Goal: Task Accomplishment & Management: Manage account settings

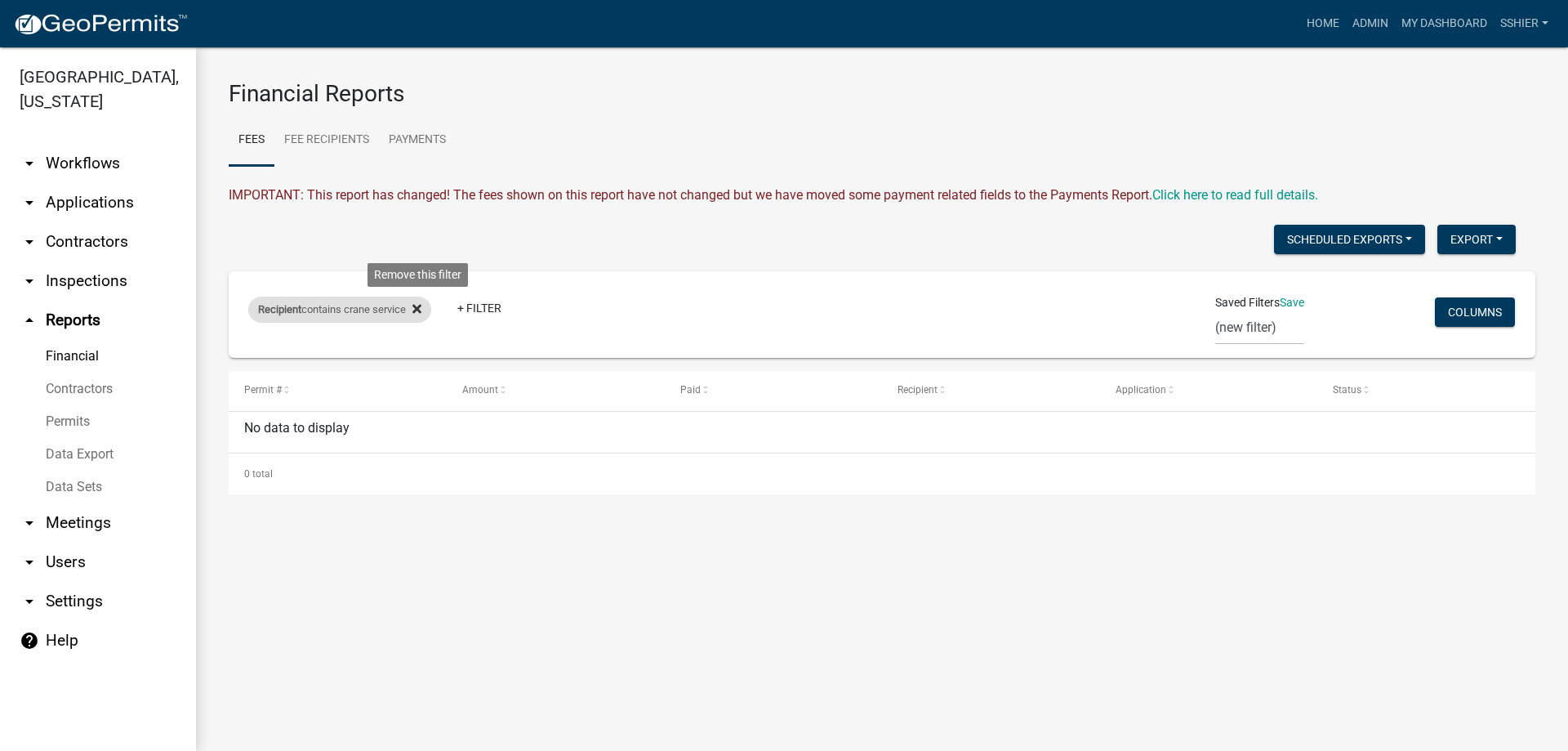
click at [418, 308] on icon at bounding box center [417, 308] width 9 height 13
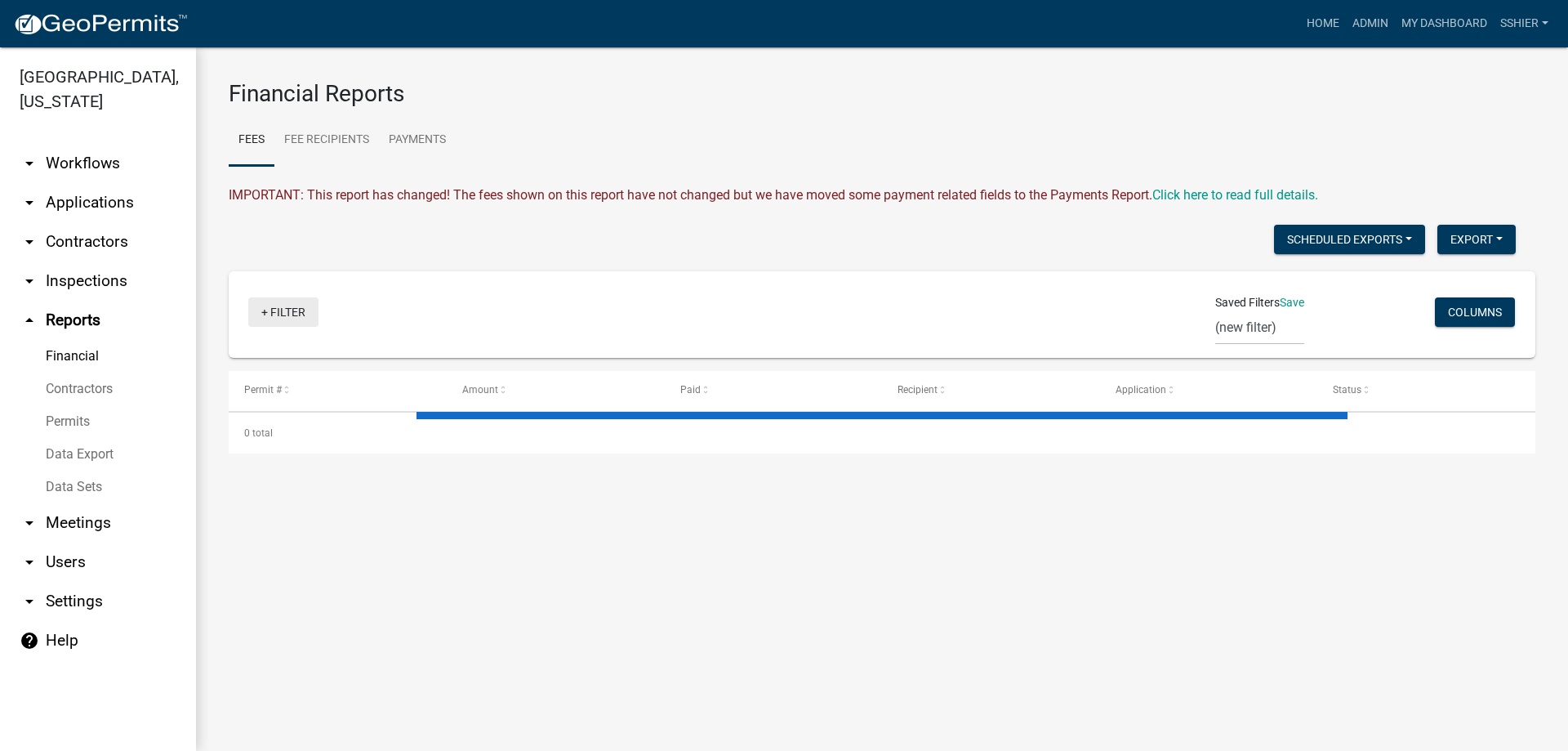
select select "3: 100"
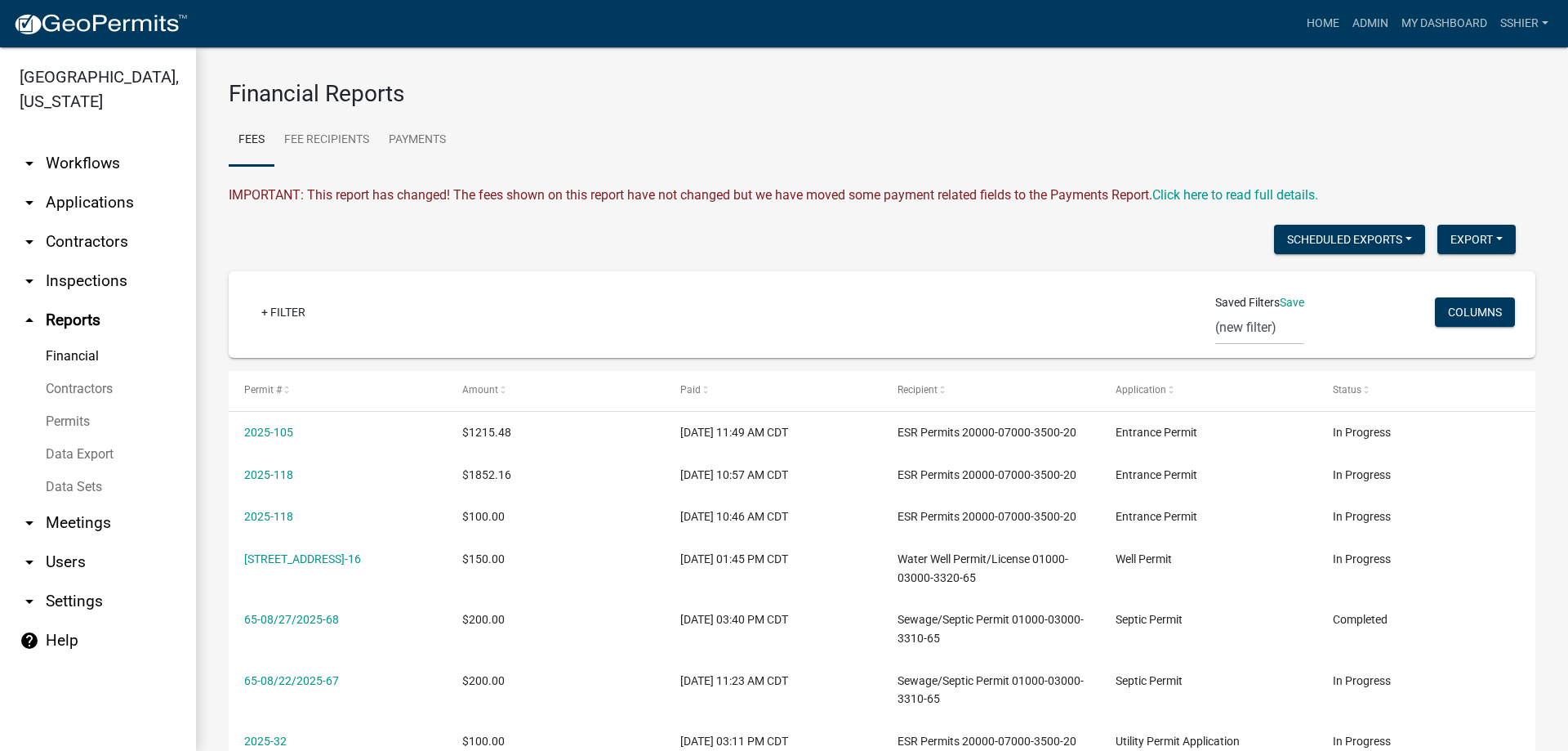
click at [91, 372] on link "Contractors" at bounding box center [98, 389] width 196 height 33
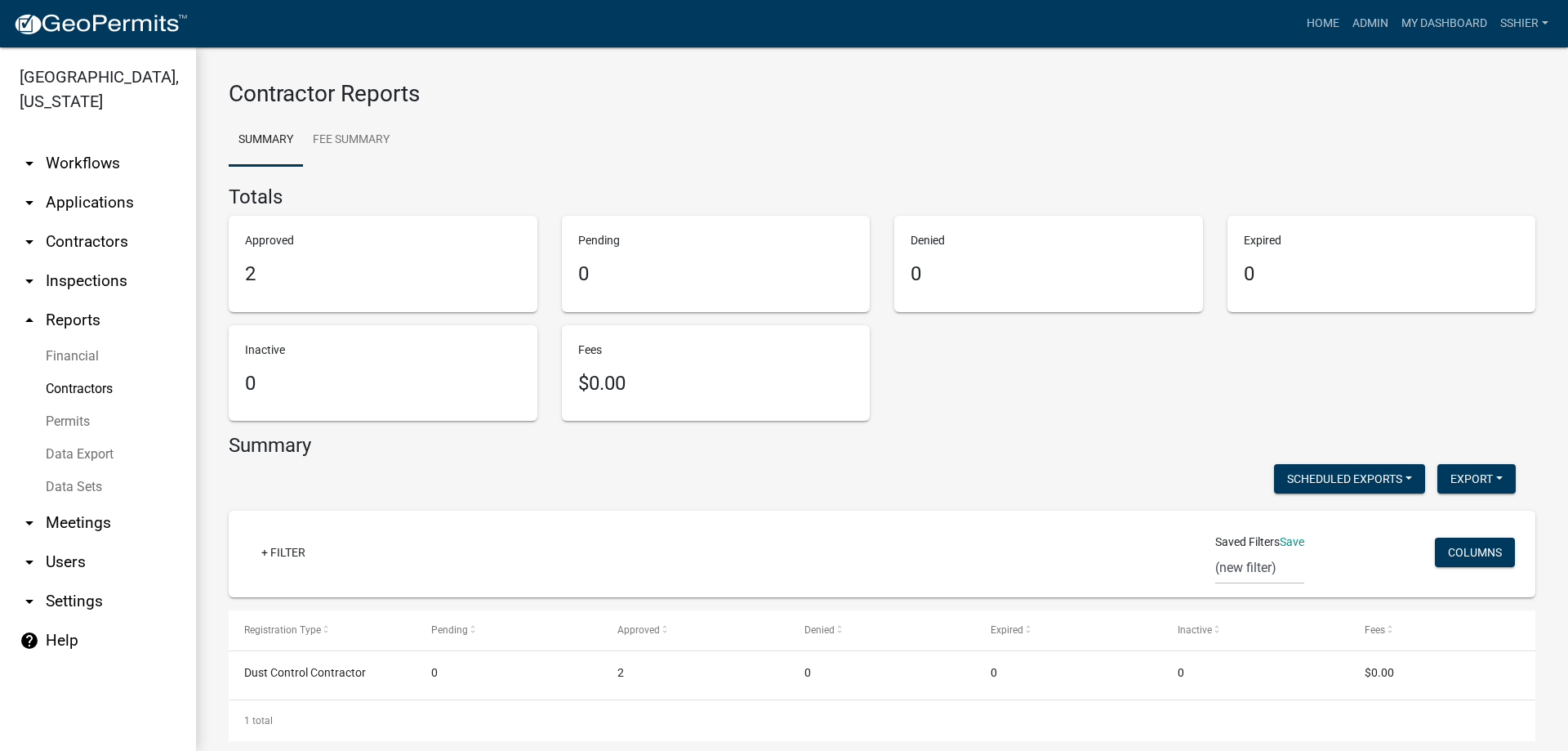
click at [78, 438] on link "Data Export" at bounding box center [98, 455] width 196 height 33
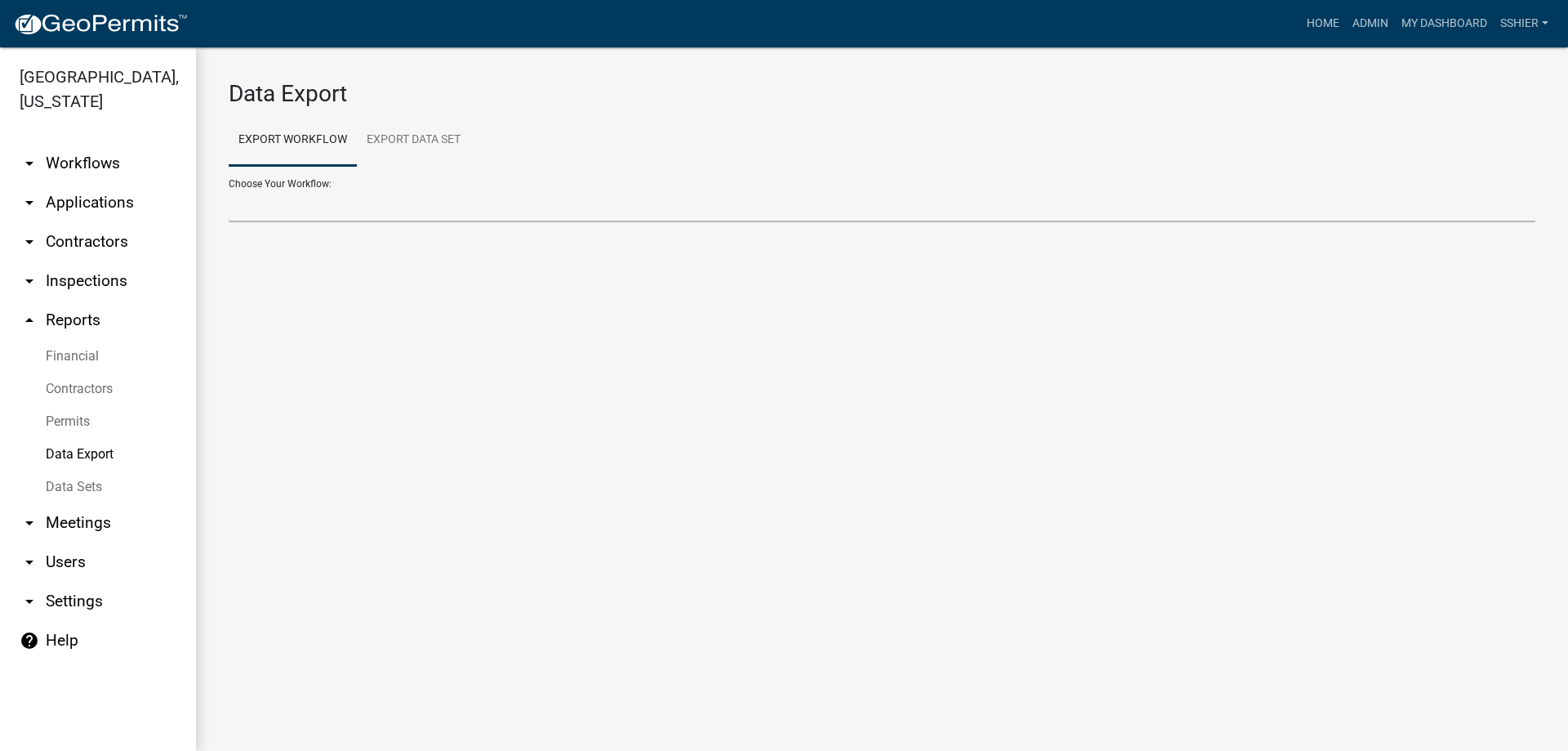
click at [300, 203] on select "Abandoned Water Well or Cistern Plugging Record Form Address Application Annual…" at bounding box center [881, 205] width 1307 height 33
select select "18: Object"
click at [228, 188] on select "Abandoned Water Well or Cistern Plugging Record Form Address Application Annual…" at bounding box center [881, 205] width 1307 height 33
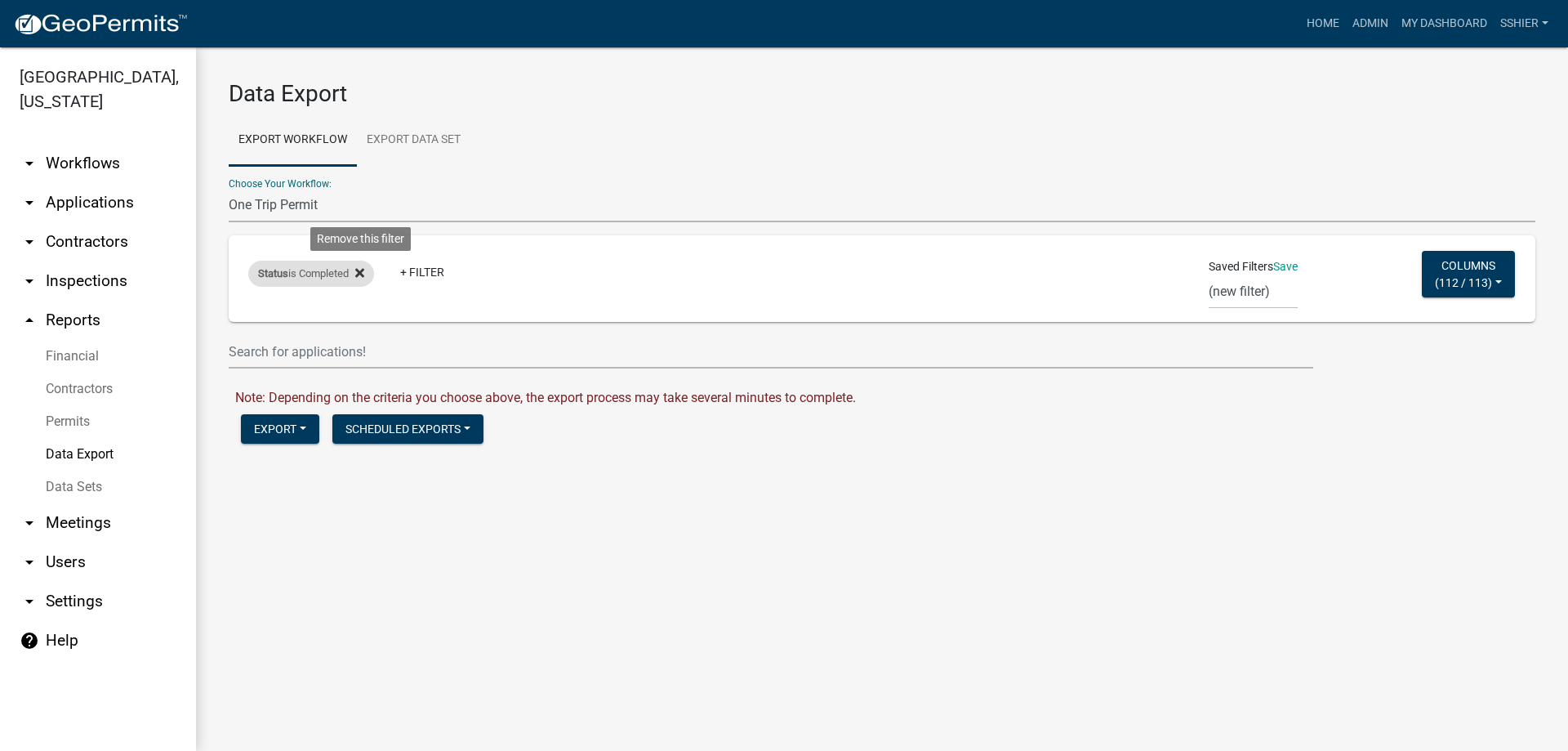
click at [364, 271] on icon at bounding box center [359, 273] width 9 height 9
click at [276, 276] on link "+ Filter" at bounding box center [284, 276] width 70 height 29
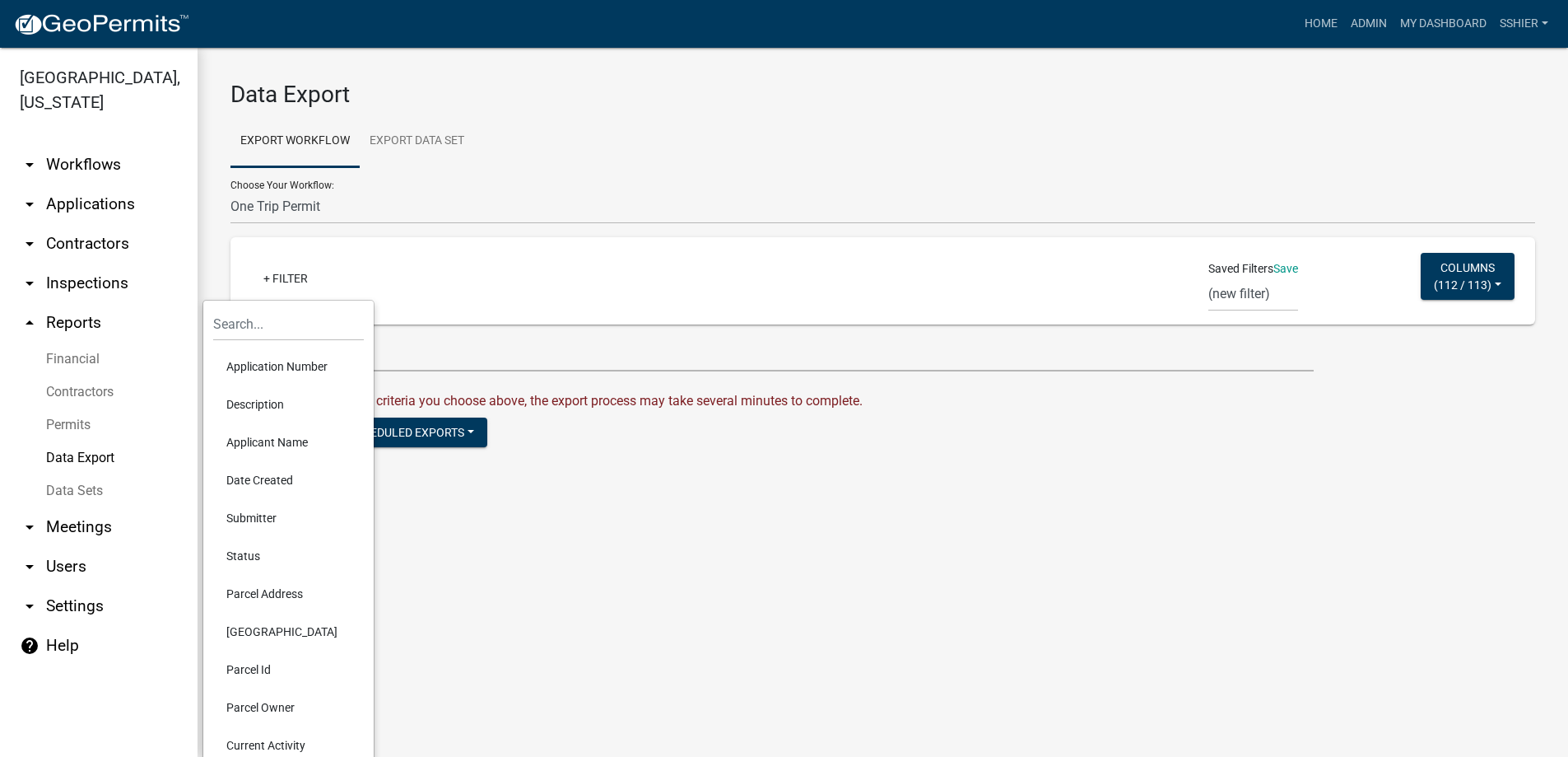
click at [271, 441] on li "Applicant Name" at bounding box center [289, 442] width 151 height 38
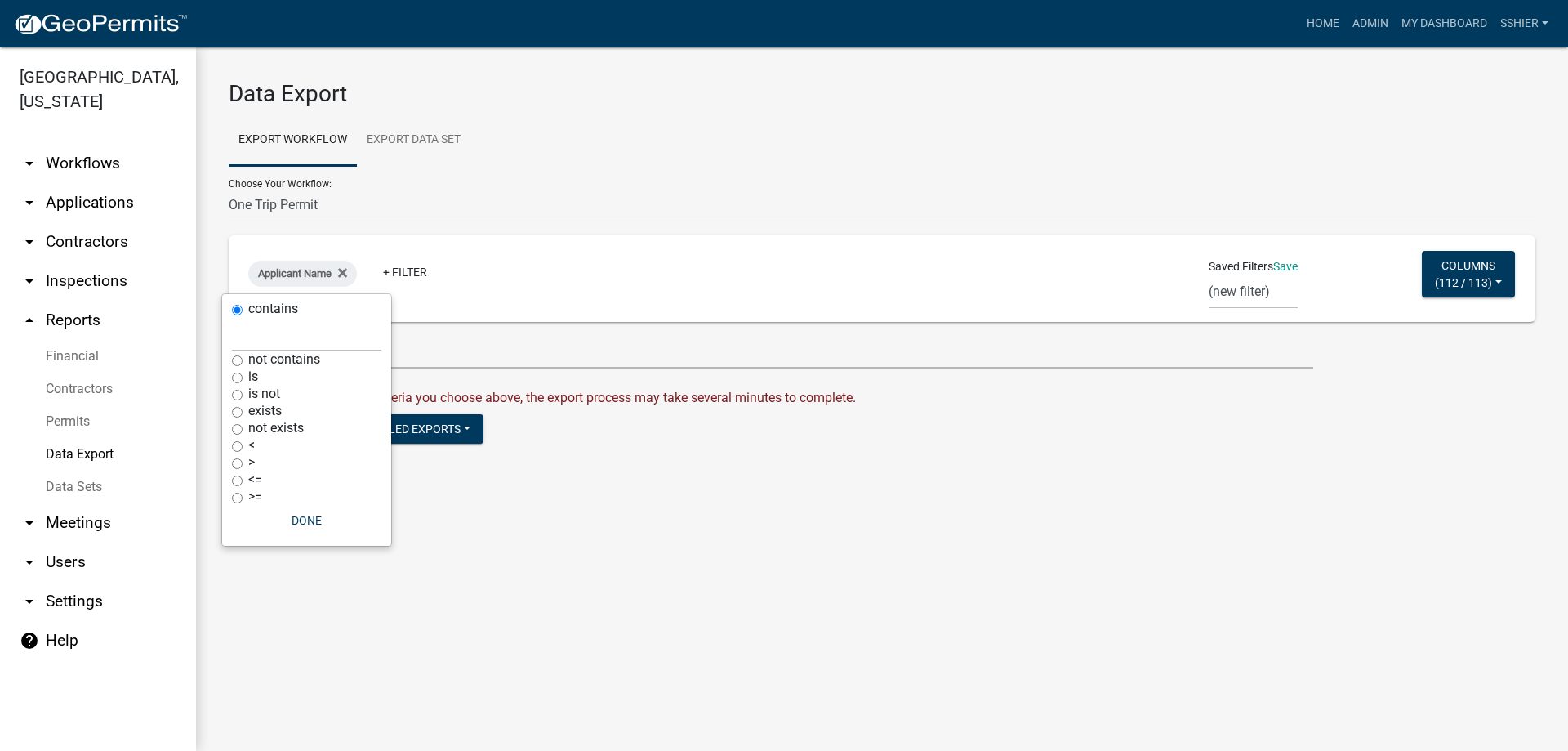
click at [238, 381] on input "is" at bounding box center [237, 377] width 11 height 11
radio input "true"
click at [243, 381] on input "text" at bounding box center [307, 368] width 150 height 33
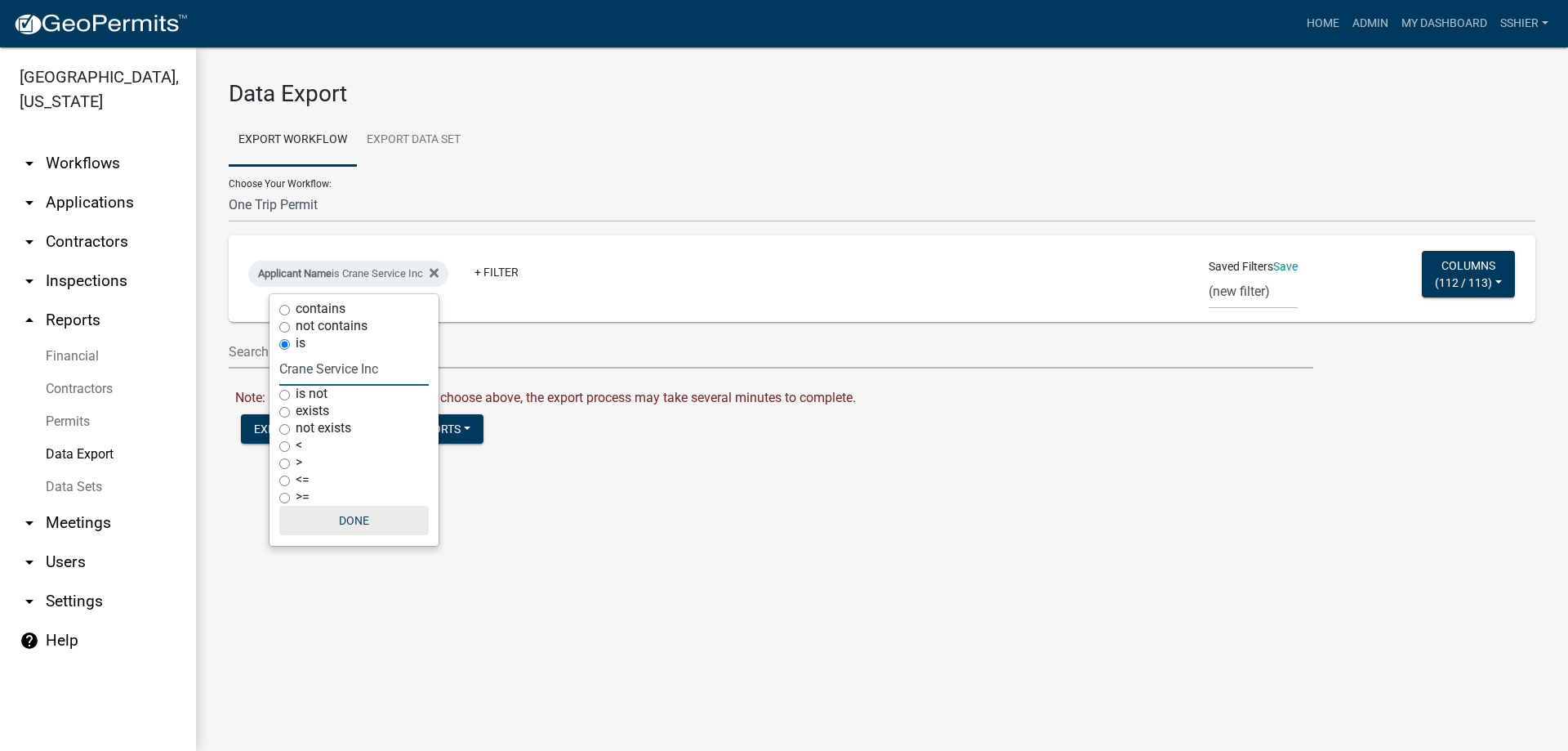
type input "Crane Service Inc"
click at [345, 516] on button "Done" at bounding box center [354, 520] width 150 height 29
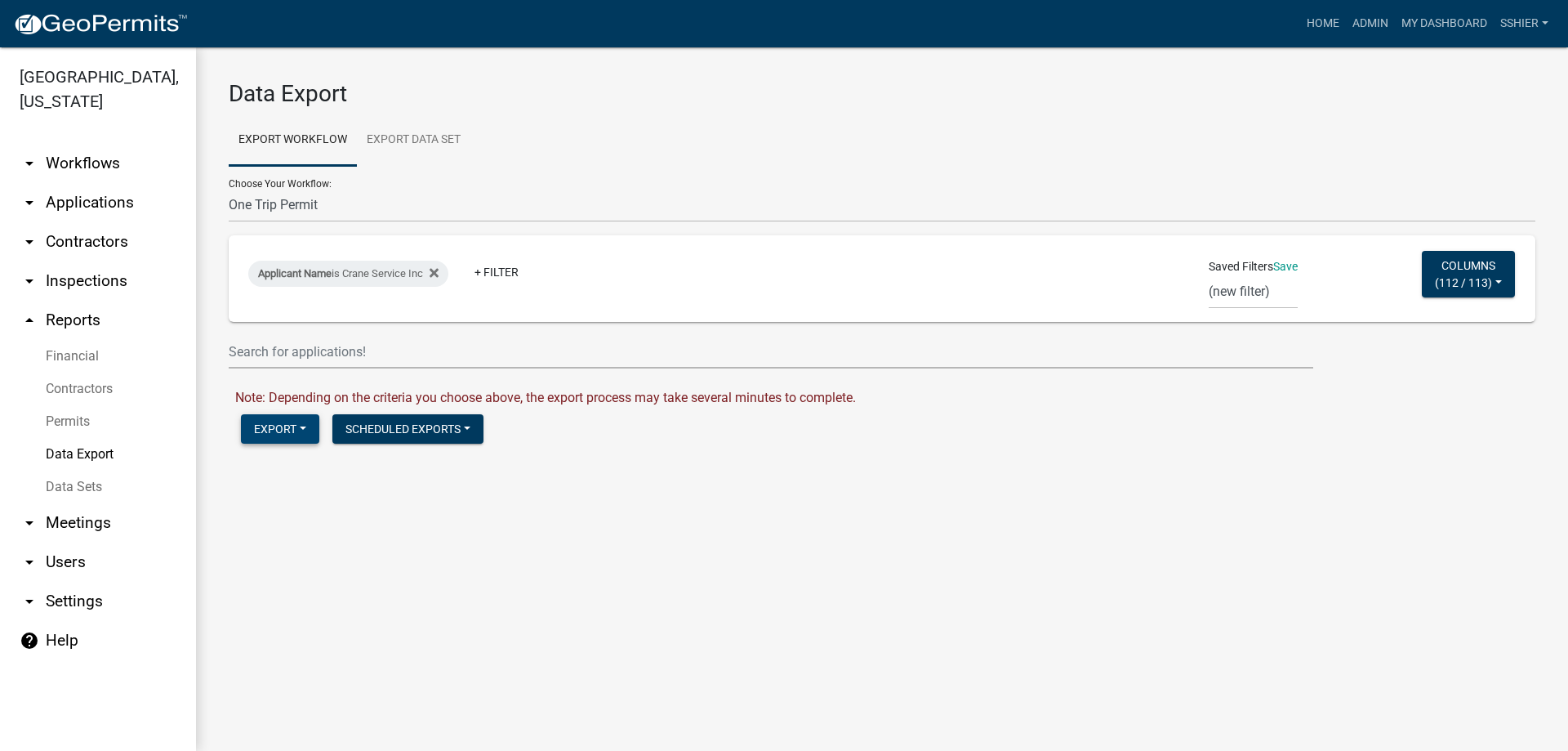
click at [290, 429] on button "Export" at bounding box center [280, 428] width 79 height 29
click at [292, 469] on button "Excel Format (.xlsx)" at bounding box center [324, 471] width 166 height 39
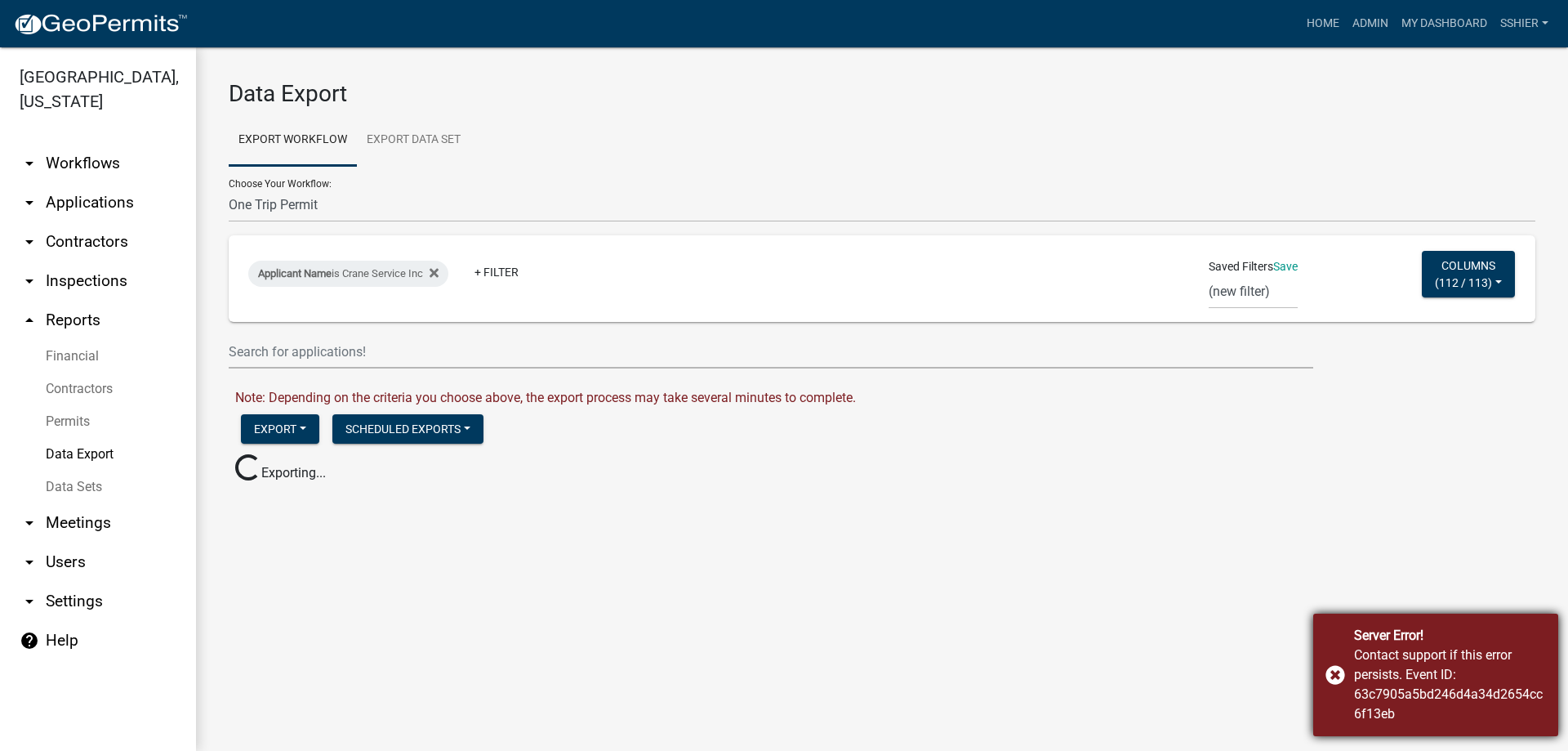
click at [1335, 677] on div "Server Error! Contact support if this error persists. Event ID: 63c7905a5bd246d…" at bounding box center [1436, 674] width 245 height 122
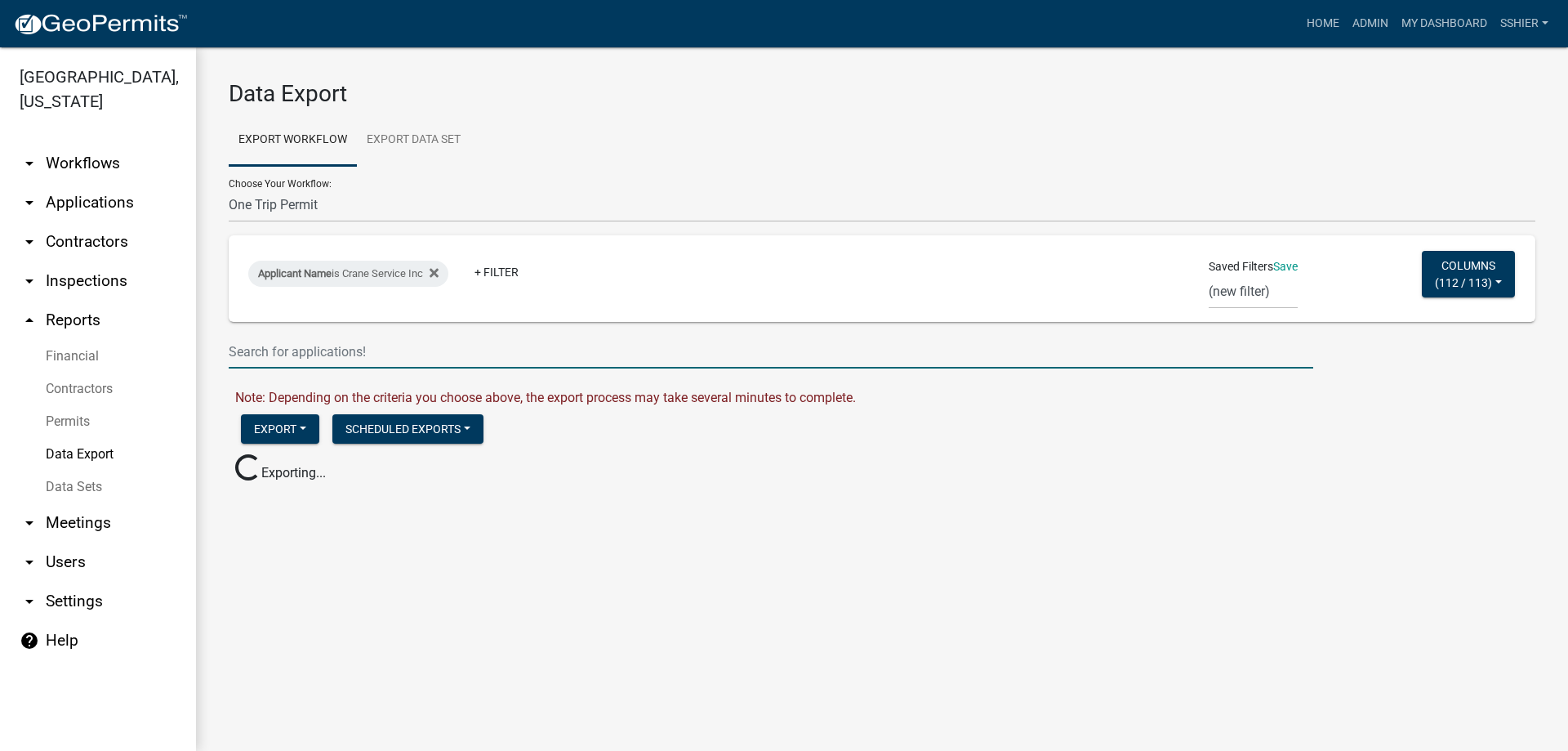
click at [331, 361] on input "text" at bounding box center [770, 352] width 1084 height 33
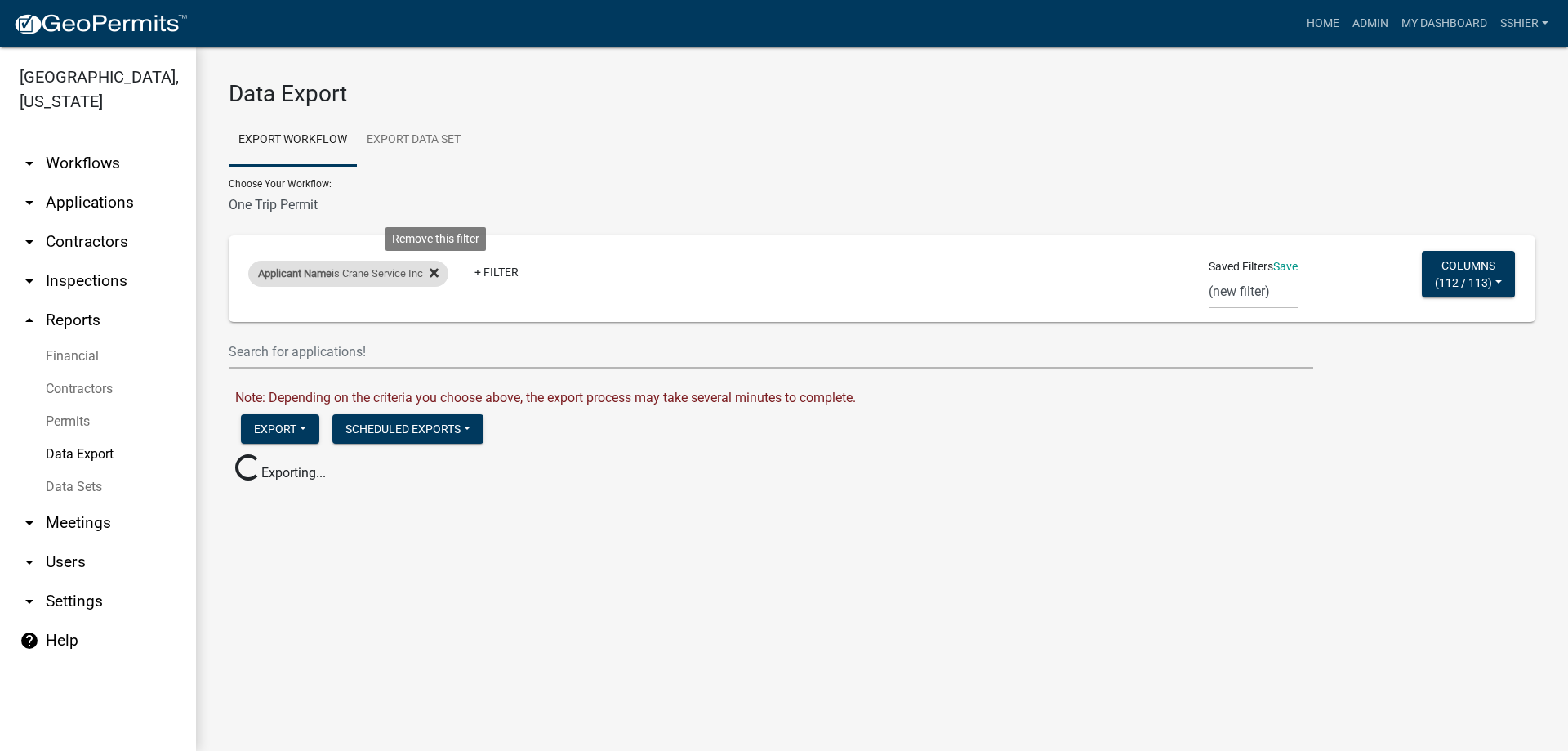
click at [438, 277] on icon at bounding box center [433, 272] width 9 height 13
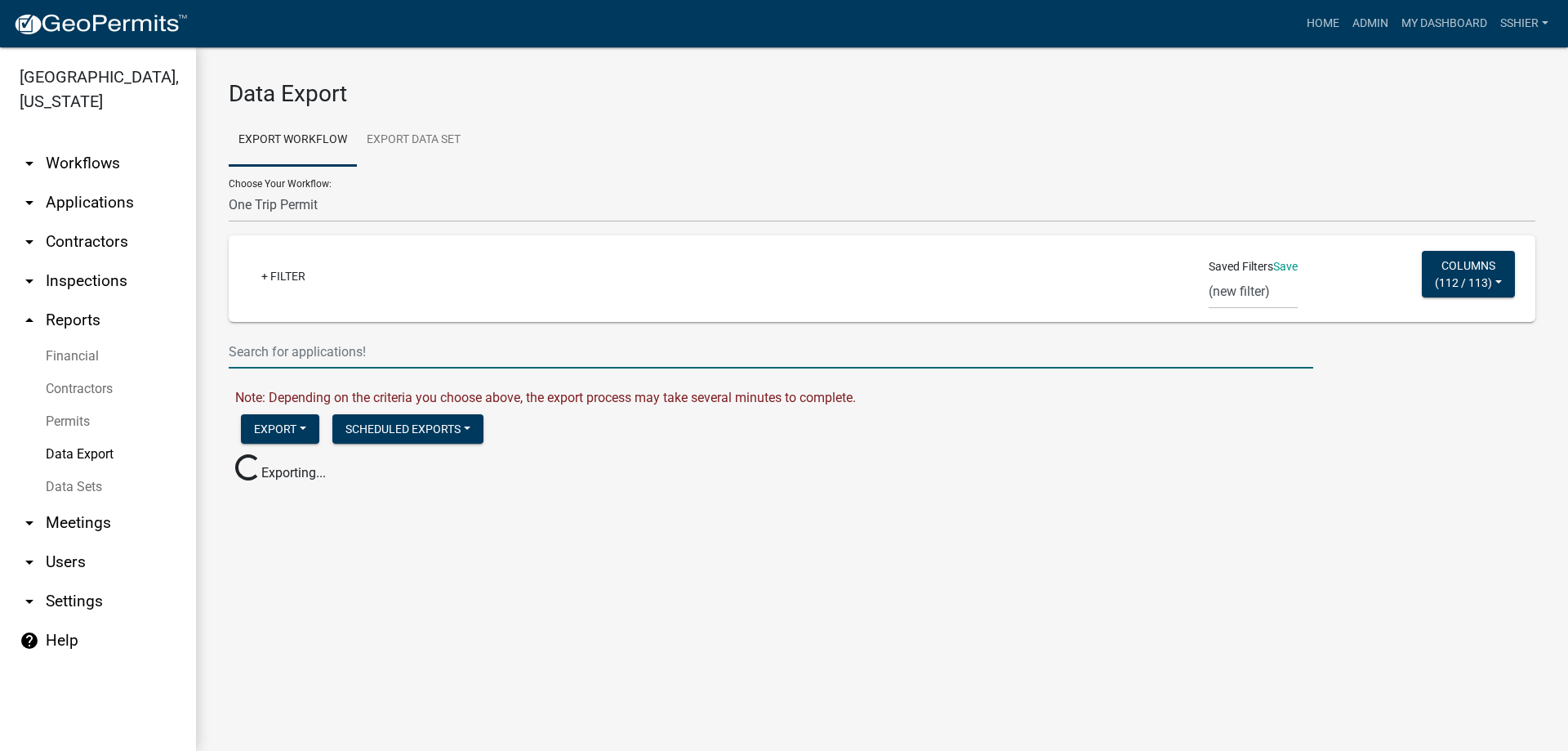
click at [300, 345] on input "text" at bounding box center [770, 352] width 1084 height 33
type input "crane services"
click at [415, 136] on link "Export Data Set" at bounding box center [413, 141] width 114 height 52
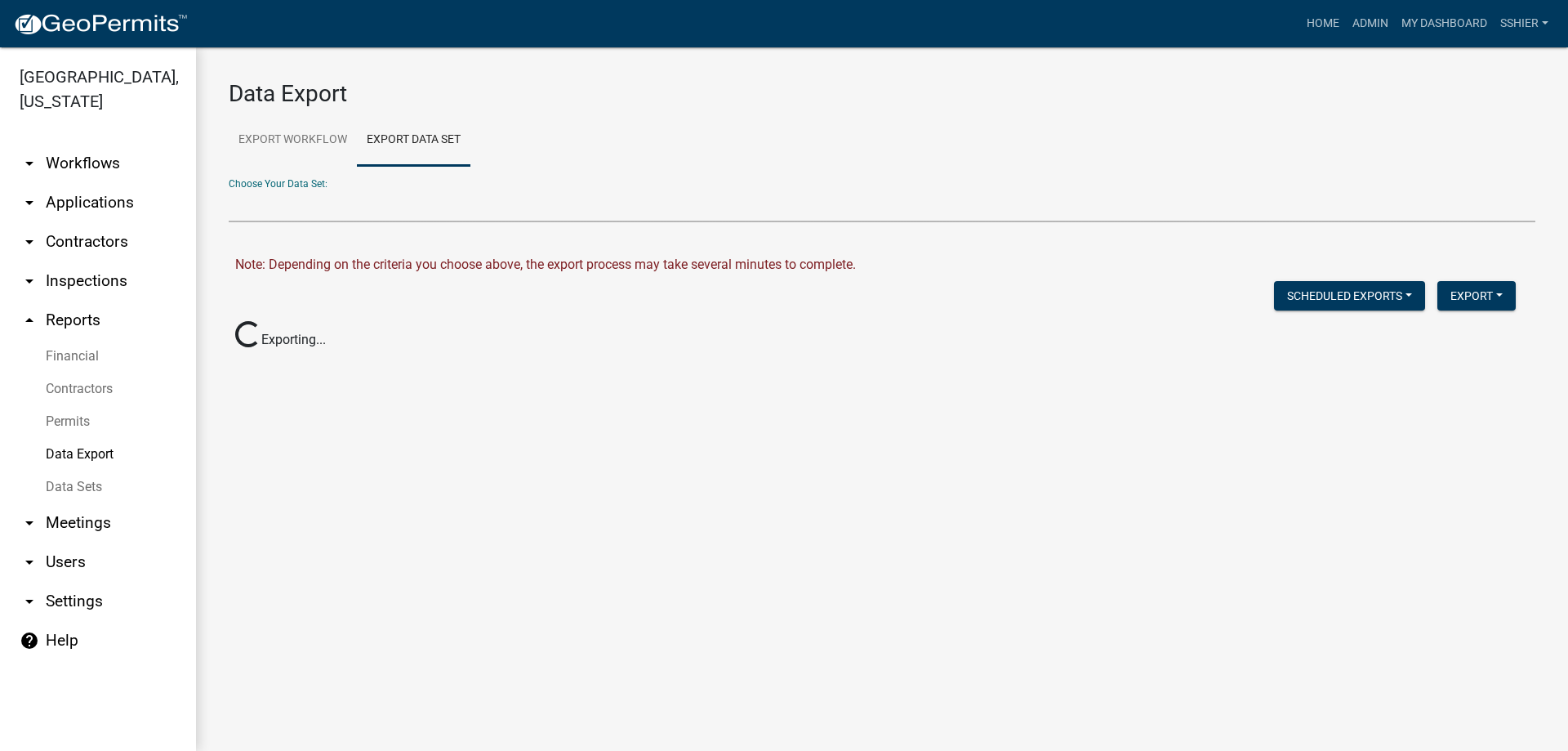
click at [309, 197] on select "Create Data Set" at bounding box center [881, 205] width 1307 height 33
select select
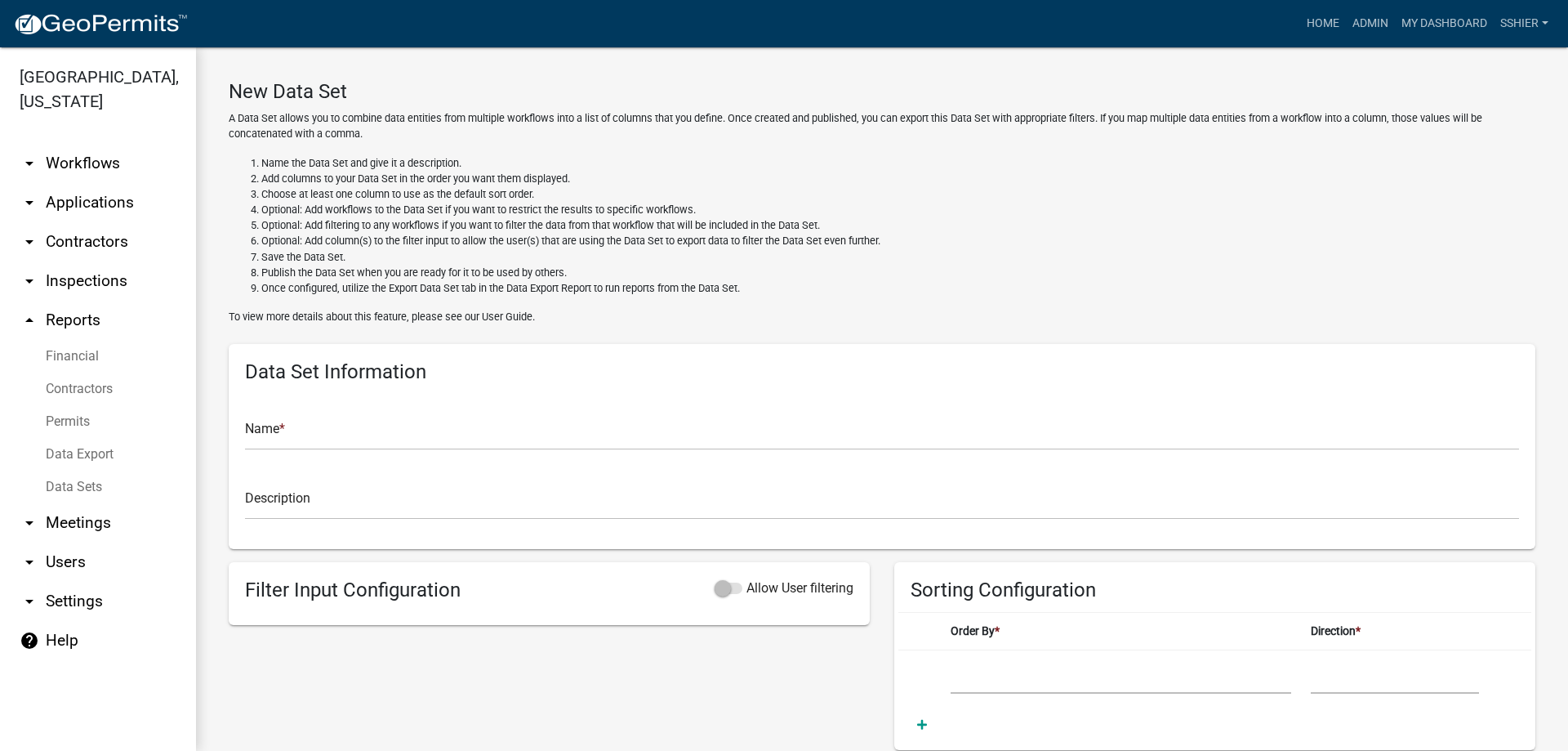
click at [79, 470] on link "Data Sets" at bounding box center [98, 487] width 196 height 33
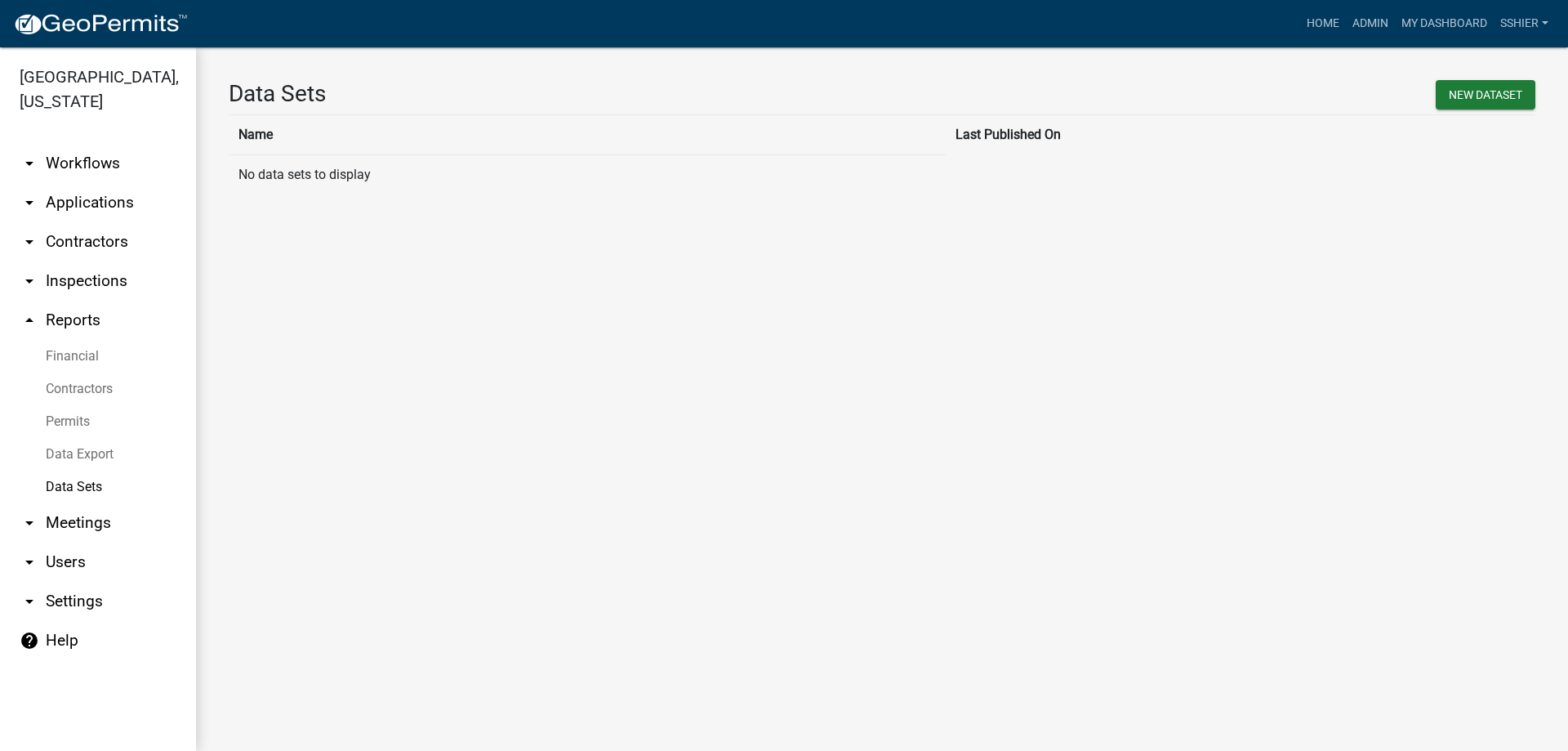
click at [25, 192] on icon "arrow_drop_down" at bounding box center [29, 202] width 19 height 19
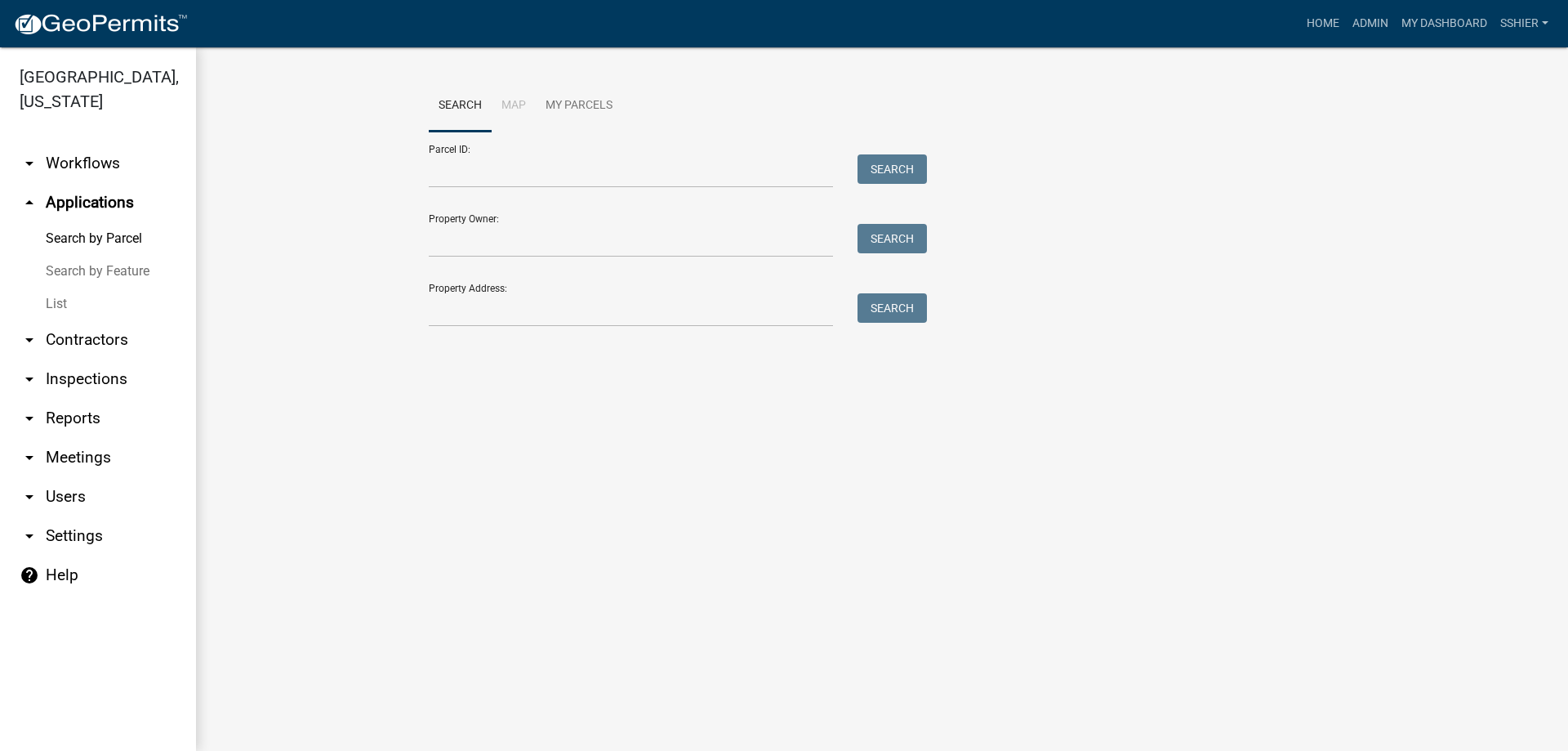
click at [52, 288] on link "List" at bounding box center [98, 304] width 196 height 33
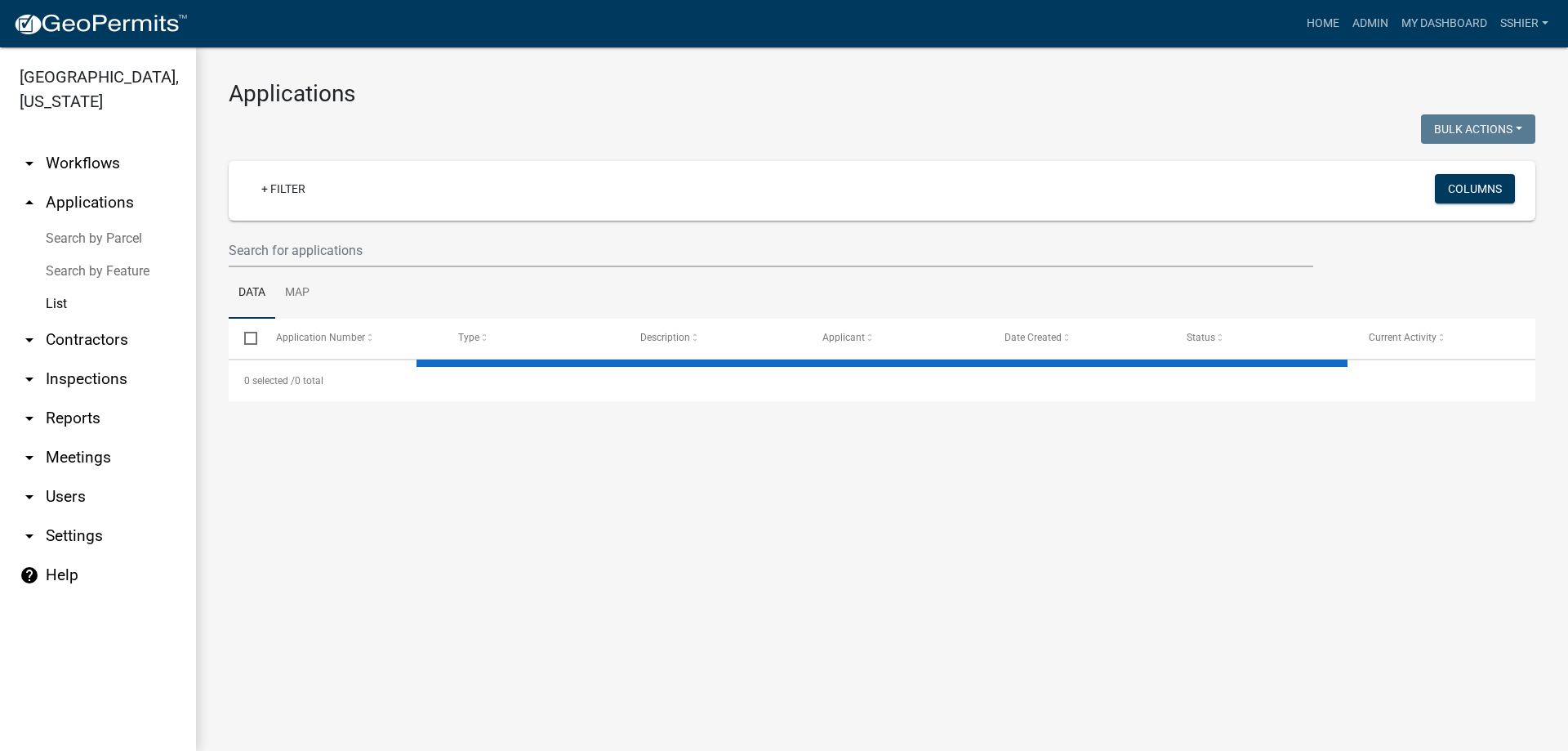
select select "3: 100"
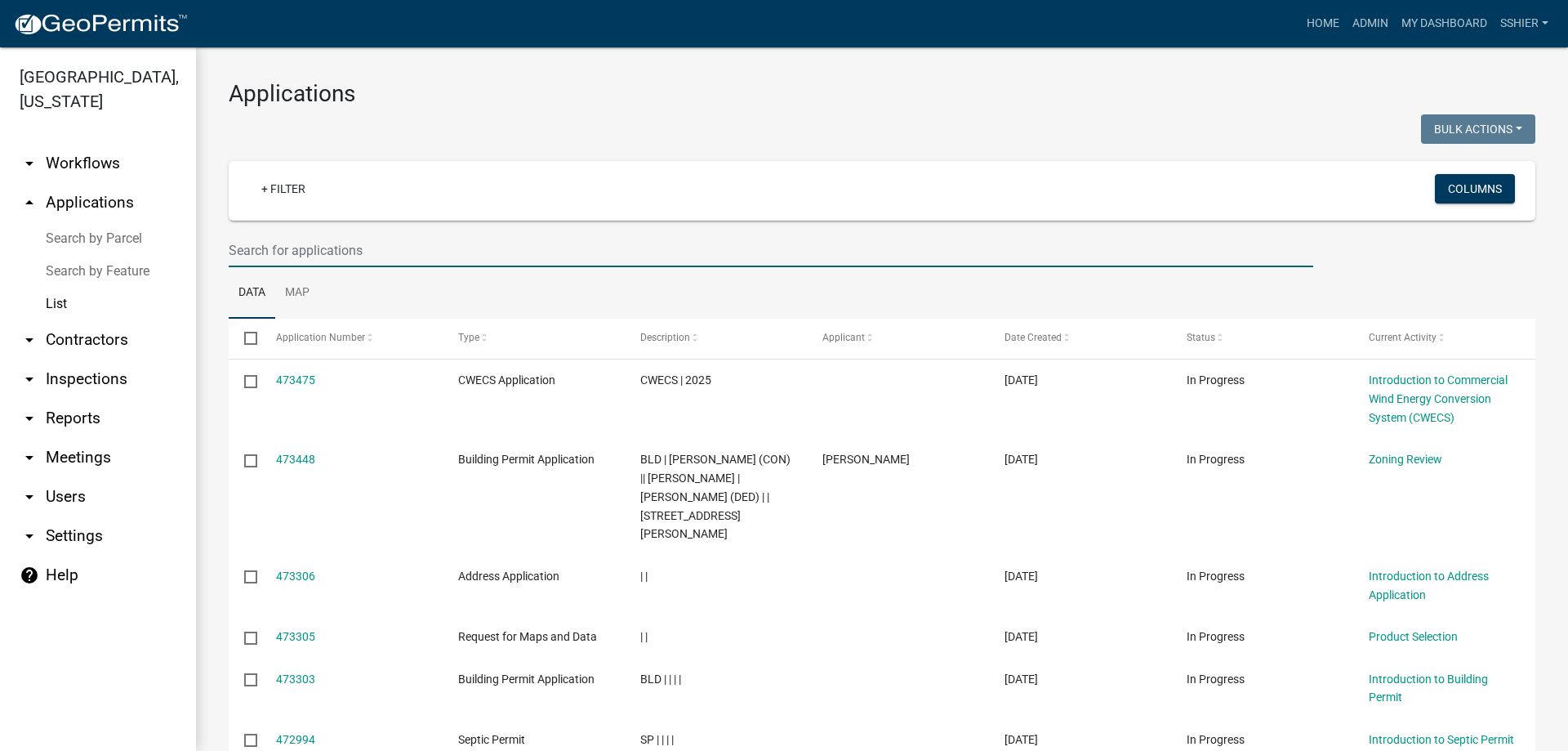
click at [278, 252] on input "text" at bounding box center [770, 250] width 1084 height 33
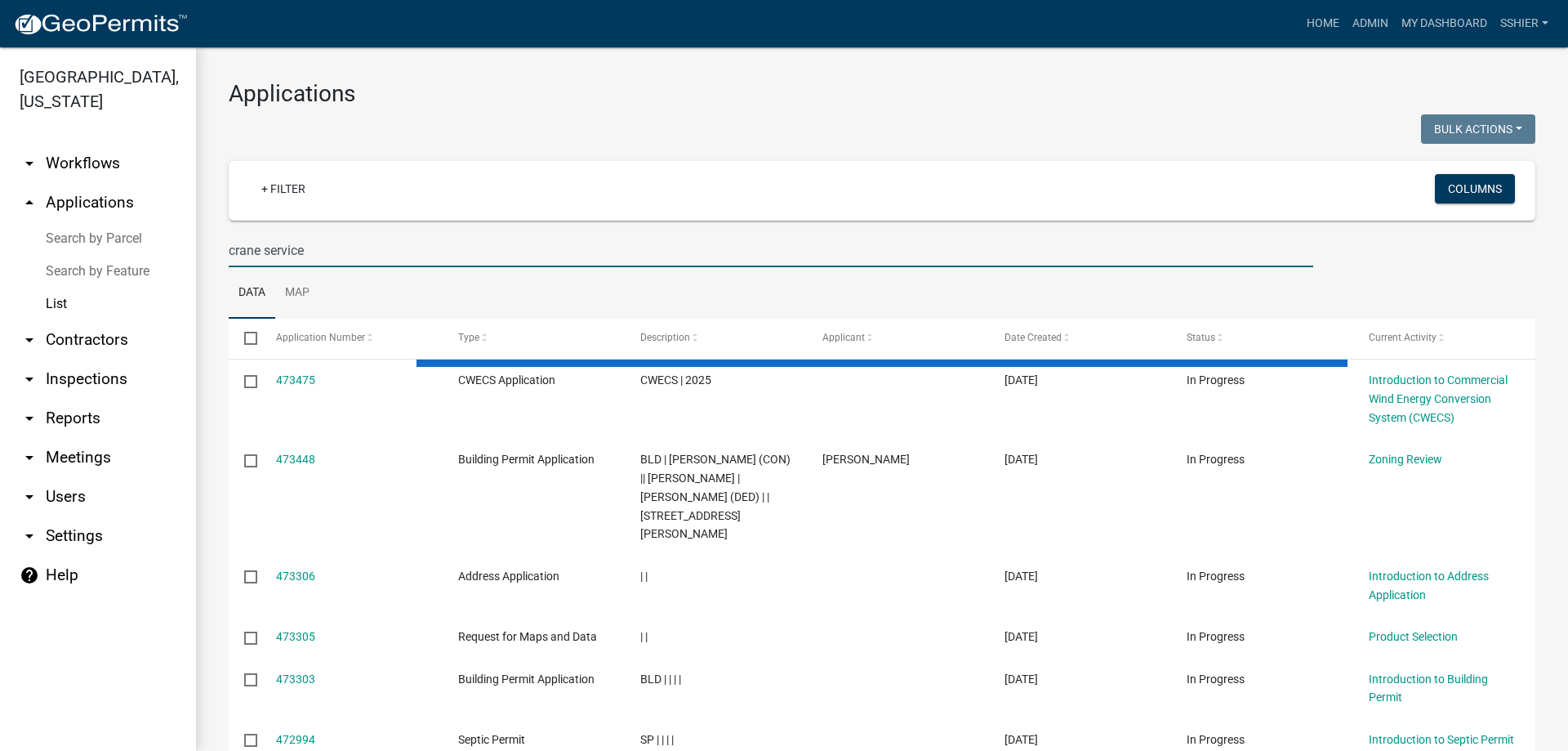
type input "crane service"
click at [29, 408] on icon "arrow_drop_down" at bounding box center [29, 418] width 19 height 19
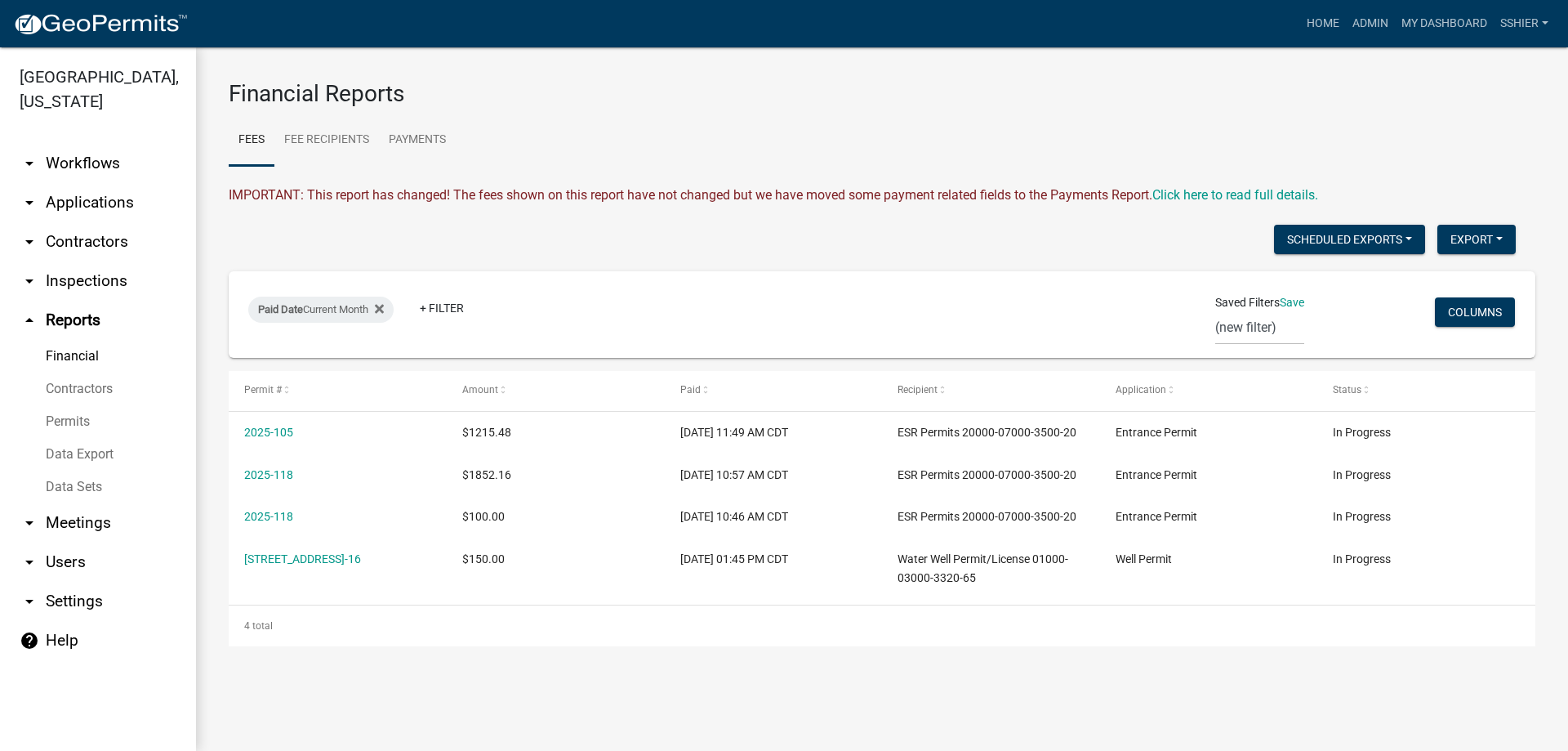
click at [65, 340] on link "Financial" at bounding box center [98, 357] width 196 height 33
click at [384, 305] on icon at bounding box center [379, 308] width 9 height 13
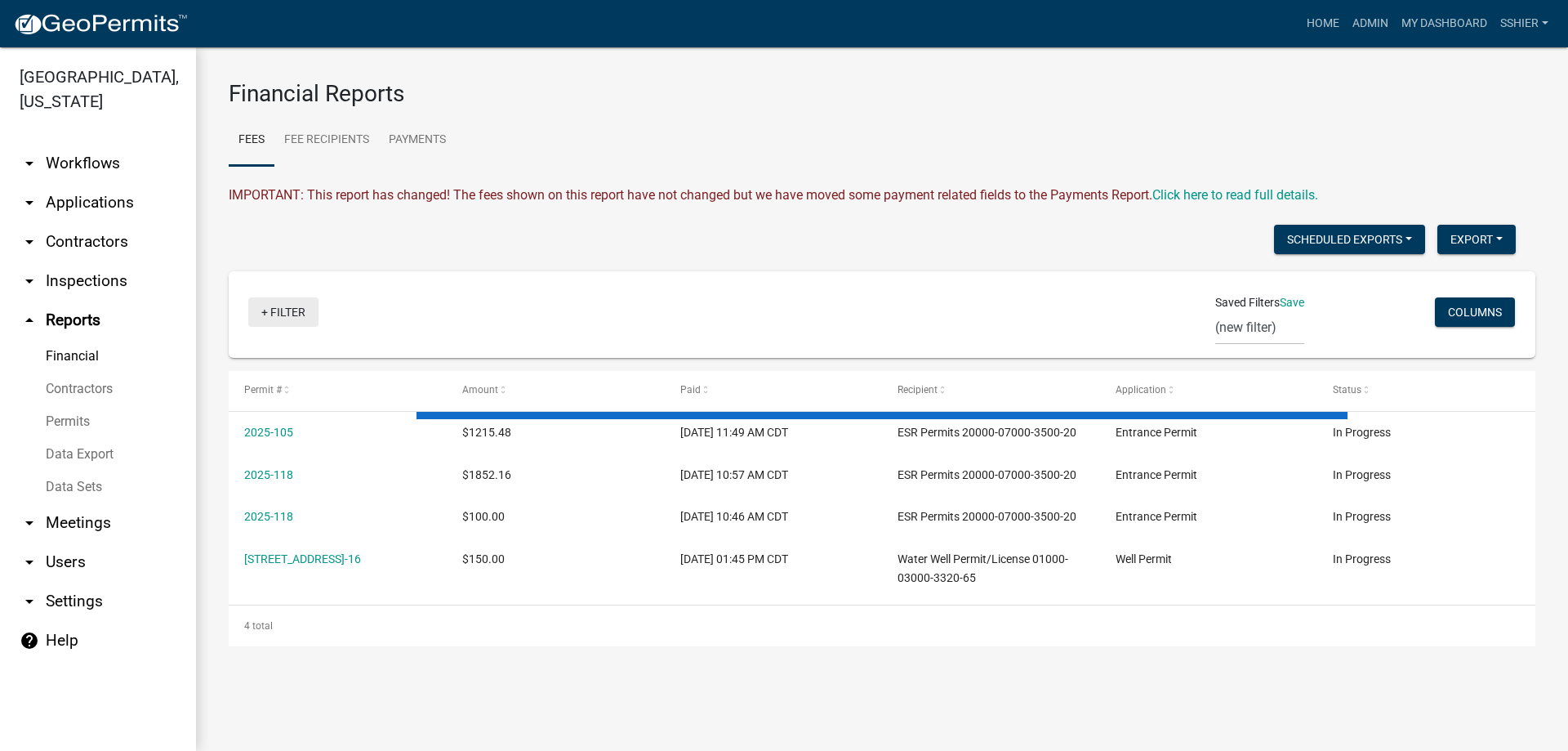
select select "3: 100"
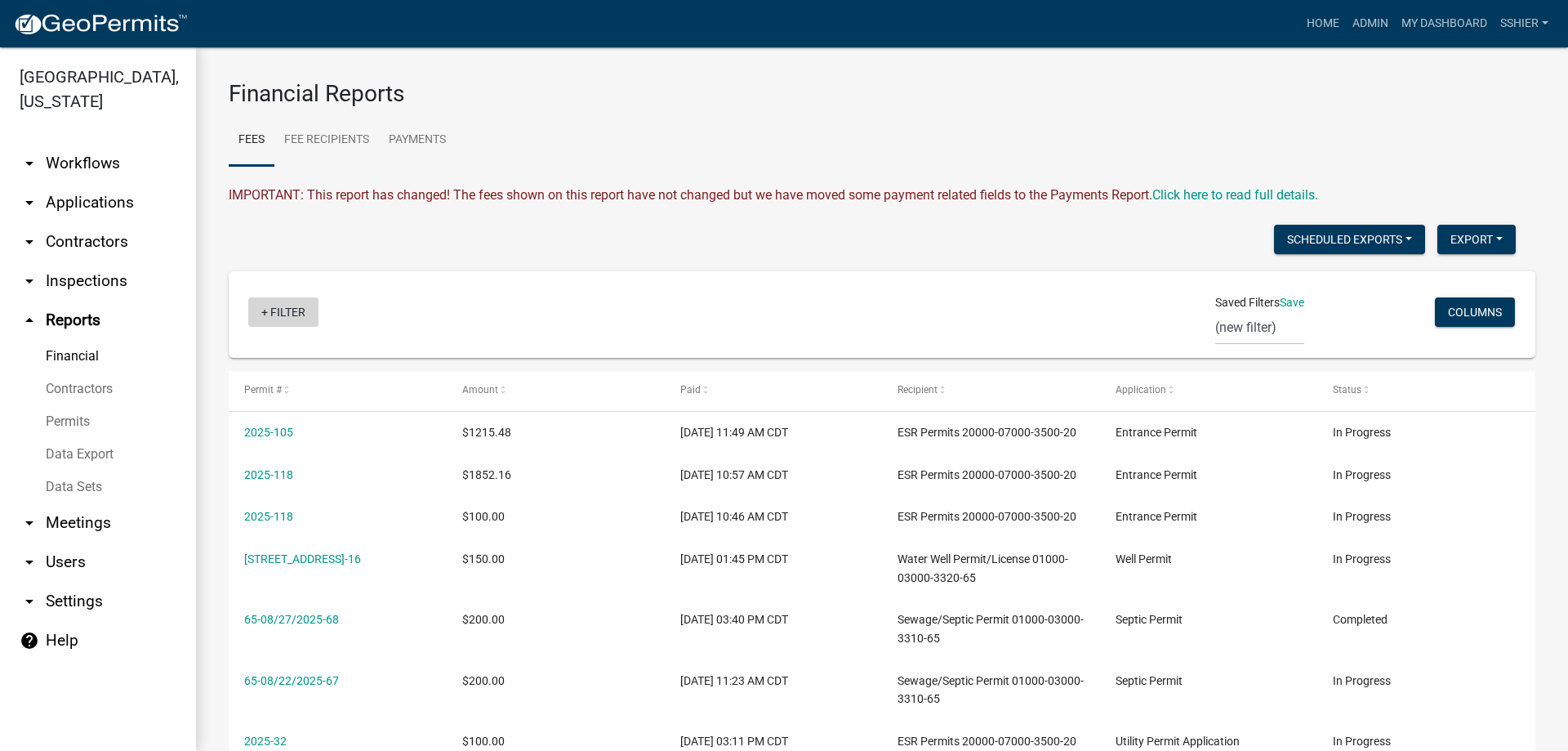
click at [298, 311] on link "+ Filter" at bounding box center [284, 312] width 70 height 29
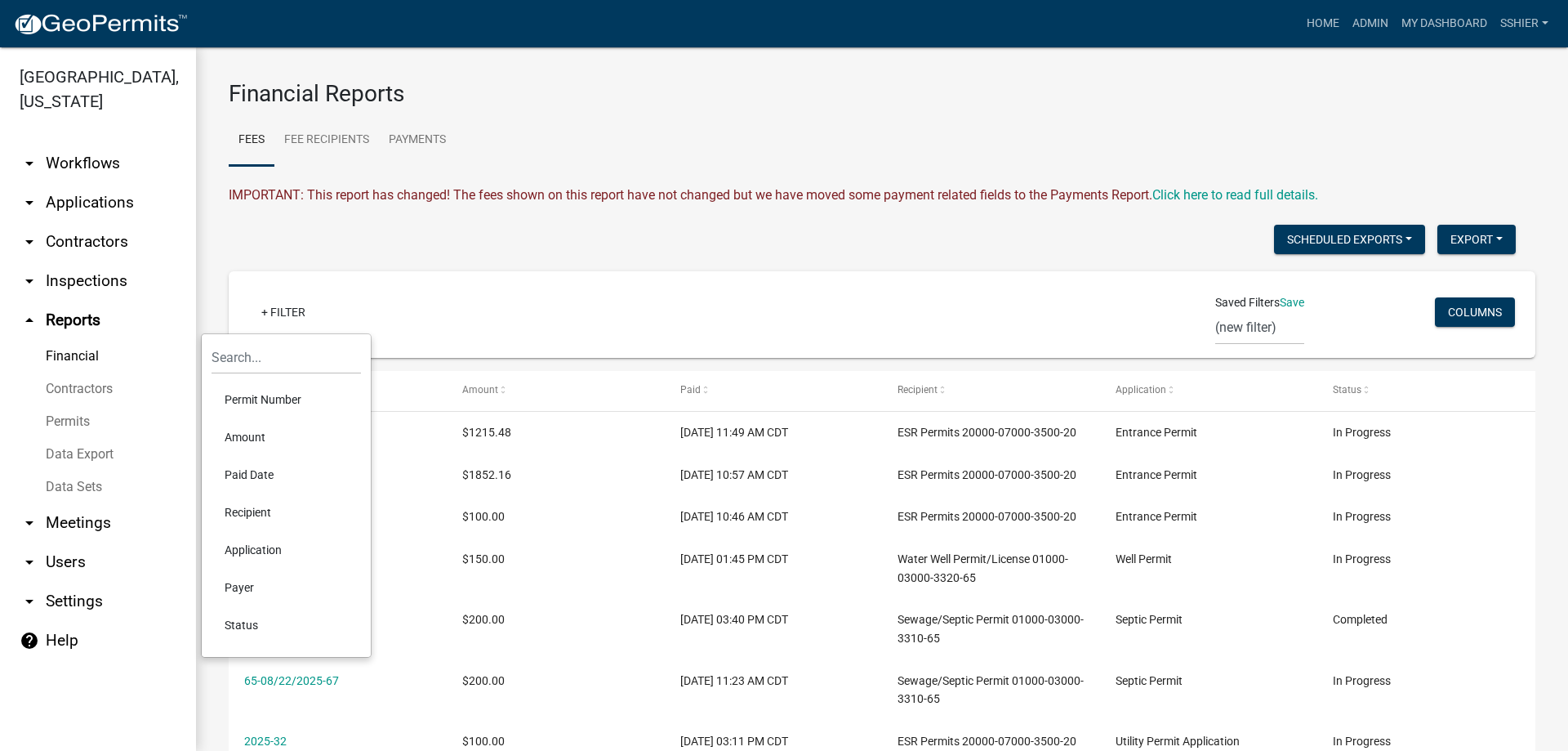
click at [249, 504] on li "Recipient" at bounding box center [287, 512] width 150 height 38
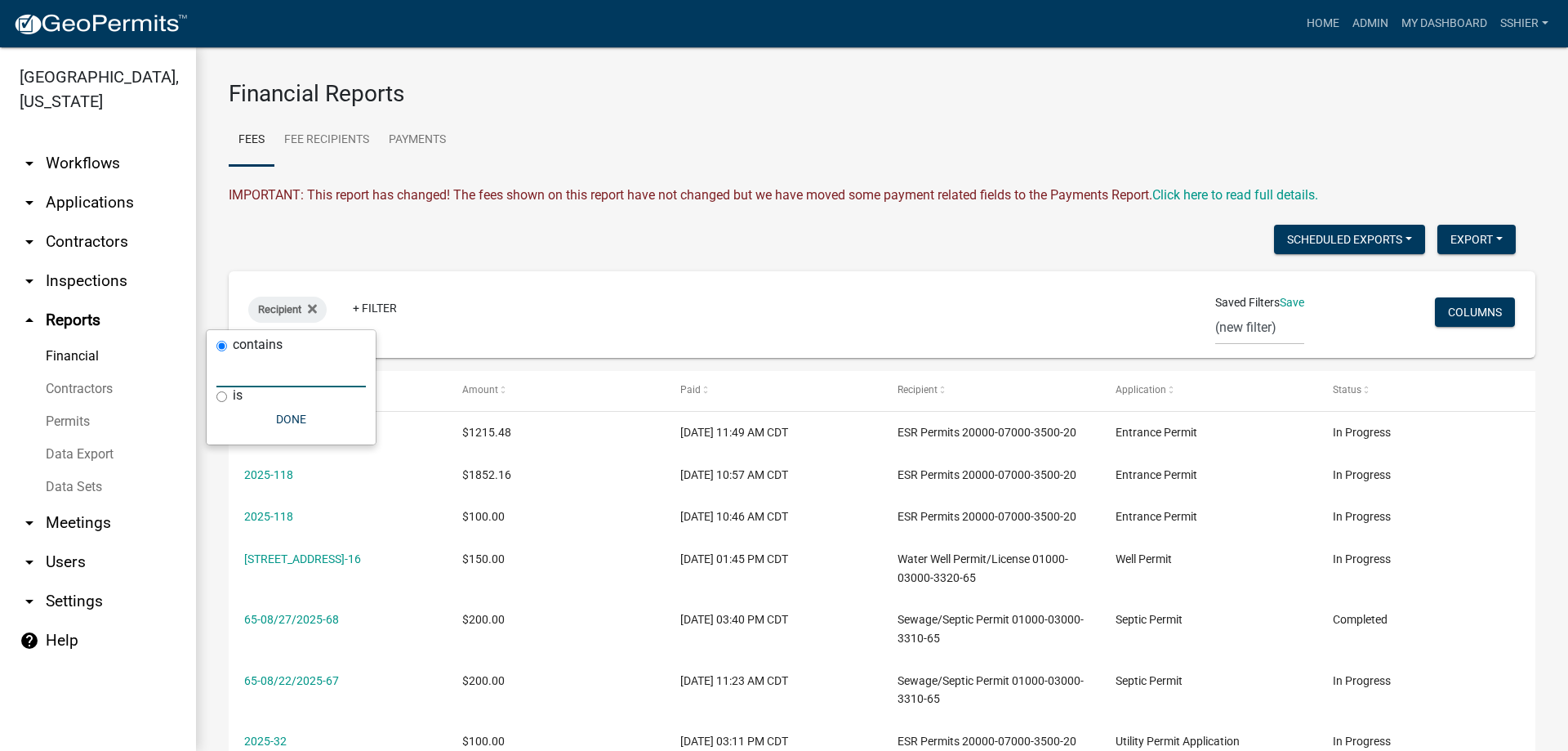
click at [244, 375] on input "text" at bounding box center [291, 370] width 150 height 33
type input "crane service"
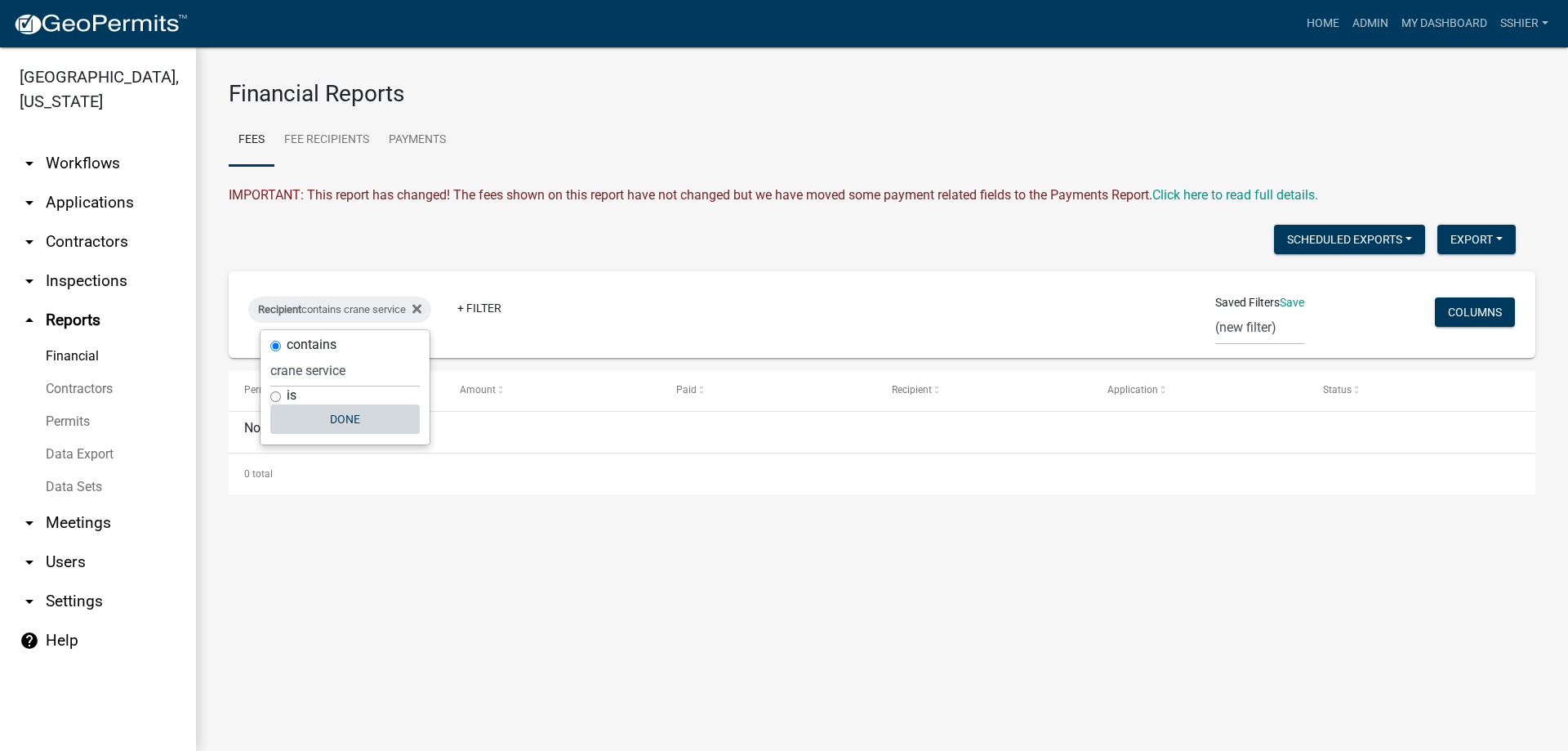
click at [343, 418] on button "Done" at bounding box center [345, 419] width 150 height 29
click at [33, 192] on icon "arrow_drop_down" at bounding box center [29, 202] width 19 height 19
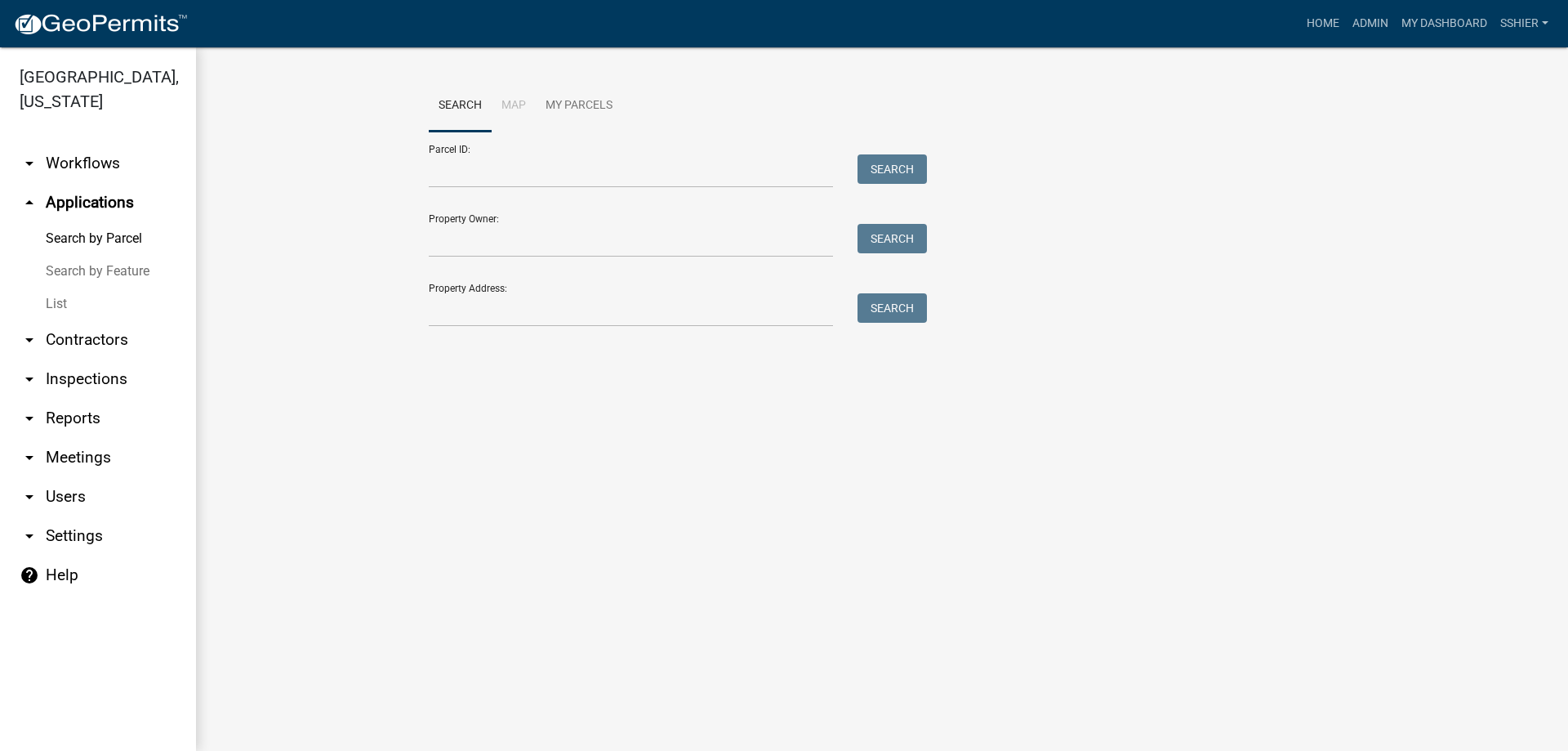
click at [32, 330] on icon "arrow_drop_down" at bounding box center [29, 340] width 19 height 19
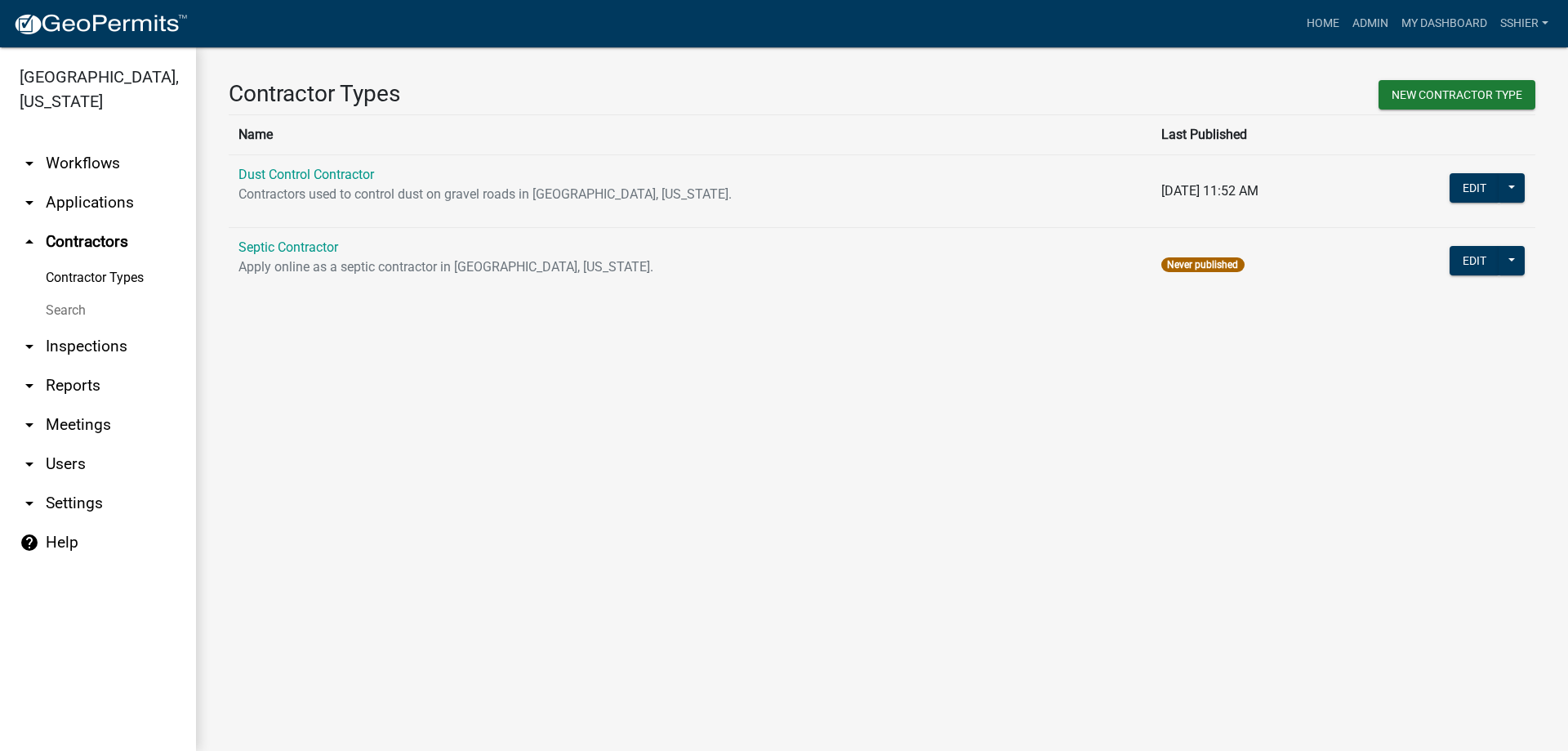
click at [26, 415] on icon "arrow_drop_down" at bounding box center [29, 425] width 19 height 19
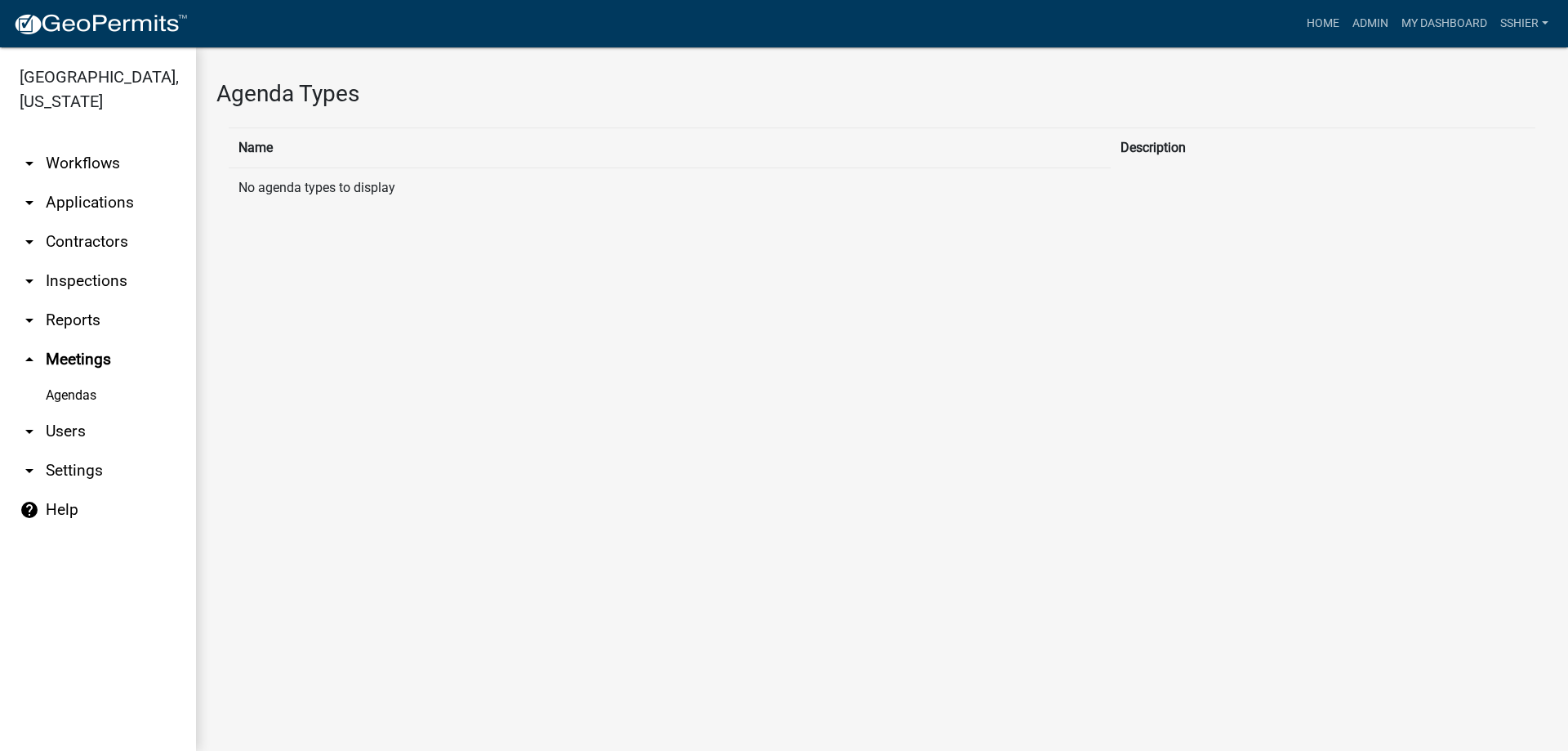
click at [30, 154] on icon "arrow_drop_down" at bounding box center [29, 163] width 19 height 19
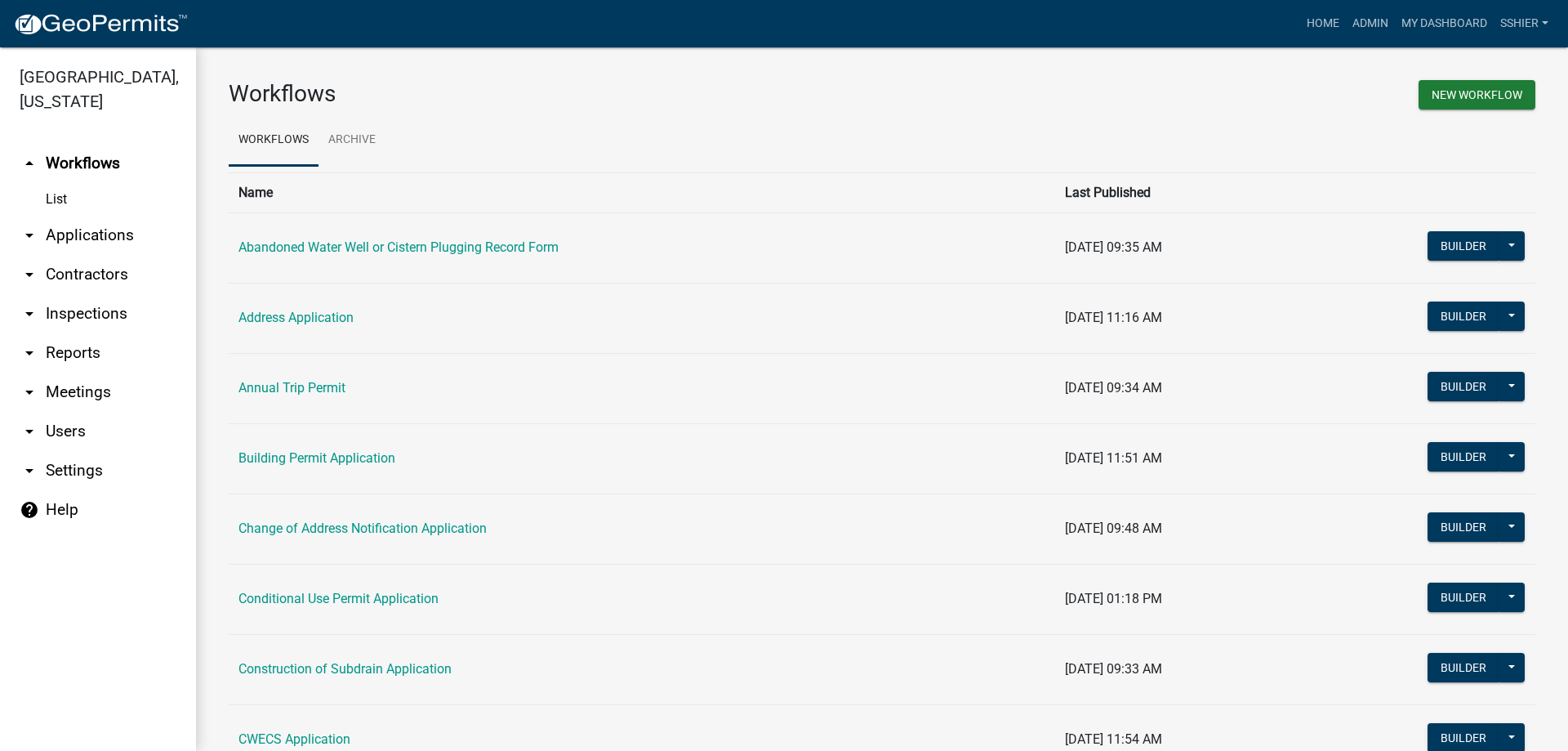
click at [31, 225] on icon "arrow_drop_down" at bounding box center [29, 235] width 19 height 19
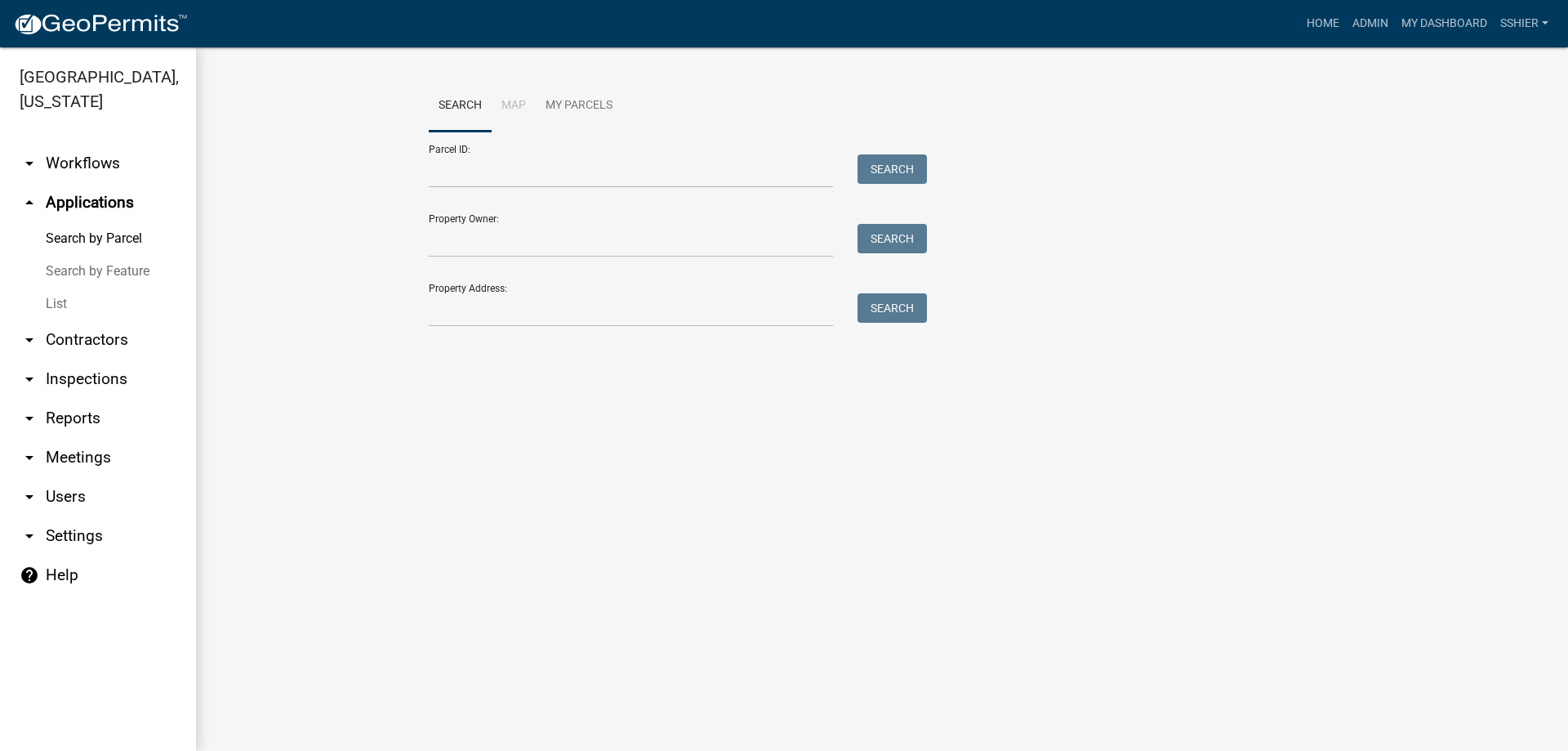
click at [51, 288] on link "List" at bounding box center [98, 304] width 196 height 33
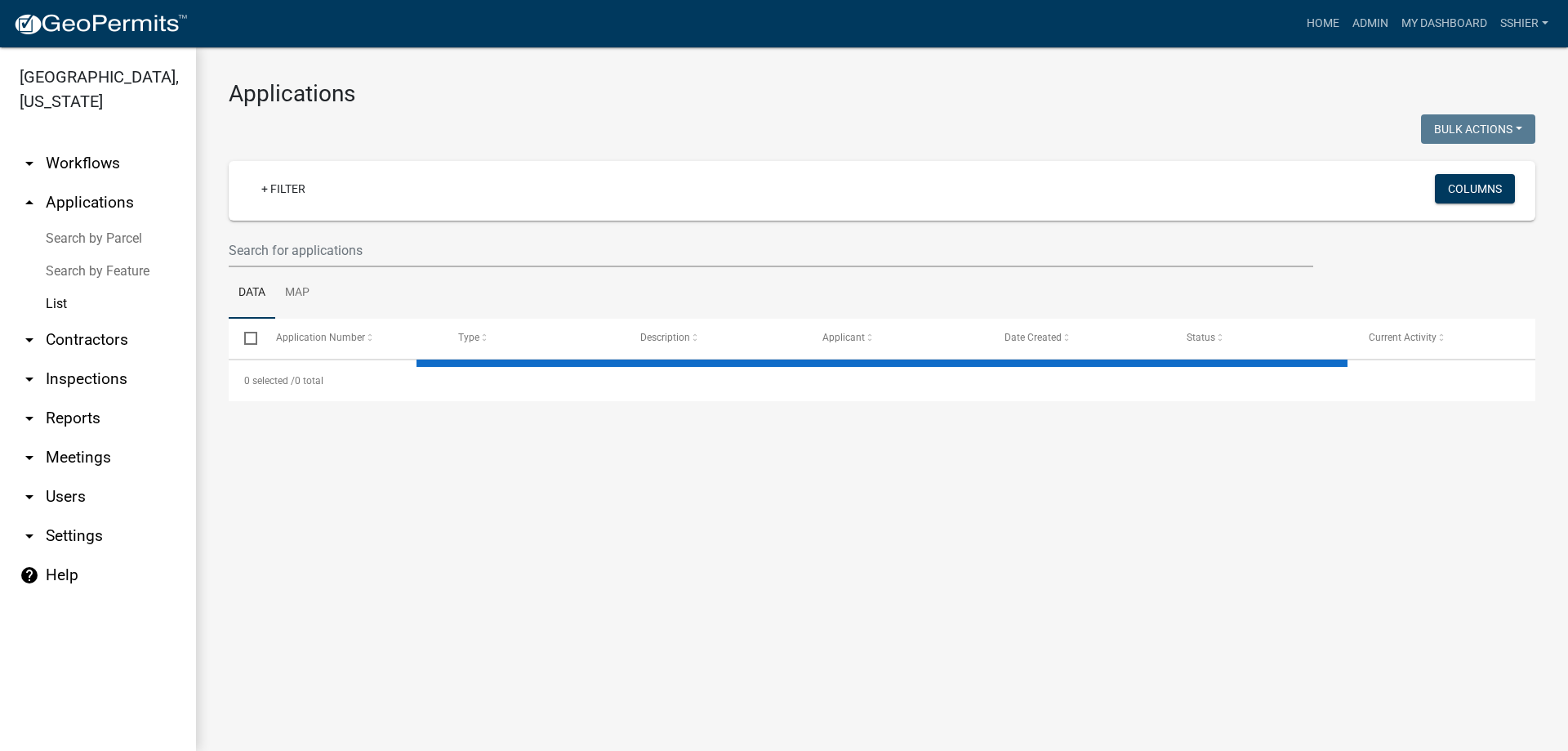
select select "3: 100"
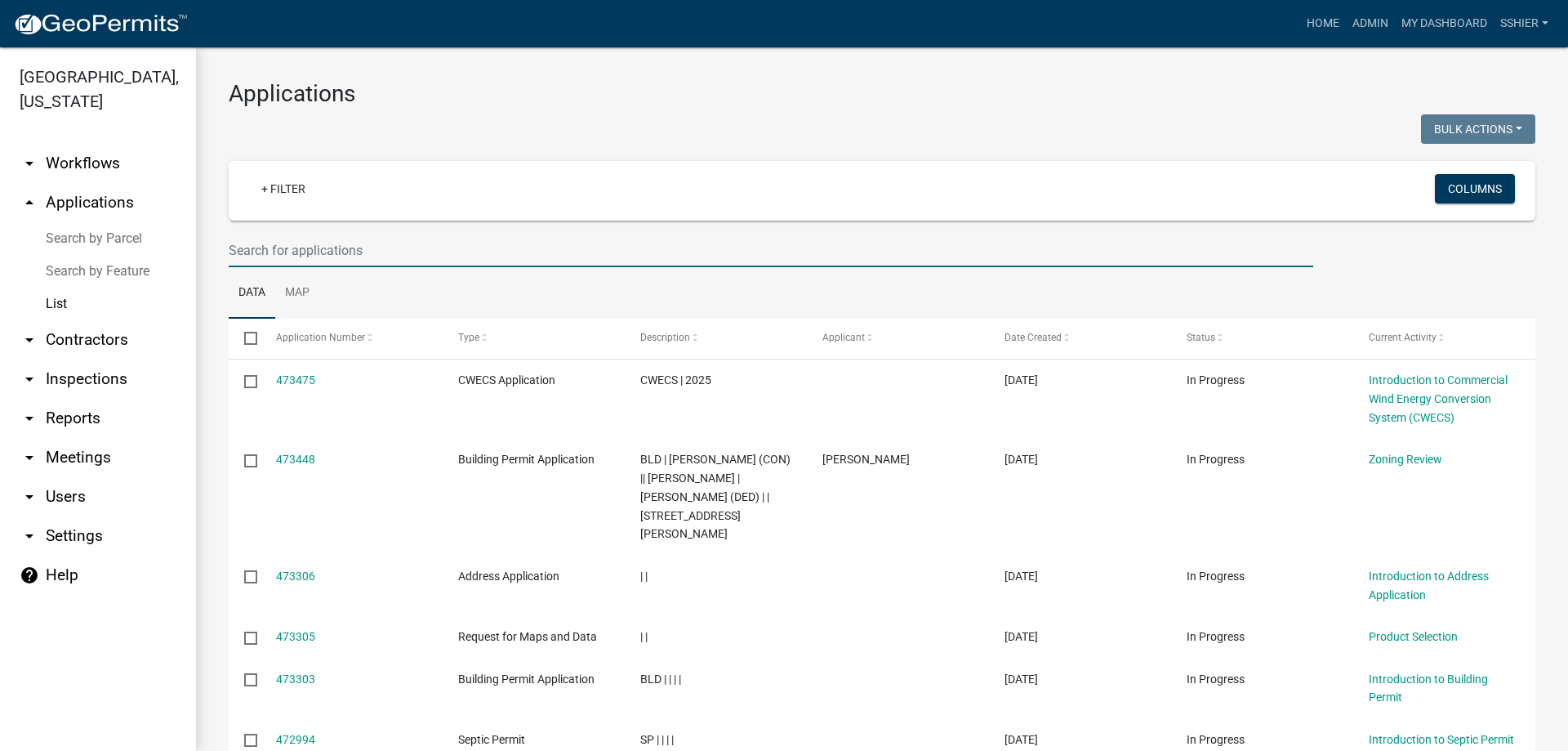
click at [243, 249] on input "text" at bounding box center [770, 250] width 1084 height 33
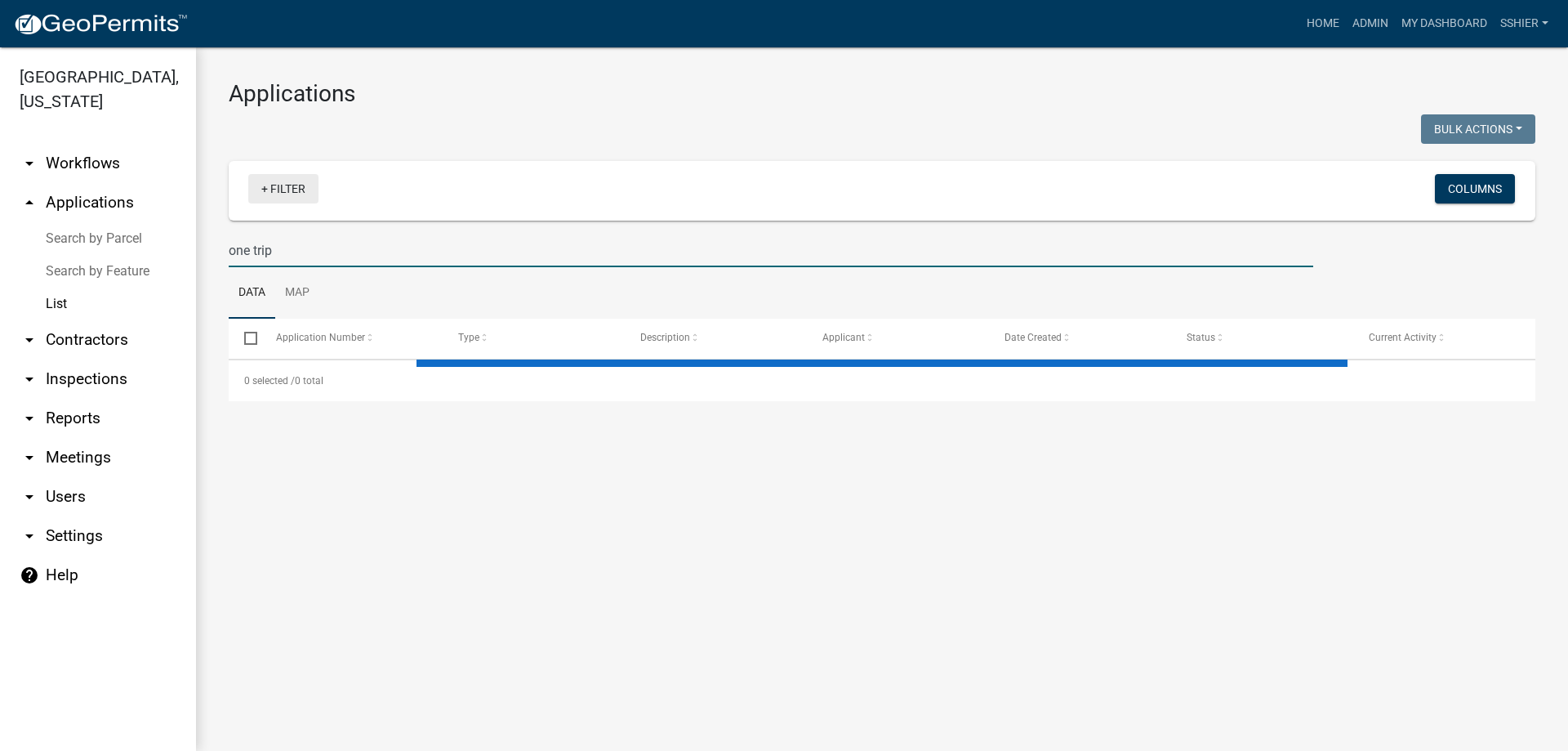
type input "one trip"
click at [284, 190] on link "+ Filter" at bounding box center [284, 188] width 70 height 29
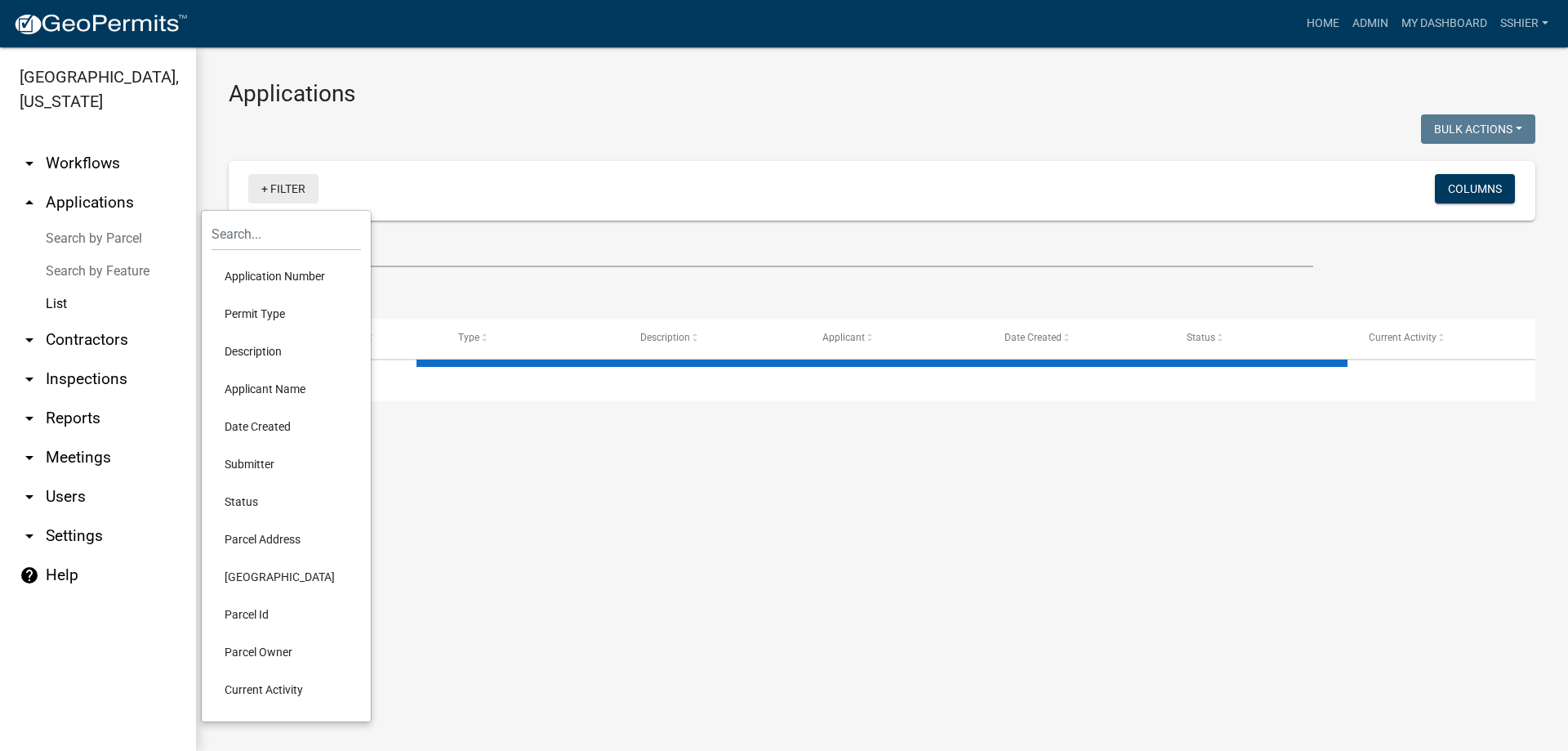
select select "3: 100"
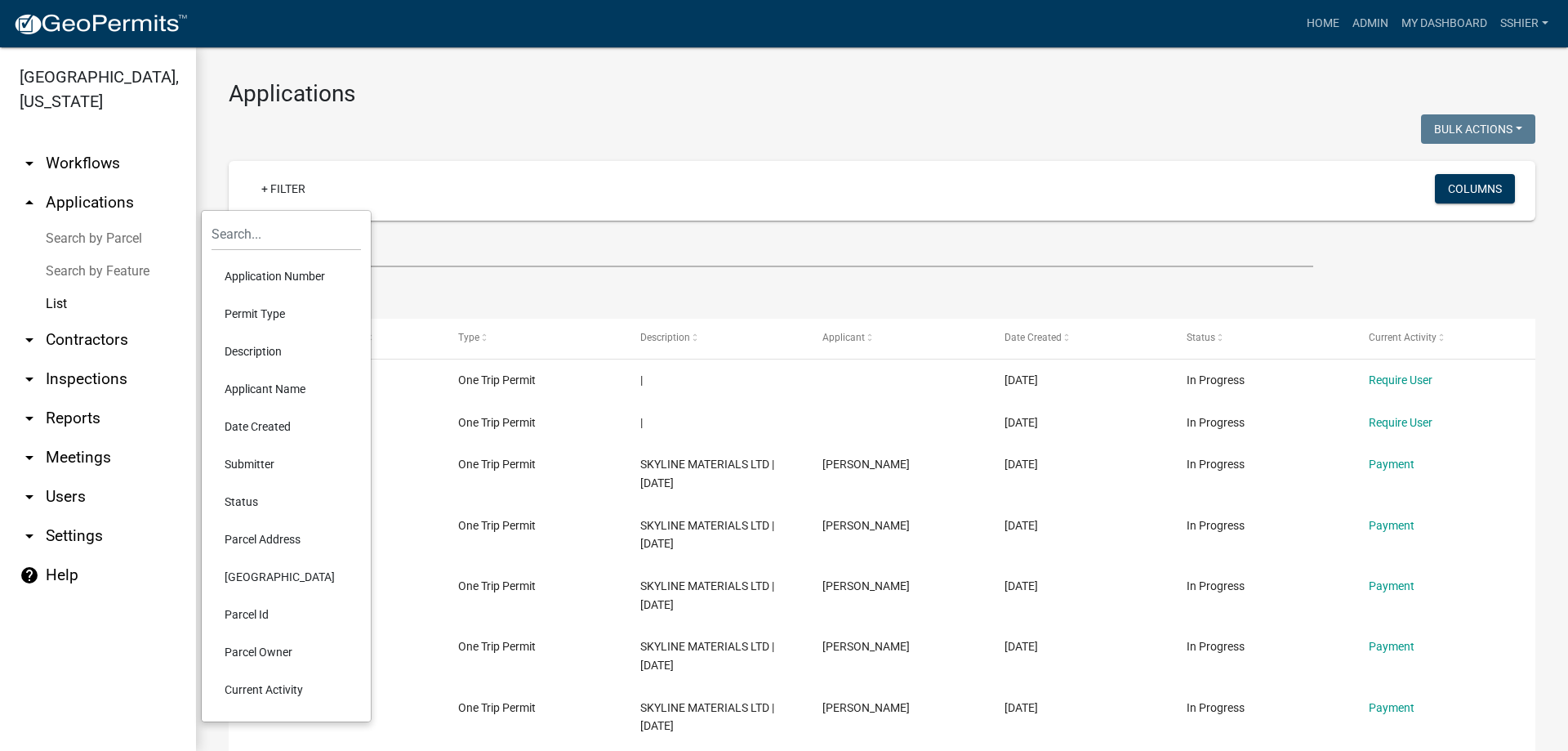
click at [453, 144] on div at bounding box center [549, 131] width 665 height 33
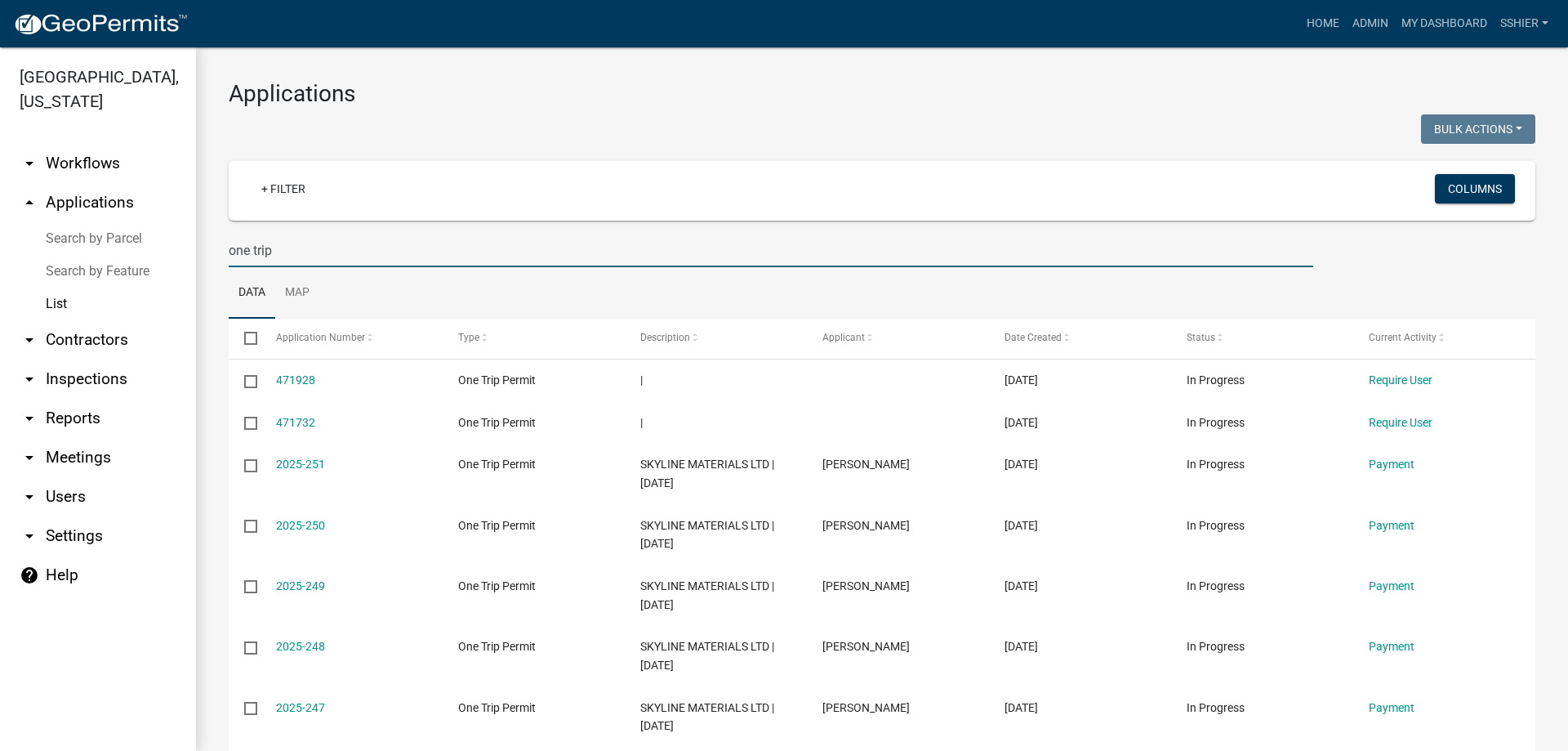
drag, startPoint x: 291, startPoint y: 245, endPoint x: 195, endPoint y: 245, distance: 96.0
click at [195, 245] on div "[GEOGRAPHIC_DATA], [US_STATE] arrow_drop_down Workflows List arrow_drop_up Appl…" at bounding box center [784, 399] width 1568 height 703
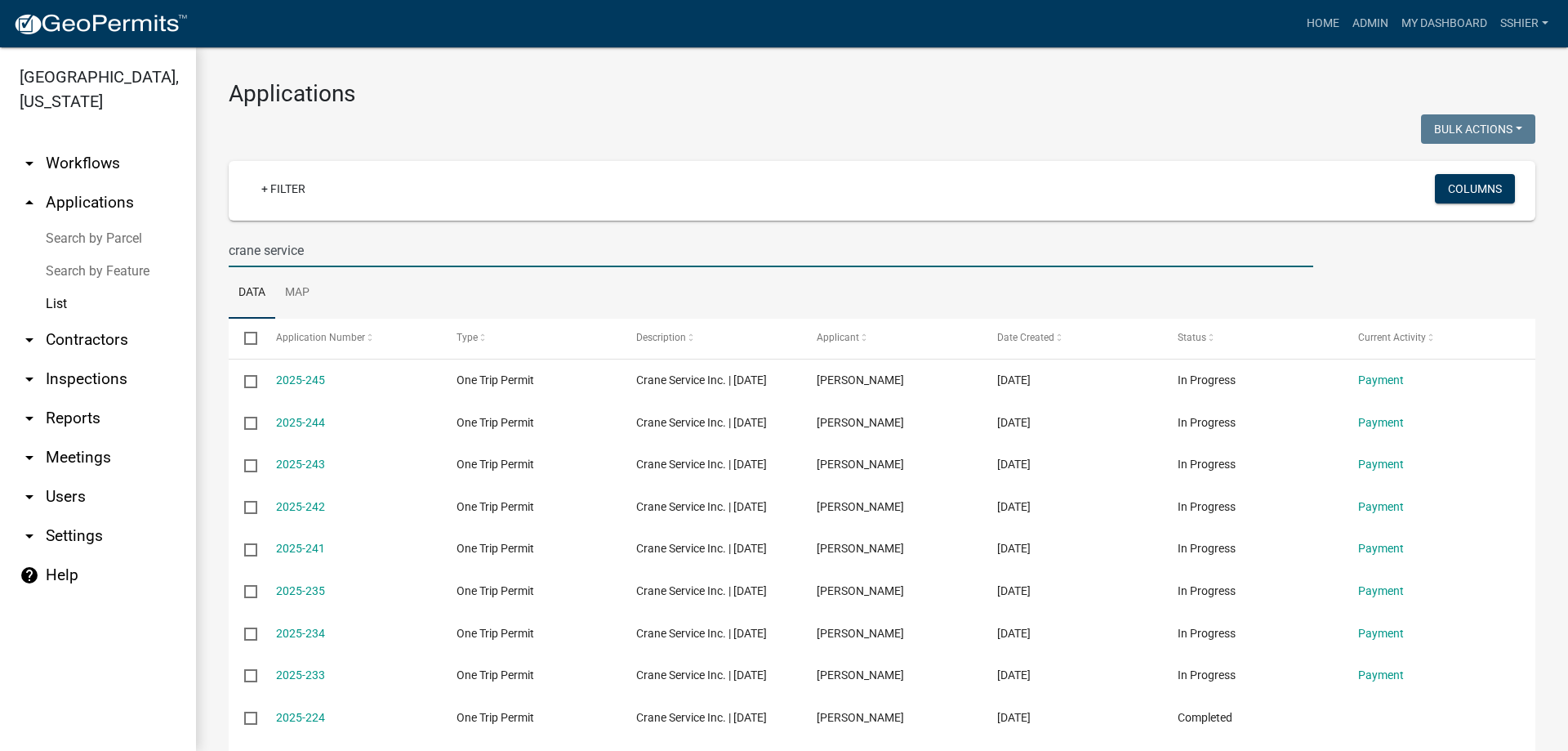
type input "crane service"
click at [255, 341] on input "checkbox" at bounding box center [249, 336] width 11 height 11
checkbox input "true"
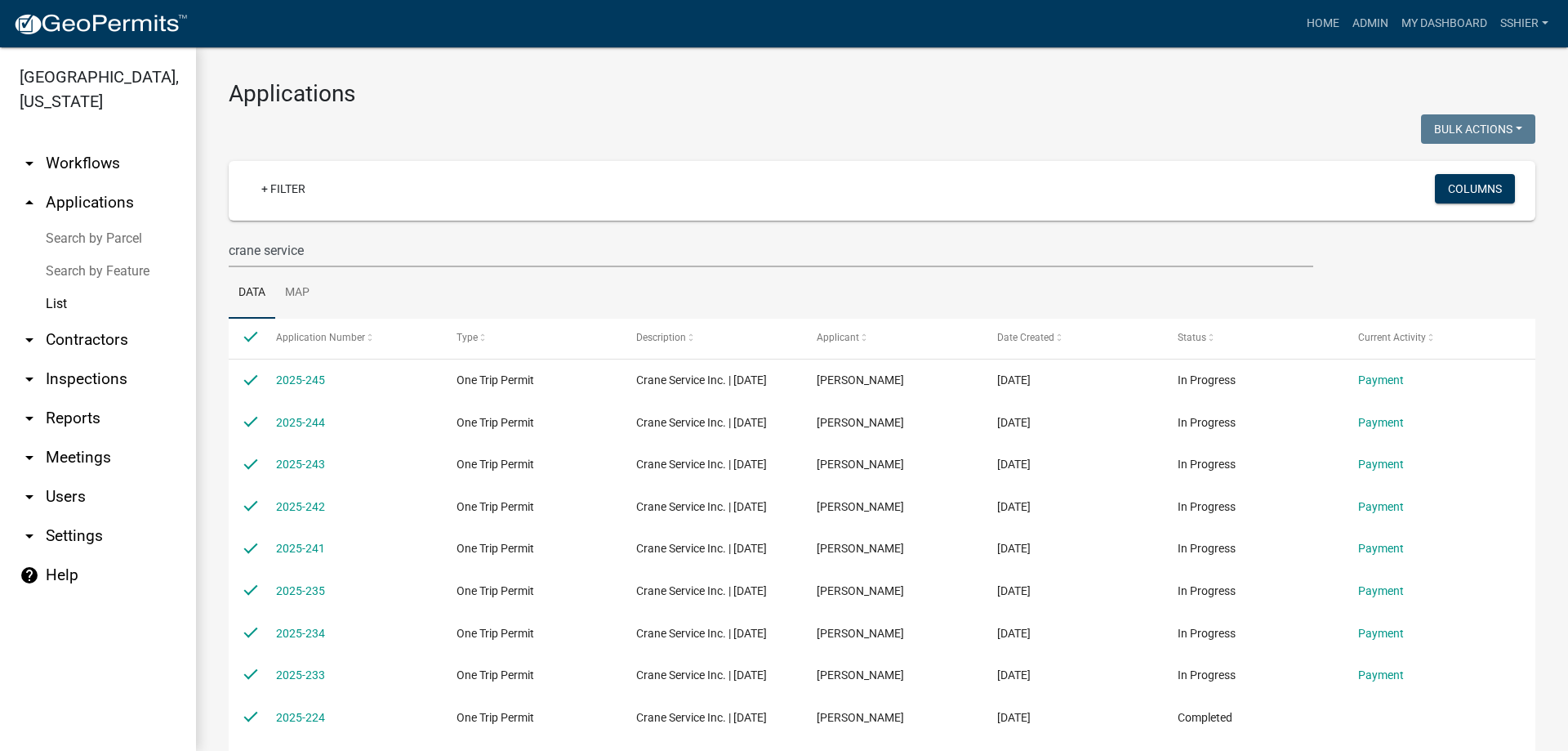
checkbox input "true"
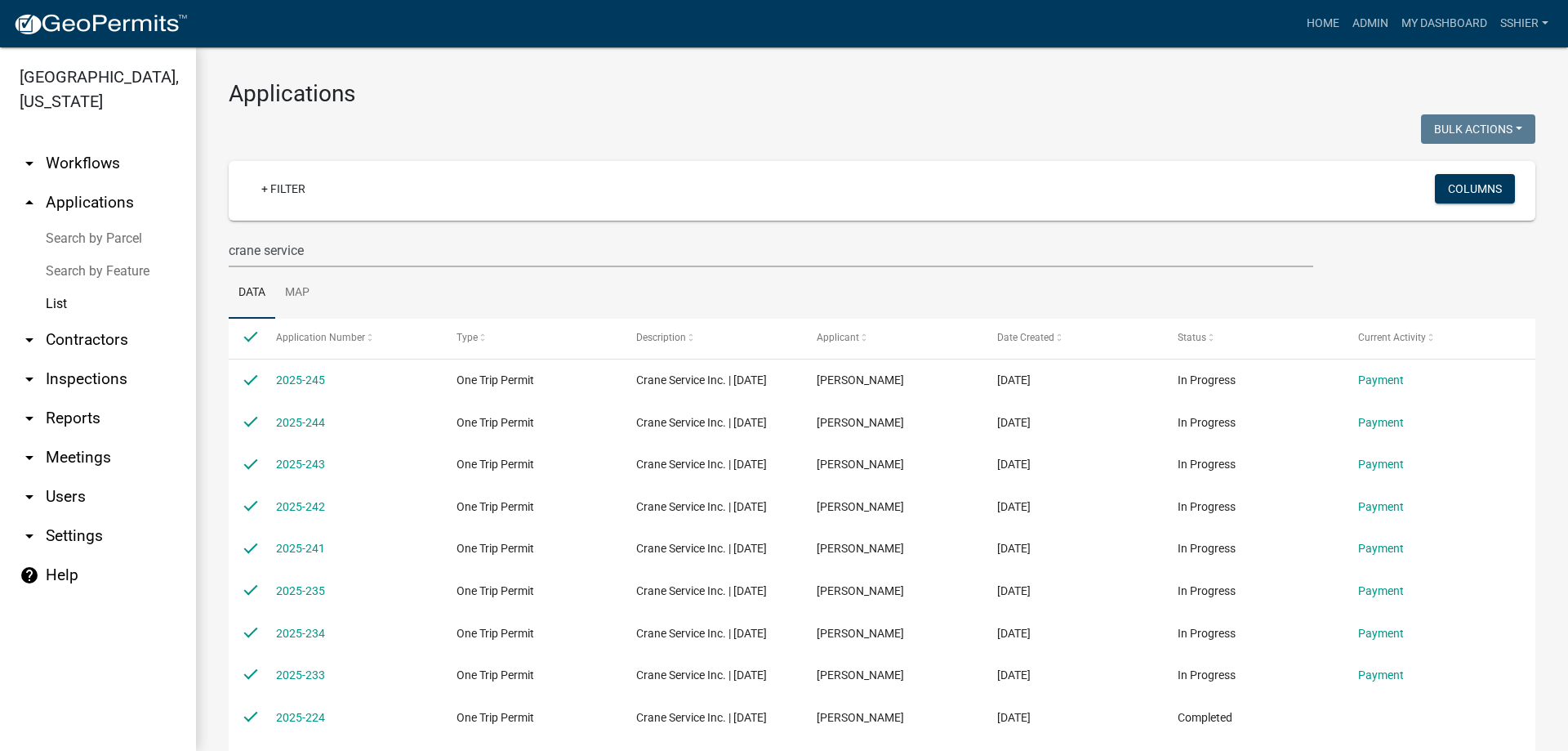
checkbox input "true"
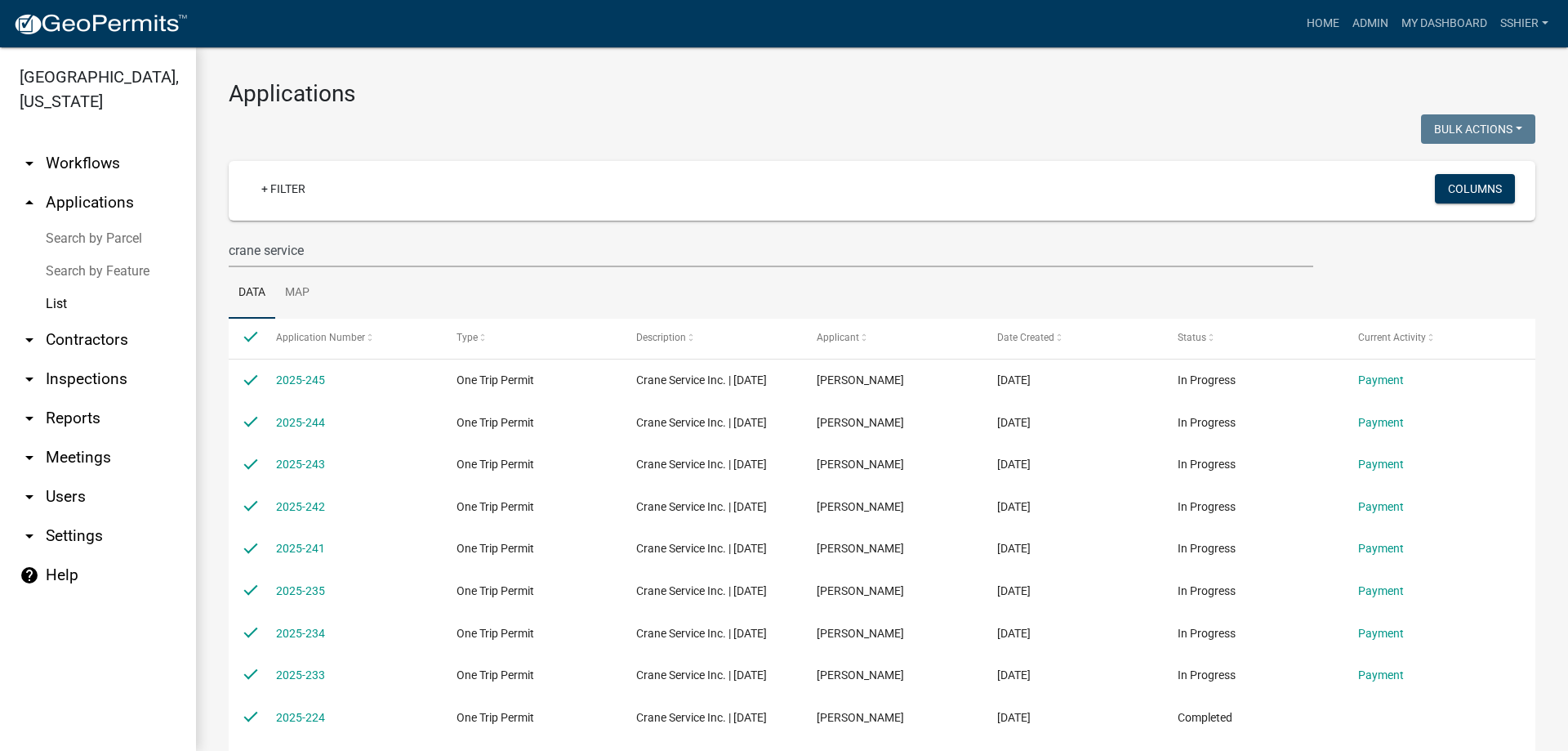
checkbox input "true"
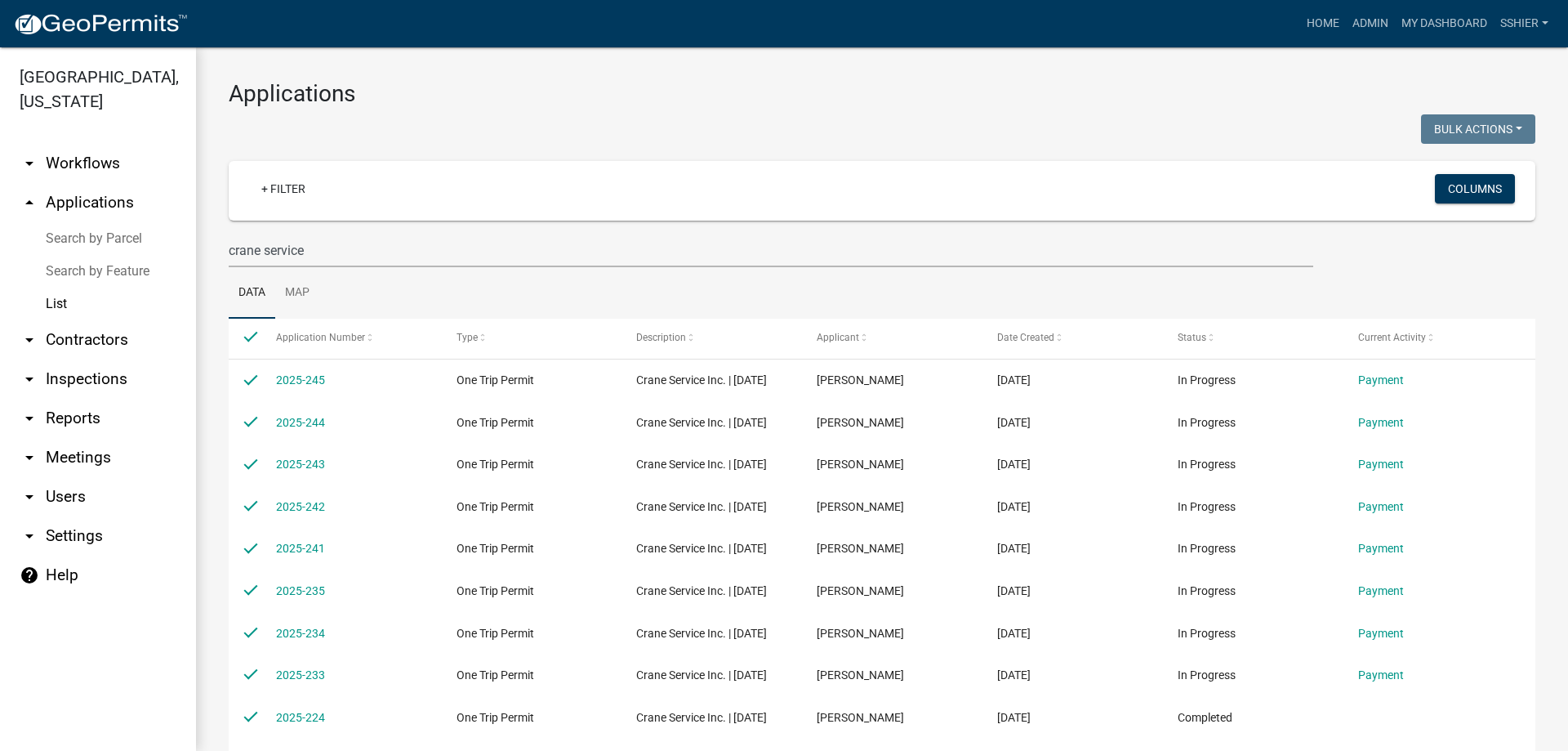
checkbox input "true"
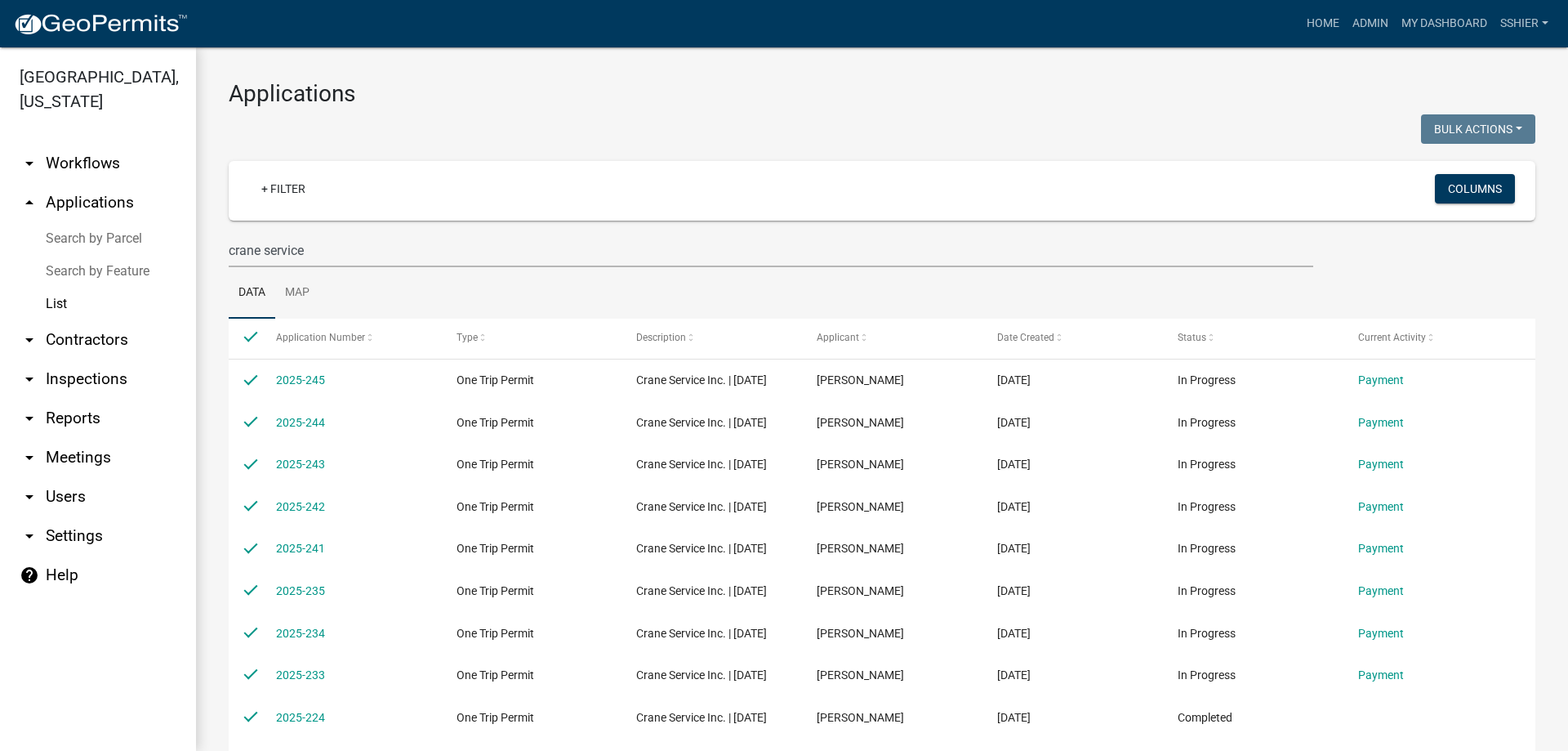
checkbox input "true"
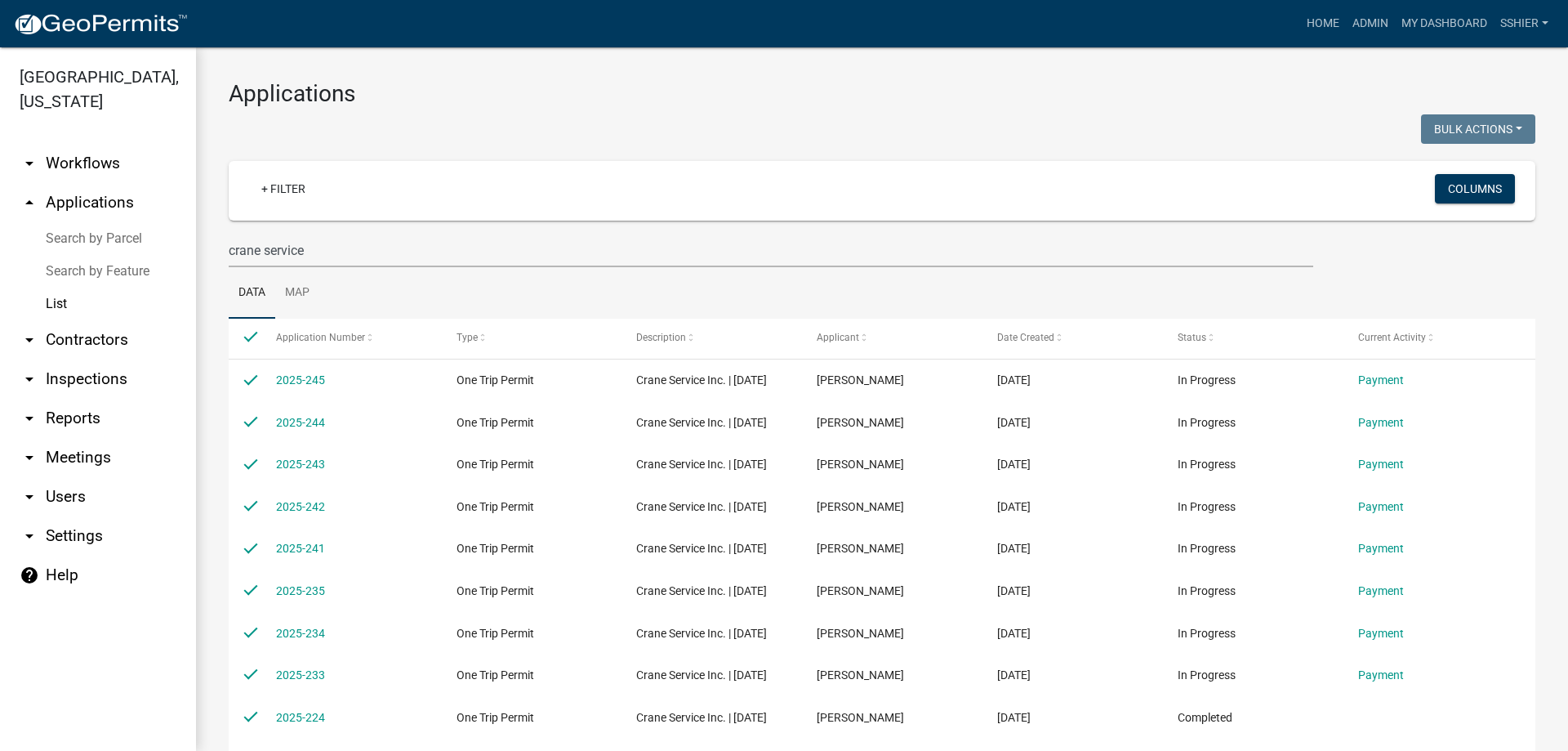
checkbox input "true"
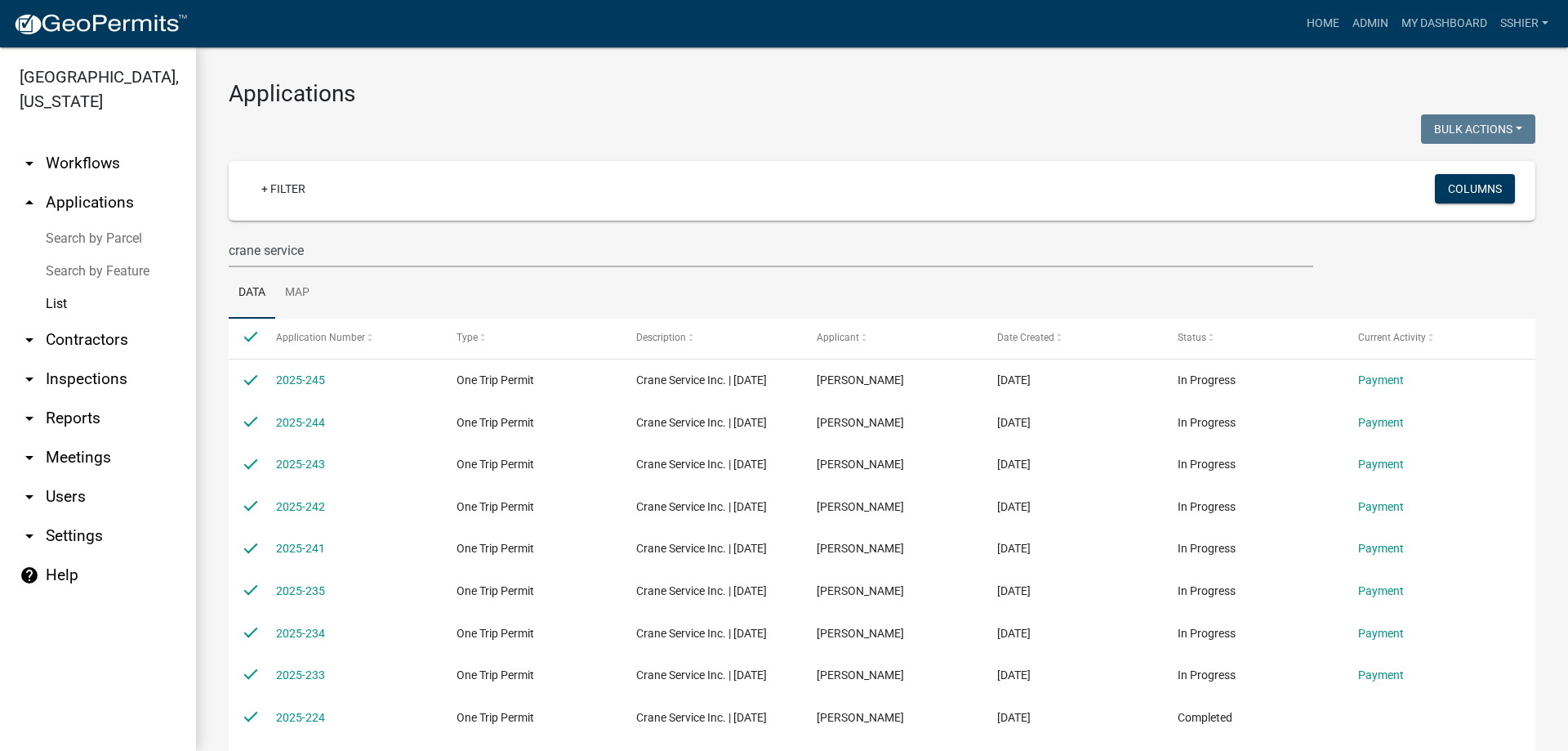
checkbox input "true"
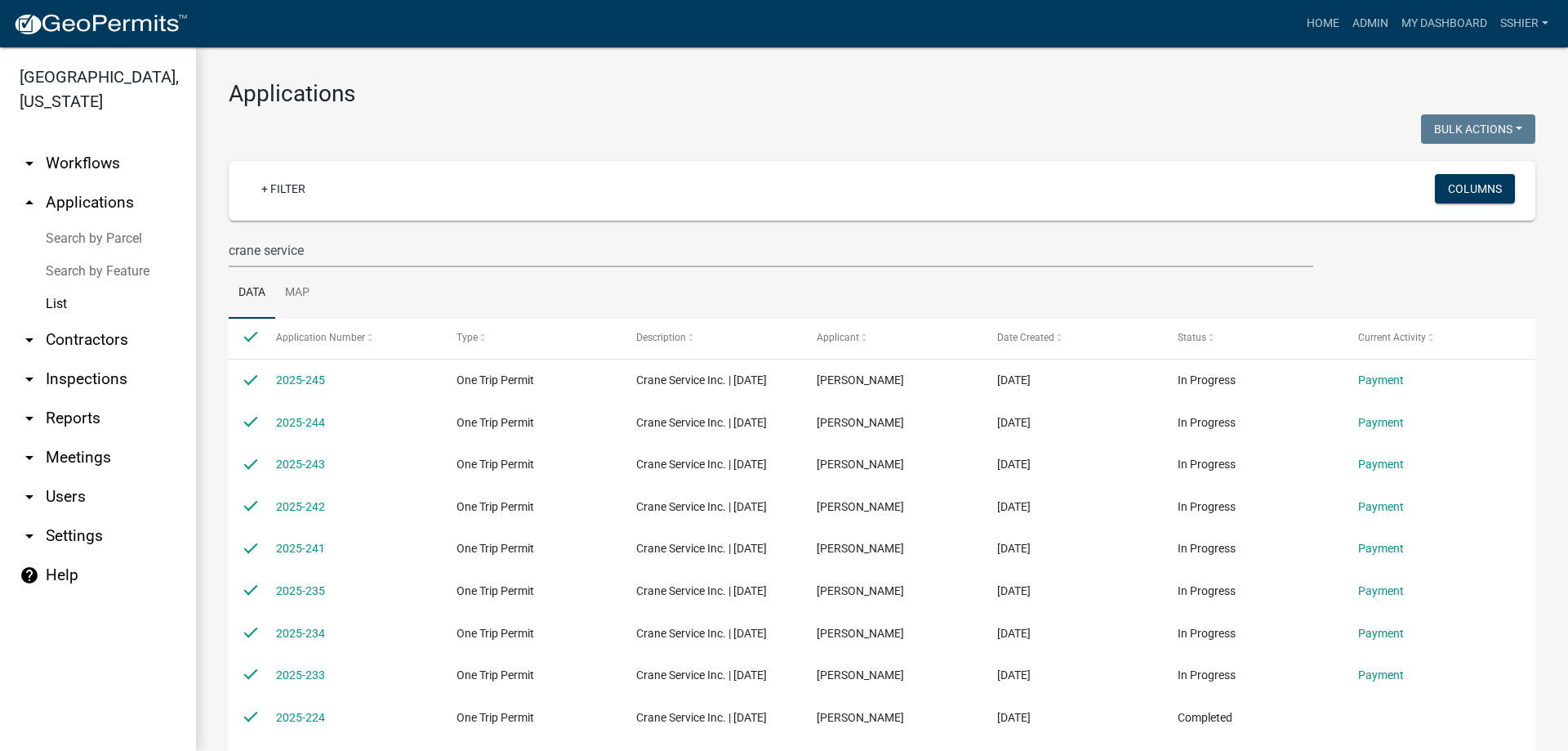
checkbox input "true"
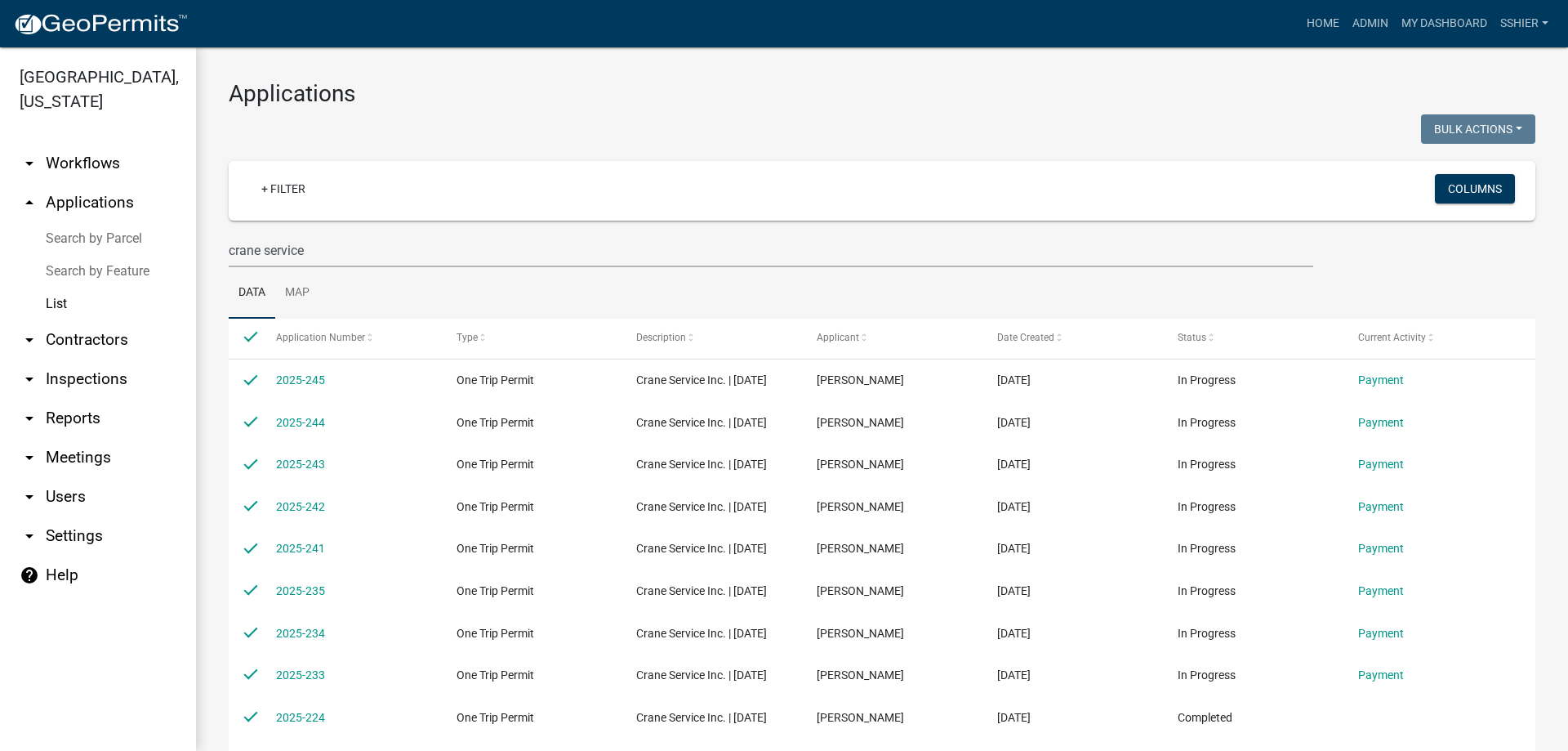
checkbox input "true"
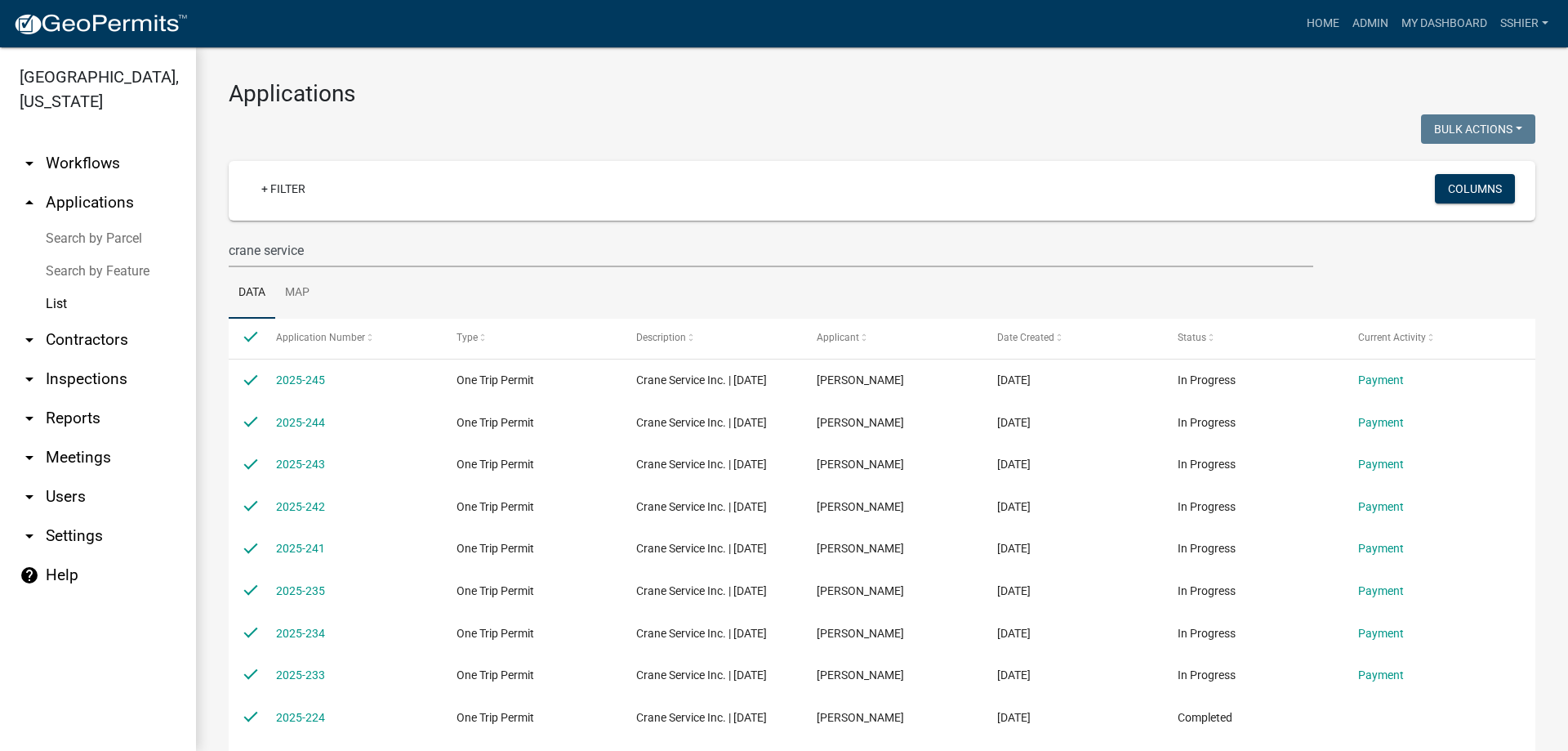
checkbox input "true"
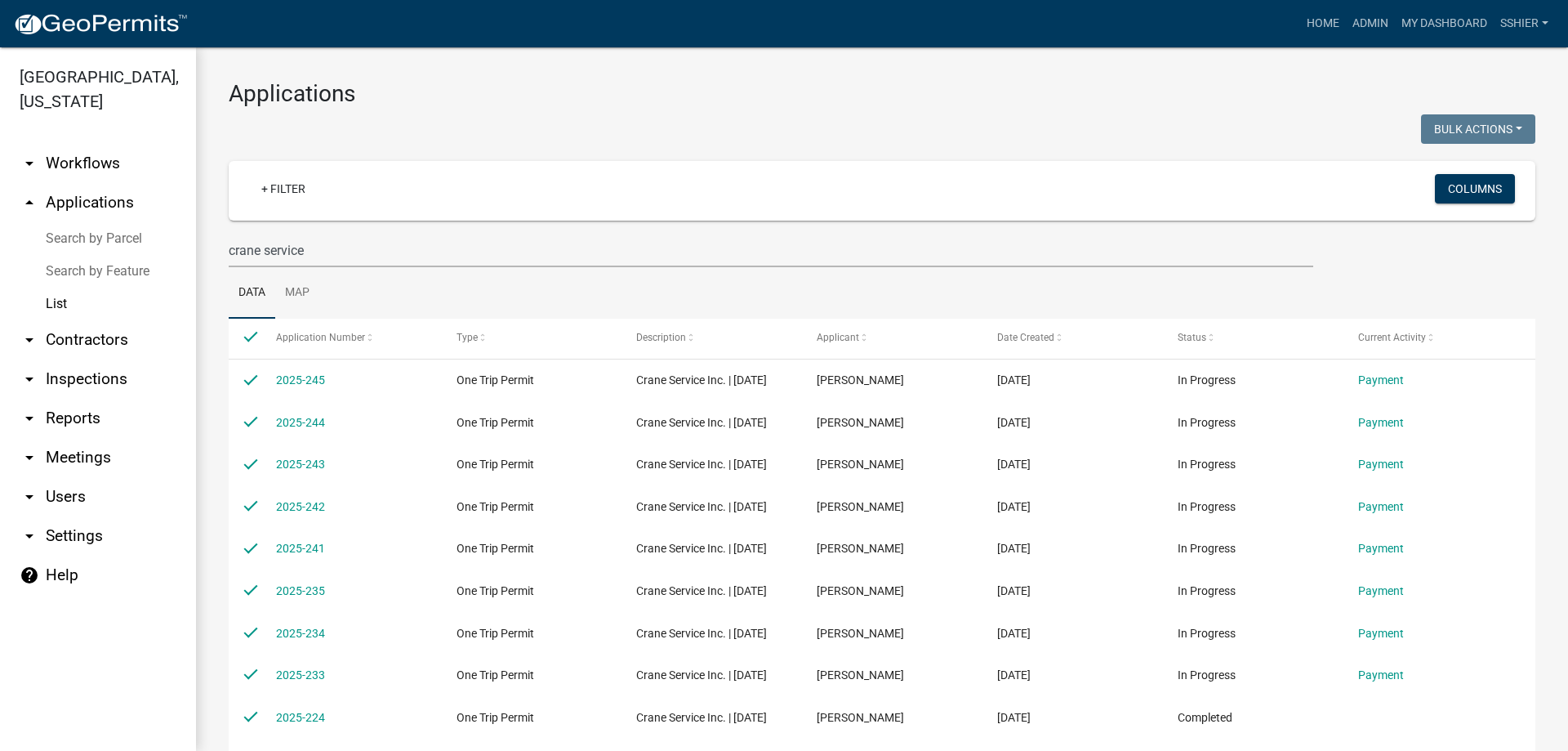
checkbox input "true"
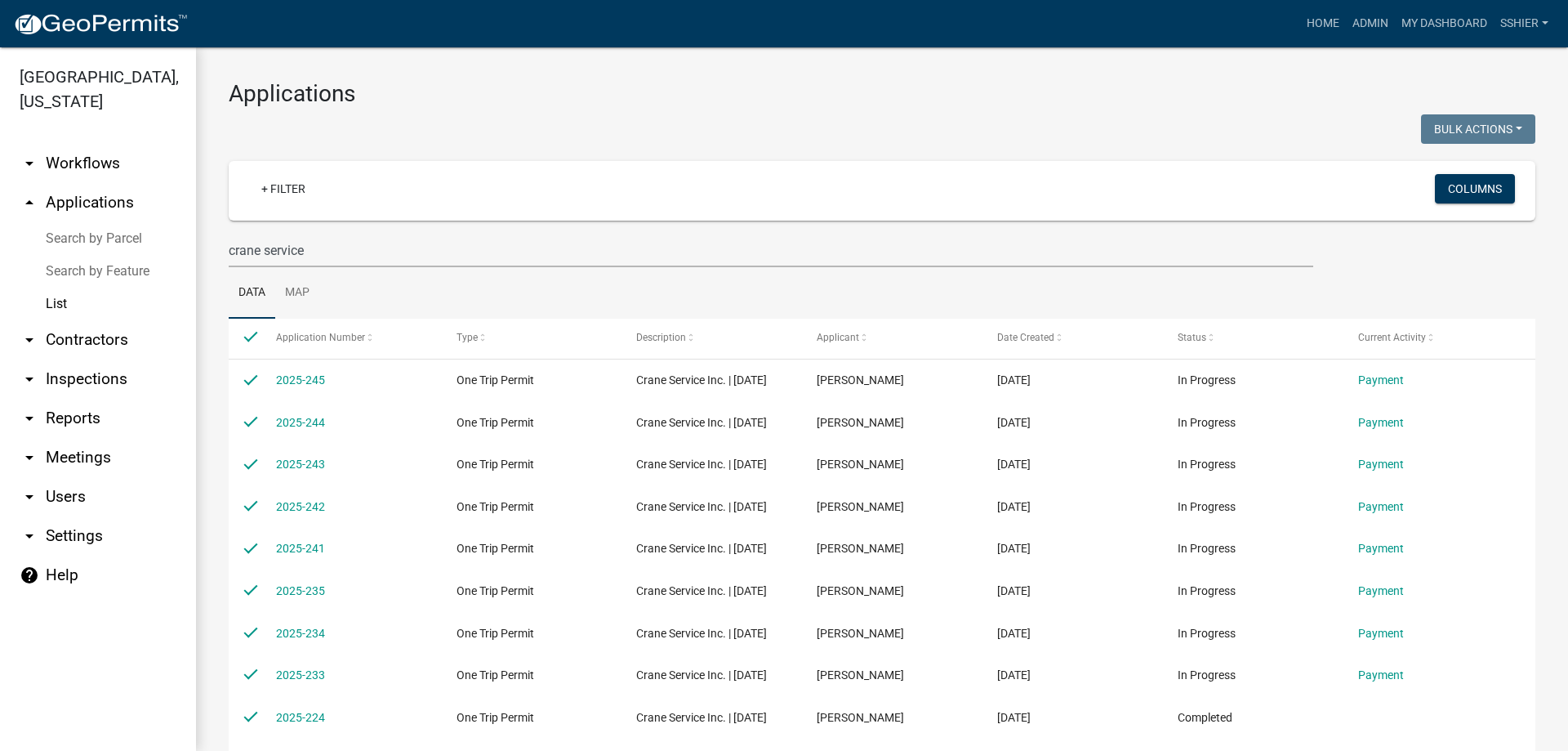
checkbox input "true"
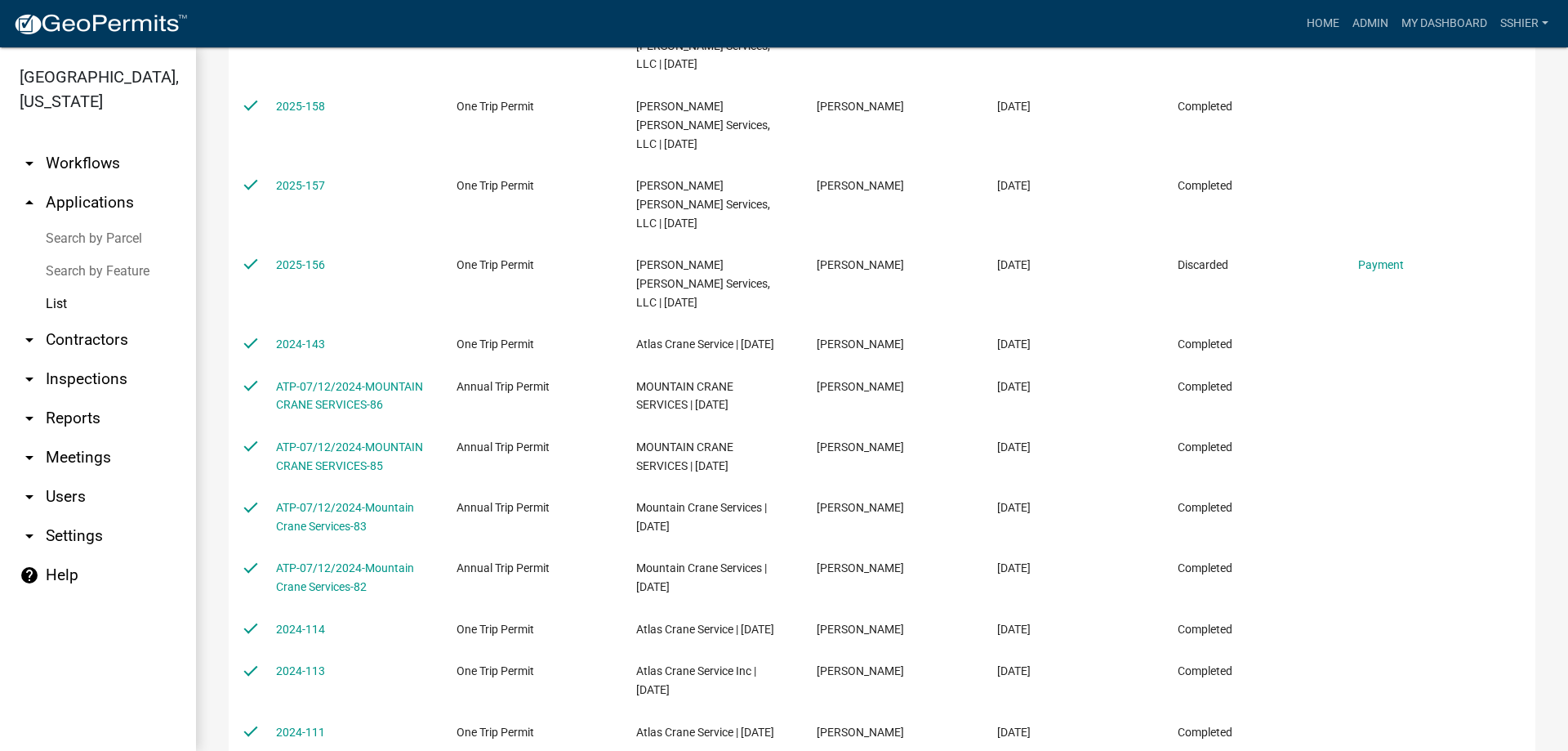
scroll to position [1225, 0]
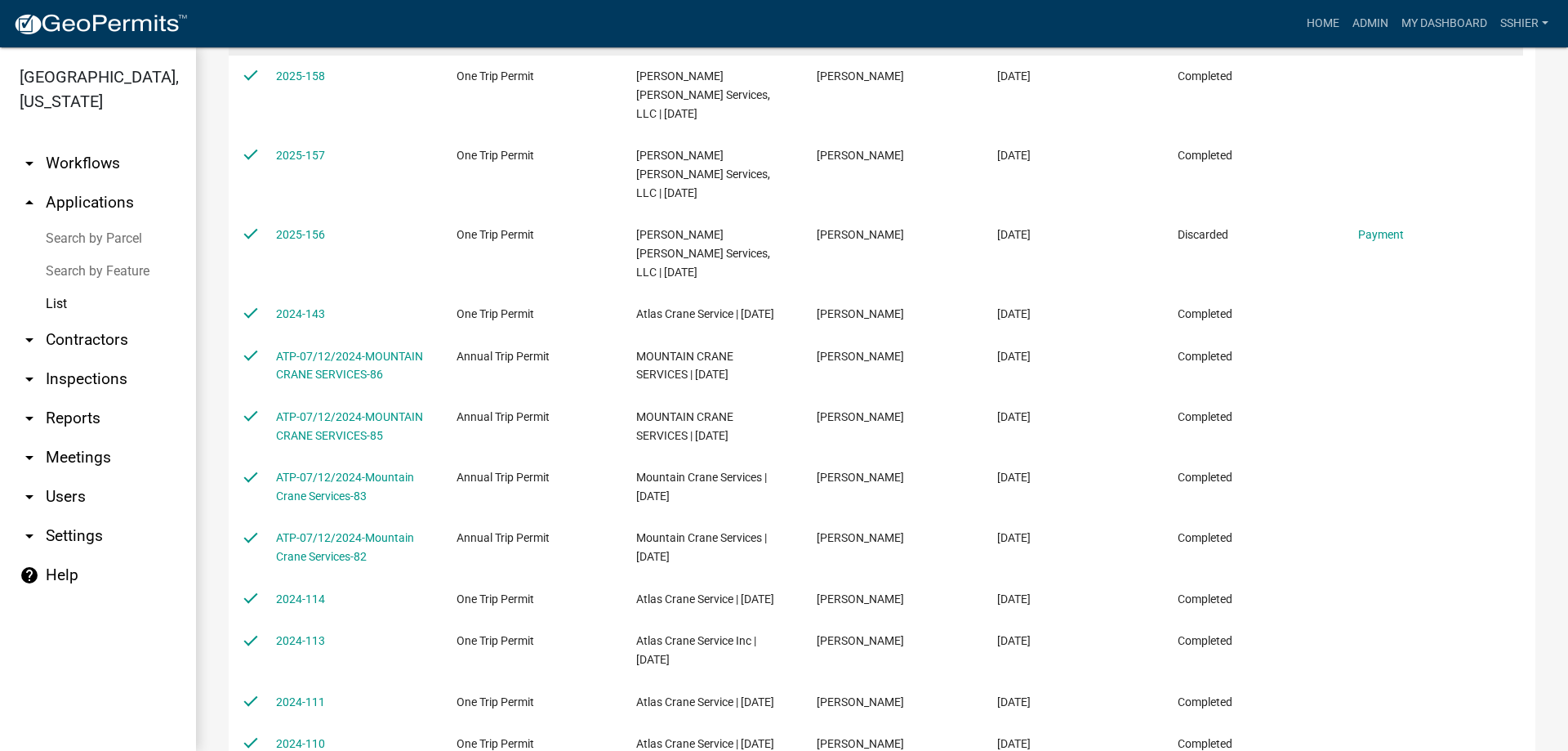
checkbox input "false"
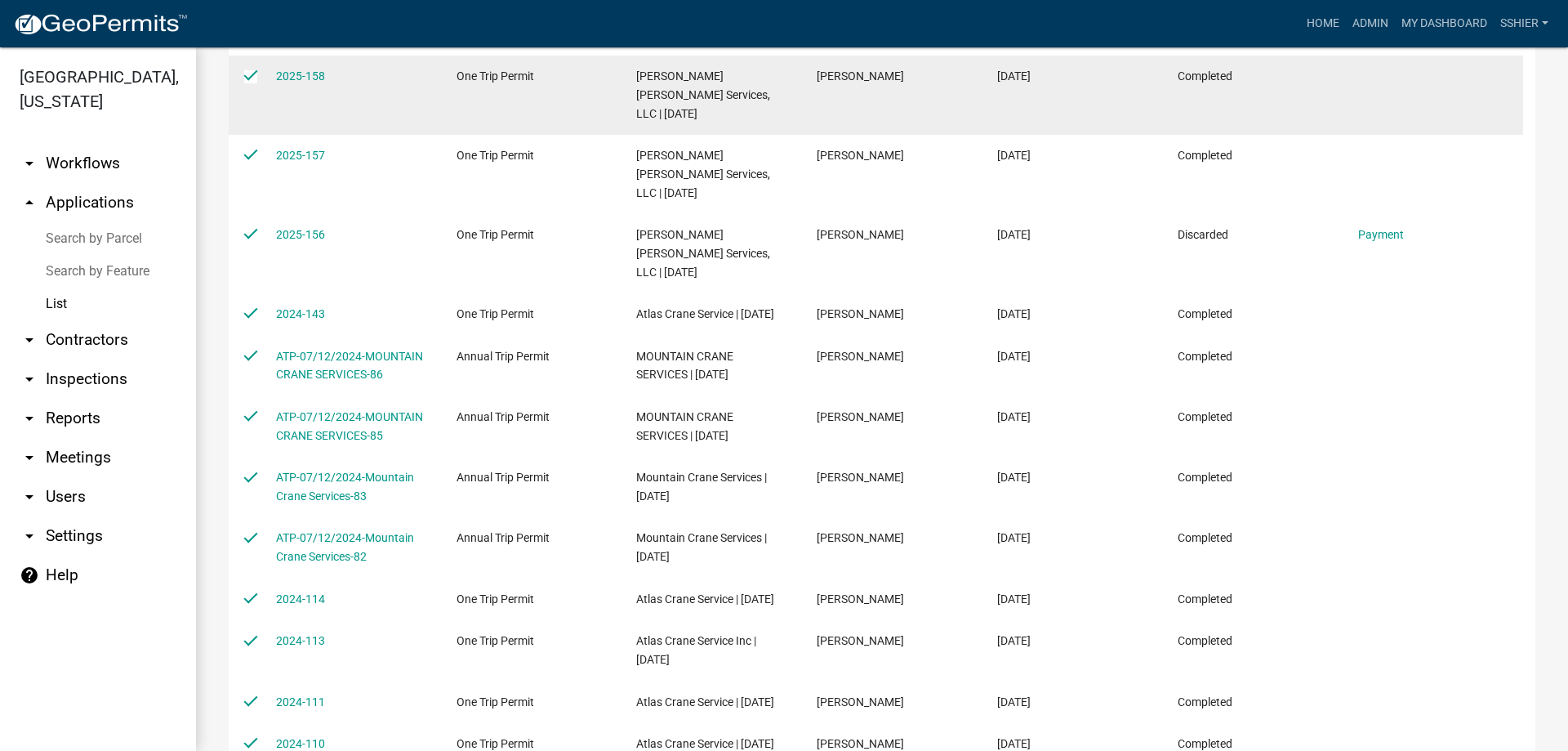
click at [252, 81] on input "checkbox" at bounding box center [249, 75] width 11 height 11
checkbox input "false"
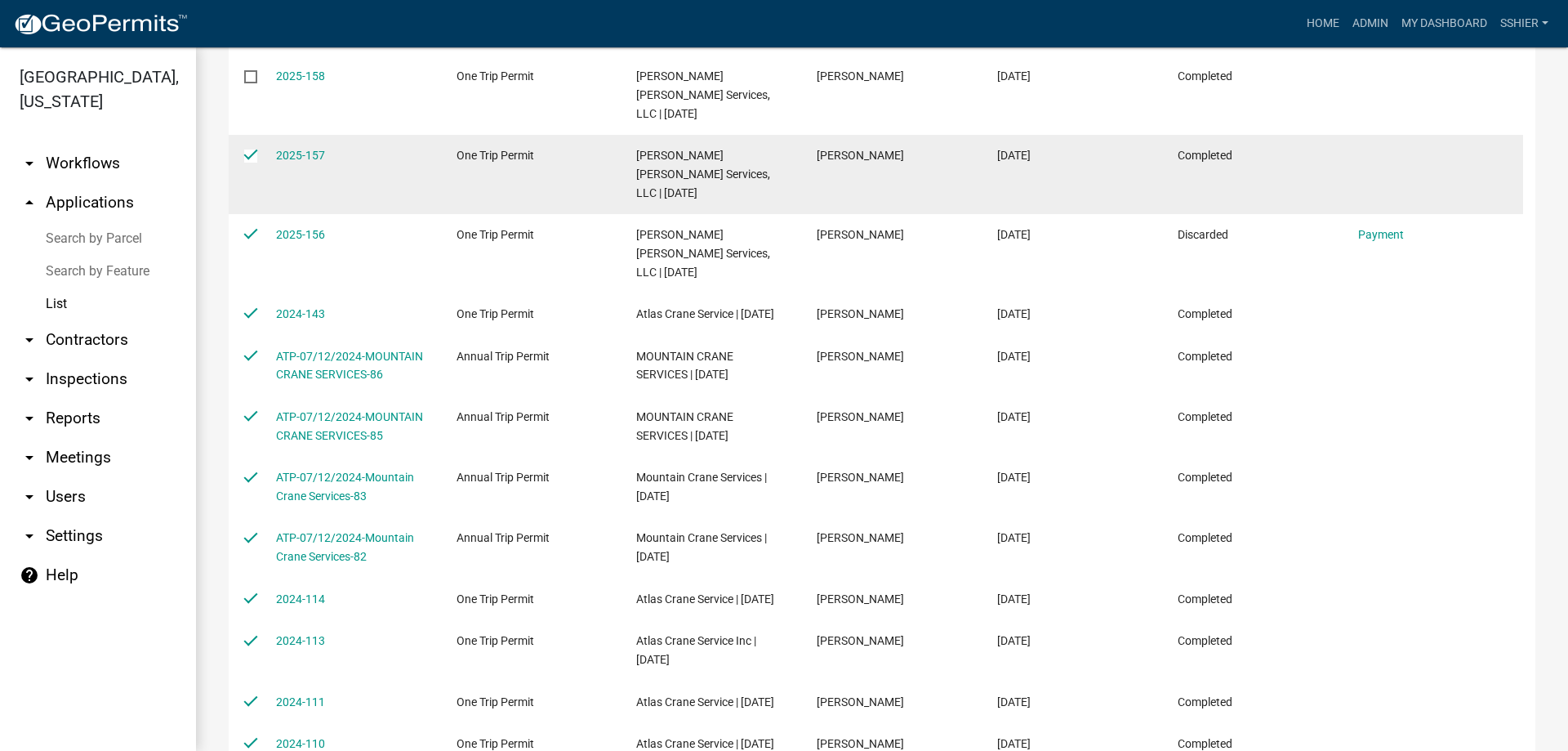
click at [248, 214] on datatable-body-cell at bounding box center [244, 175] width 31 height 80
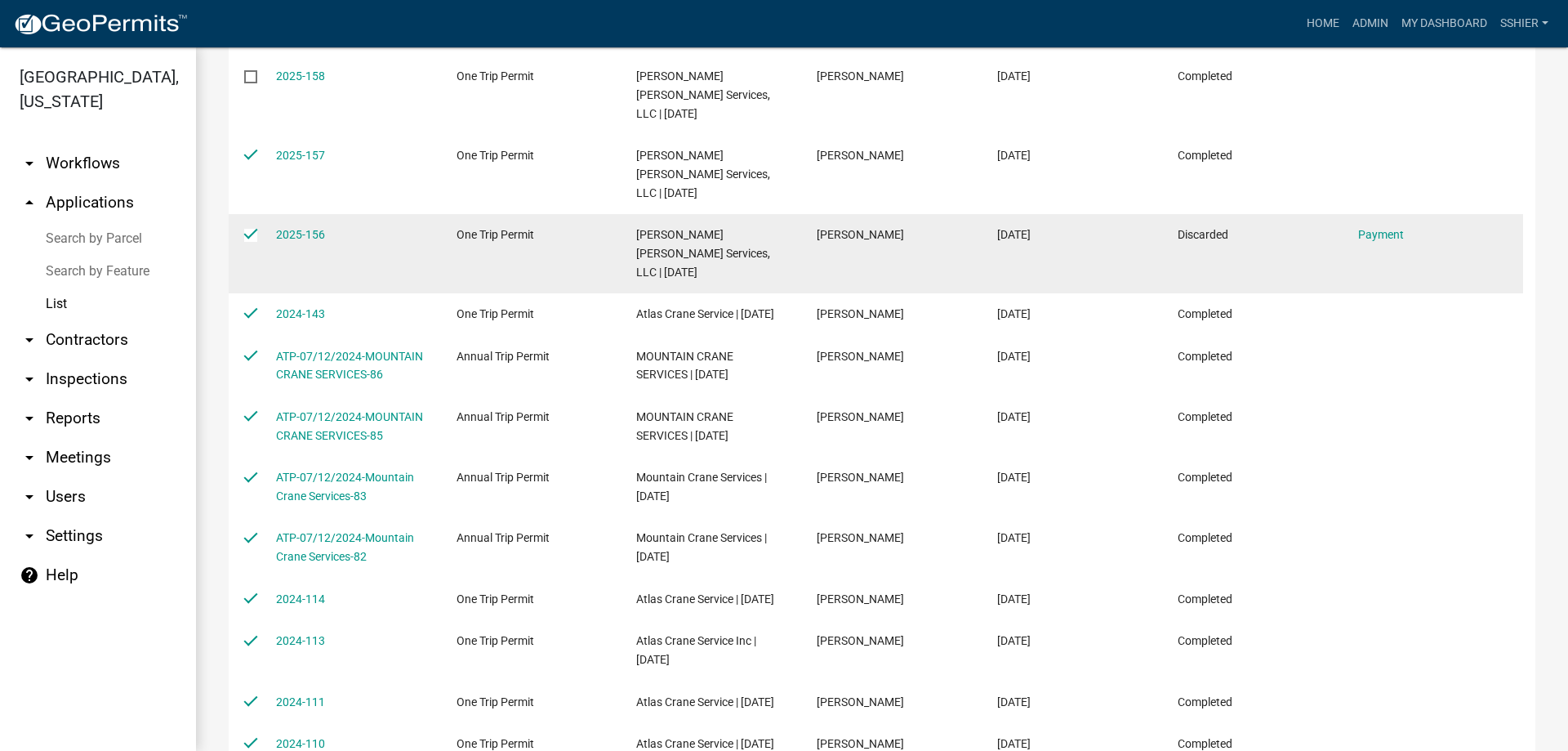
click at [253, 239] on input "checkbox" at bounding box center [249, 233] width 11 height 11
checkbox input "false"
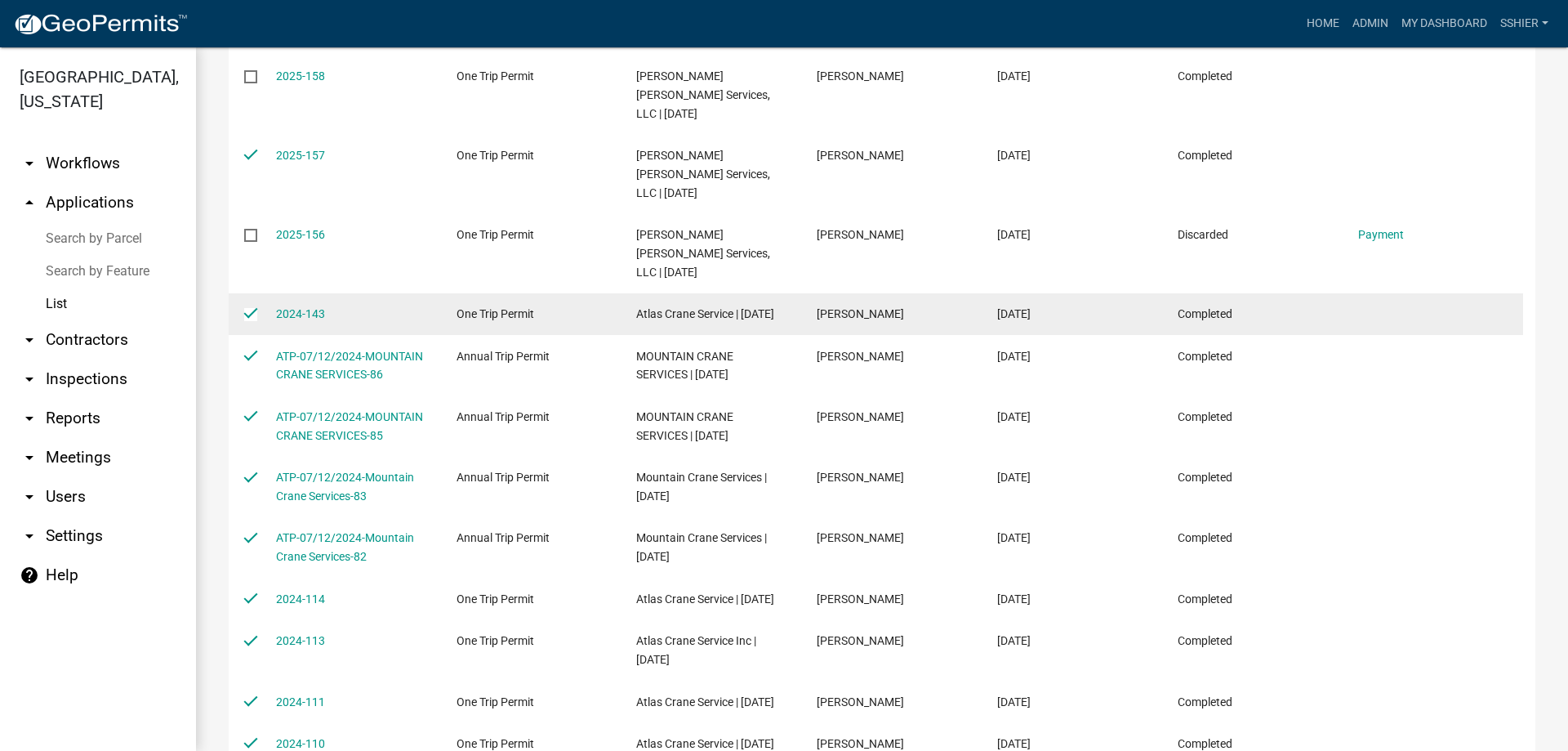
click at [250, 319] on input "checkbox" at bounding box center [249, 313] width 11 height 11
checkbox input "false"
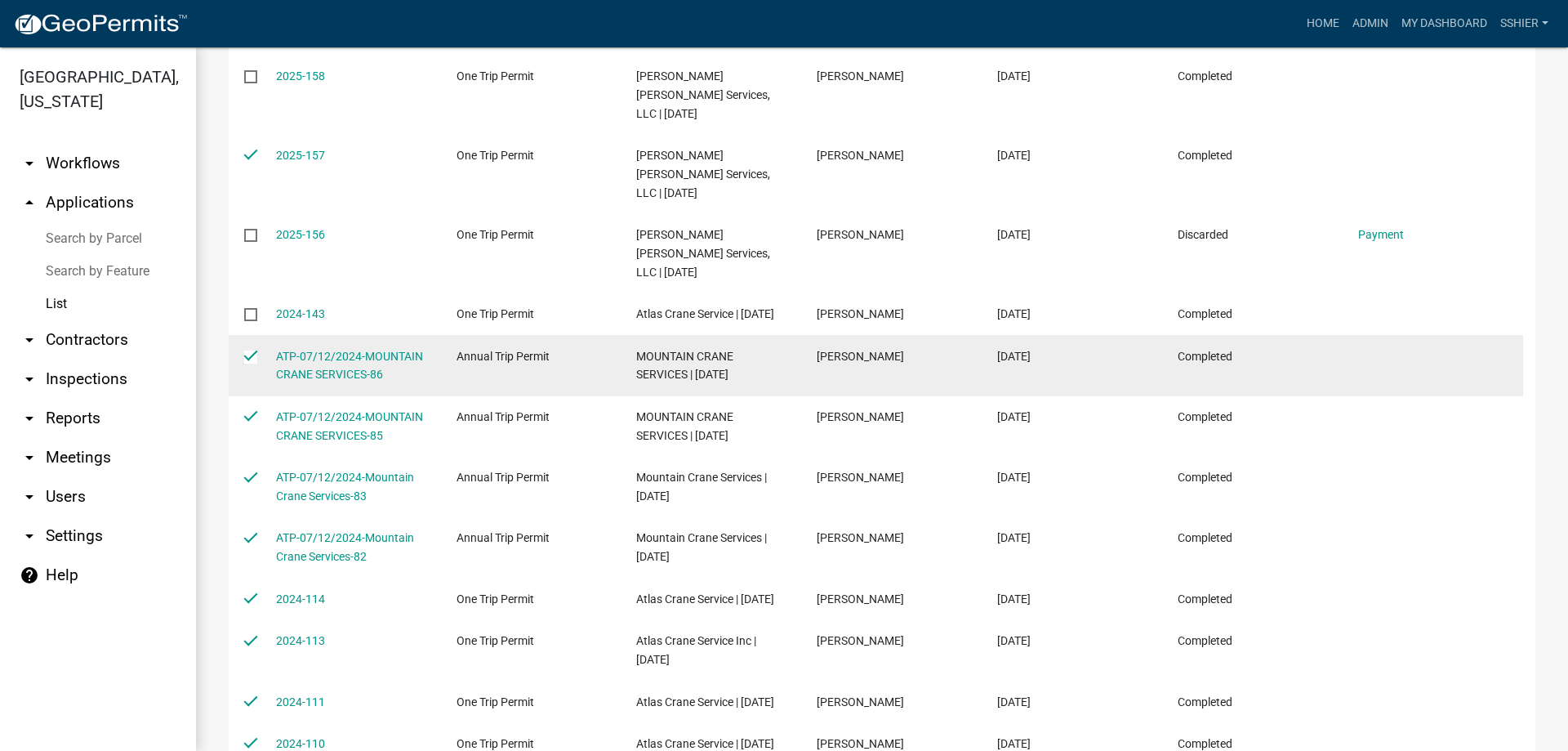
click at [255, 361] on input "checkbox" at bounding box center [249, 356] width 11 height 11
checkbox input "false"
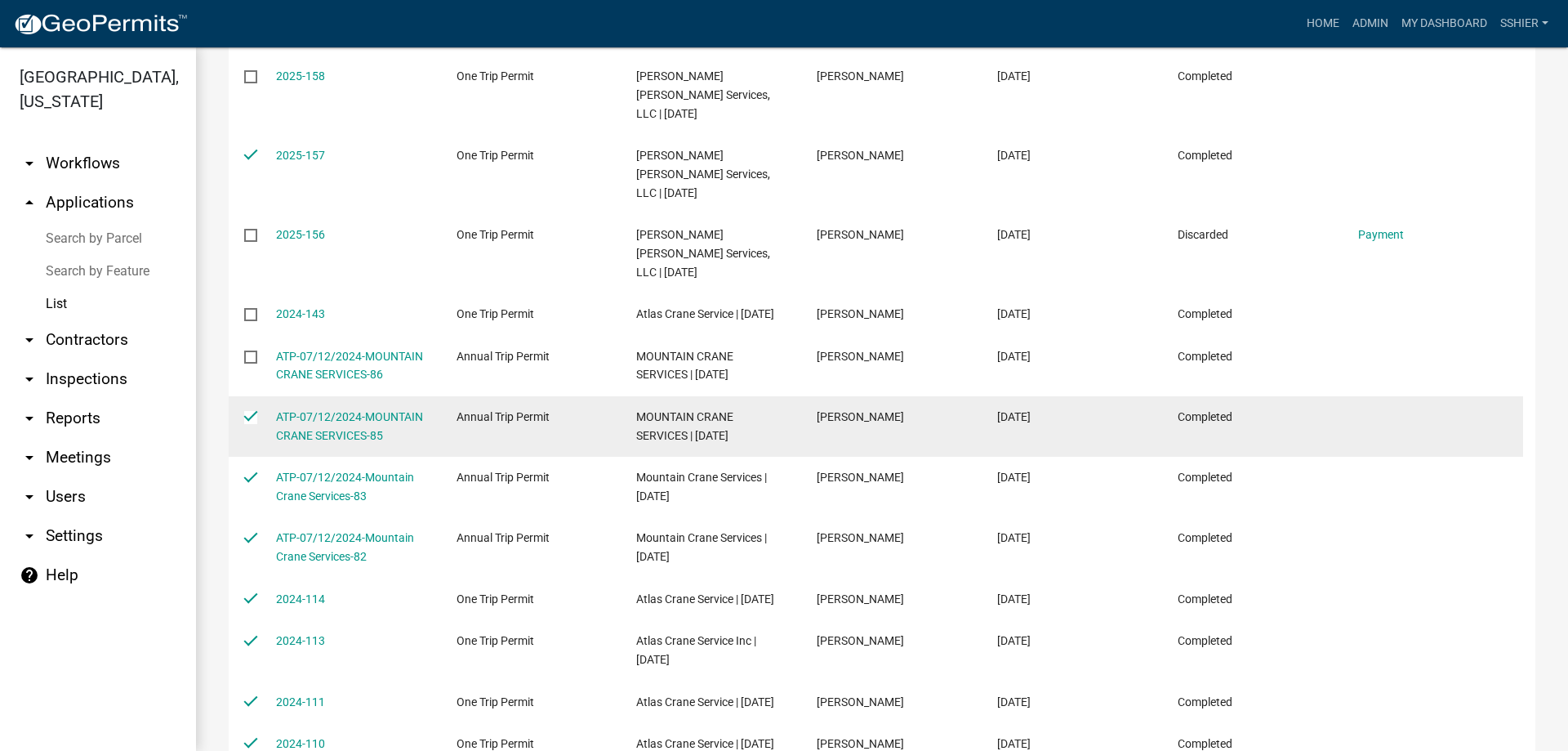
click at [249, 422] on input "checkbox" at bounding box center [249, 416] width 11 height 11
checkbox input "false"
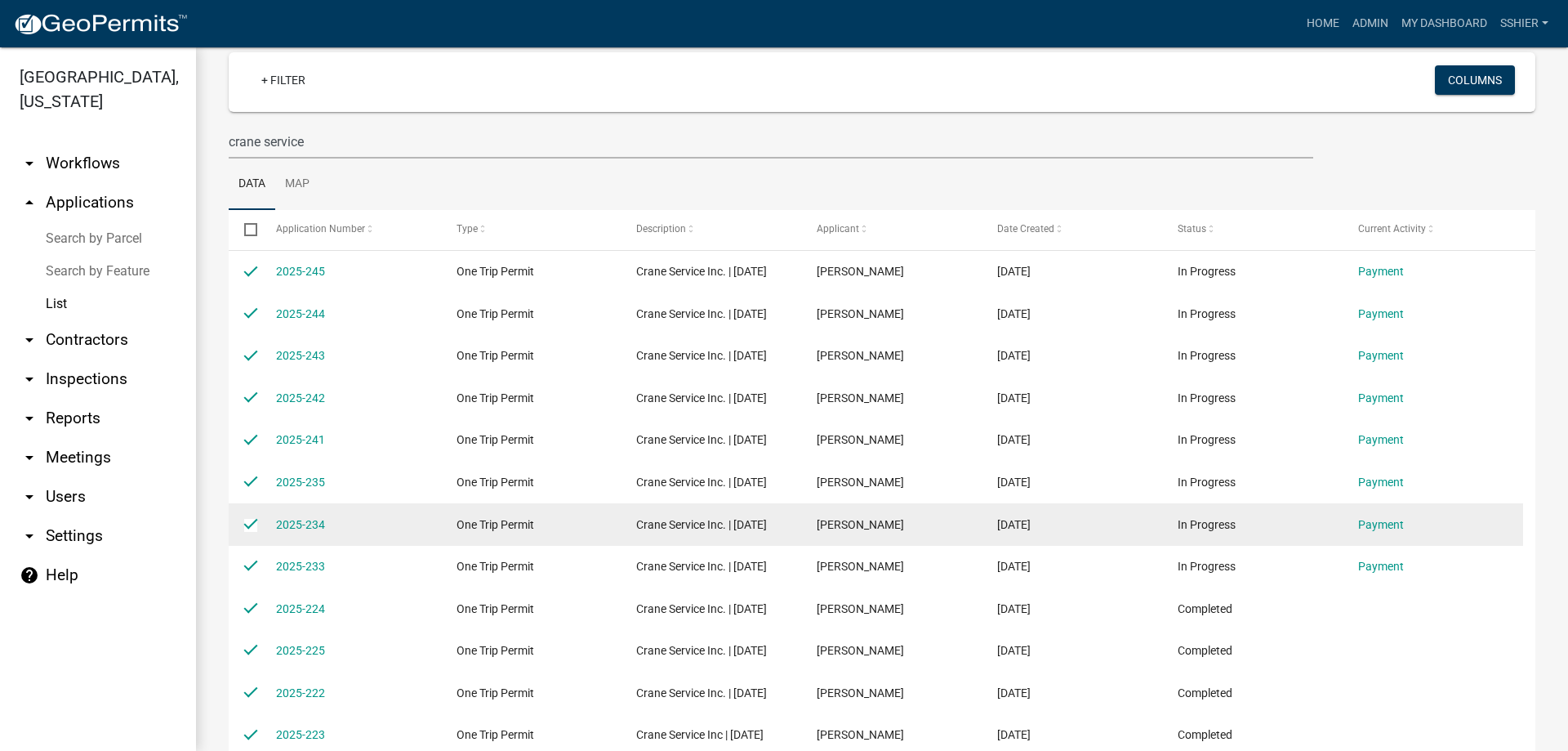
scroll to position [0, 0]
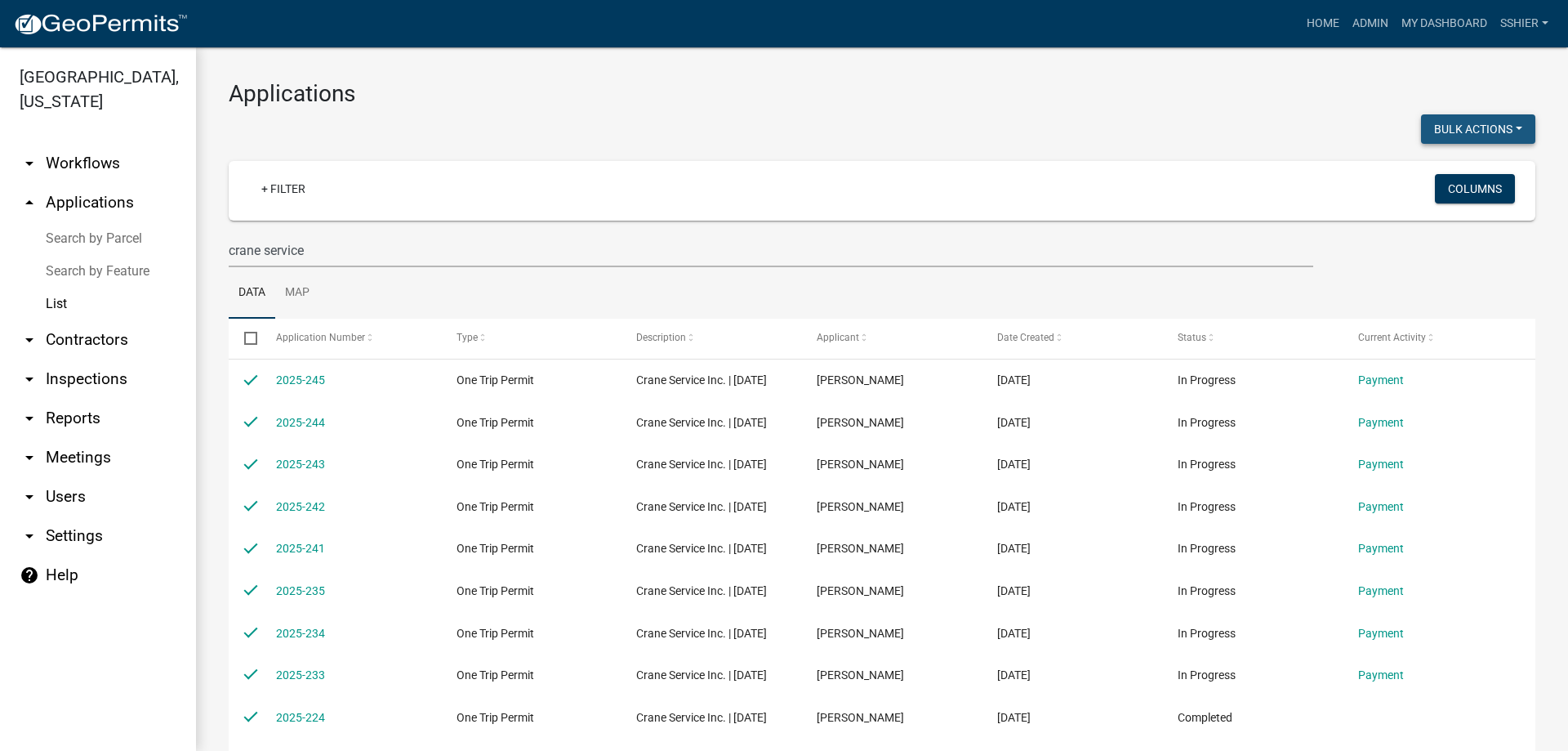
click at [1493, 130] on button "Bulk Actions" at bounding box center [1479, 129] width 115 height 29
click at [1493, 128] on button "Bulk Actions" at bounding box center [1479, 129] width 115 height 29
click at [1447, 188] on button "Columns" at bounding box center [1475, 188] width 80 height 29
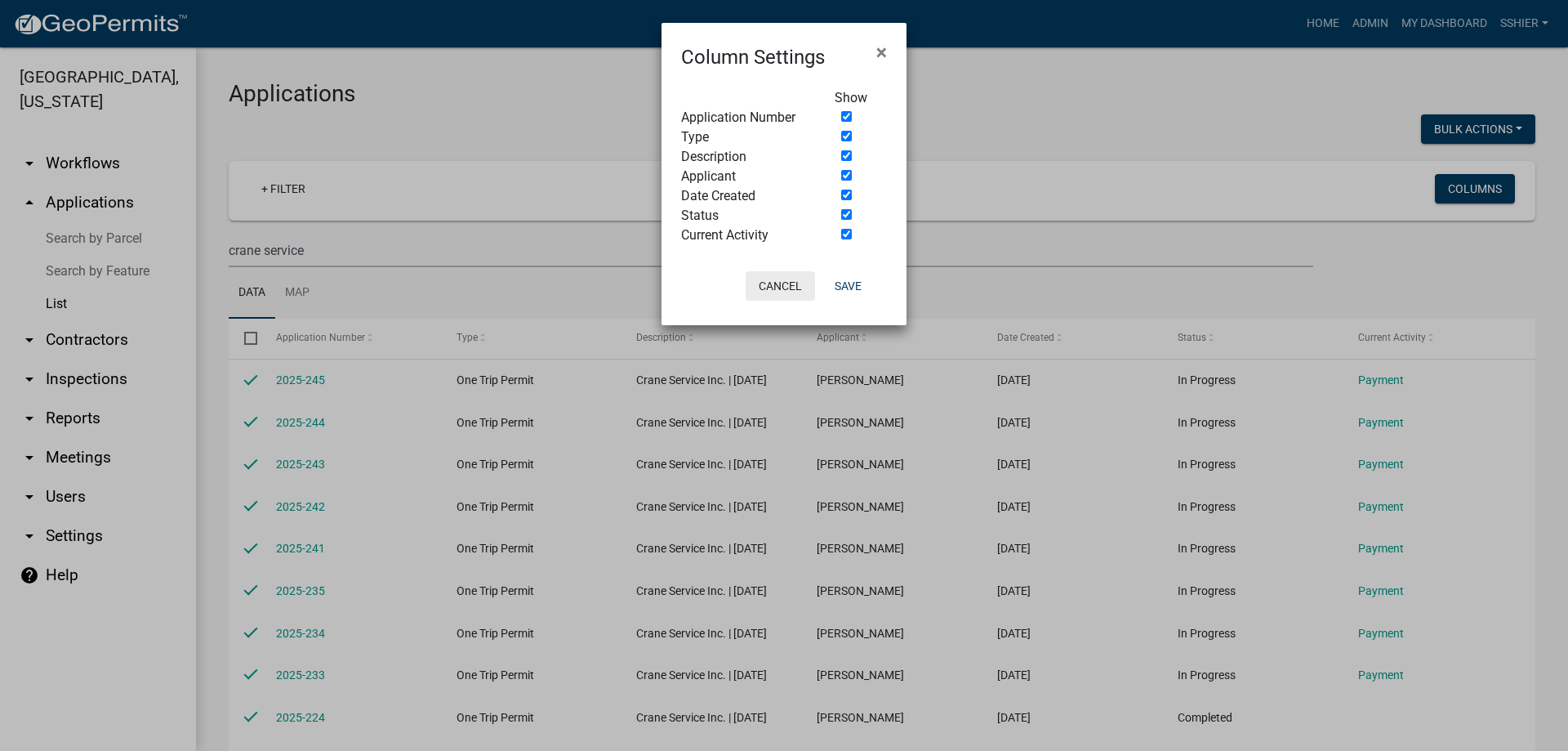
click at [781, 287] on button "Cancel" at bounding box center [779, 286] width 69 height 29
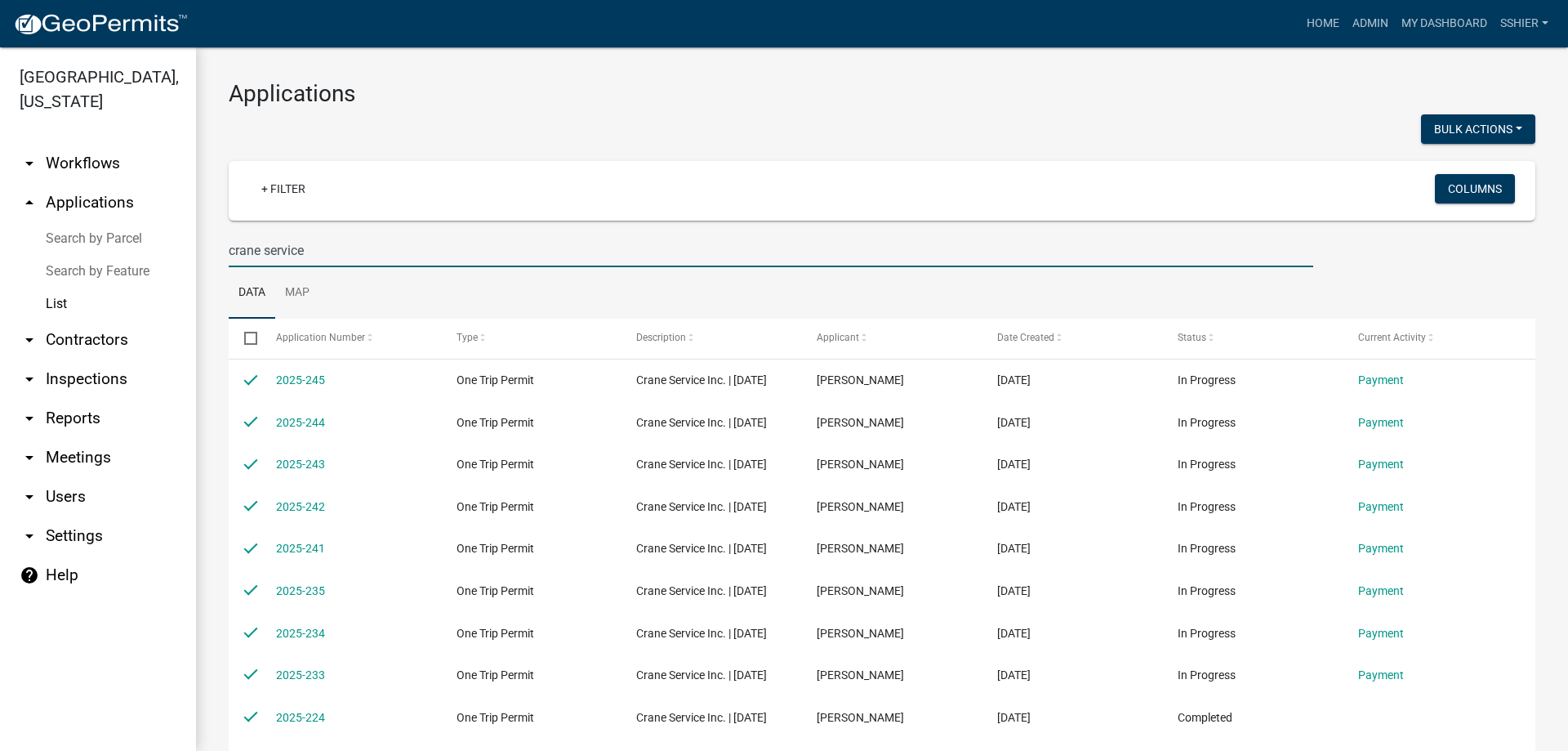
click at [317, 252] on input "crane service" at bounding box center [770, 250] width 1084 height 33
type input "crane service inc"
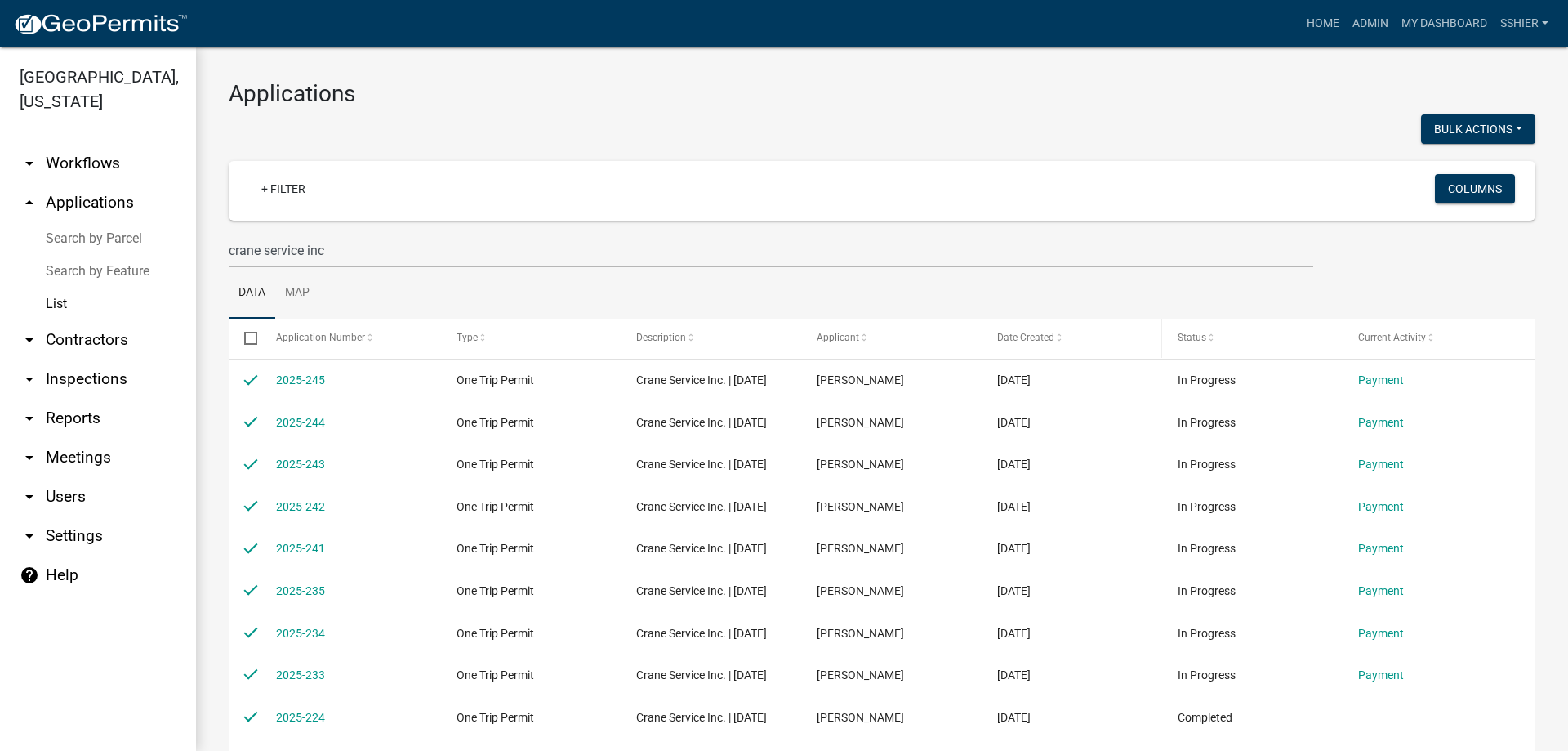
click at [1058, 341] on span at bounding box center [1059, 338] width 10 height 12
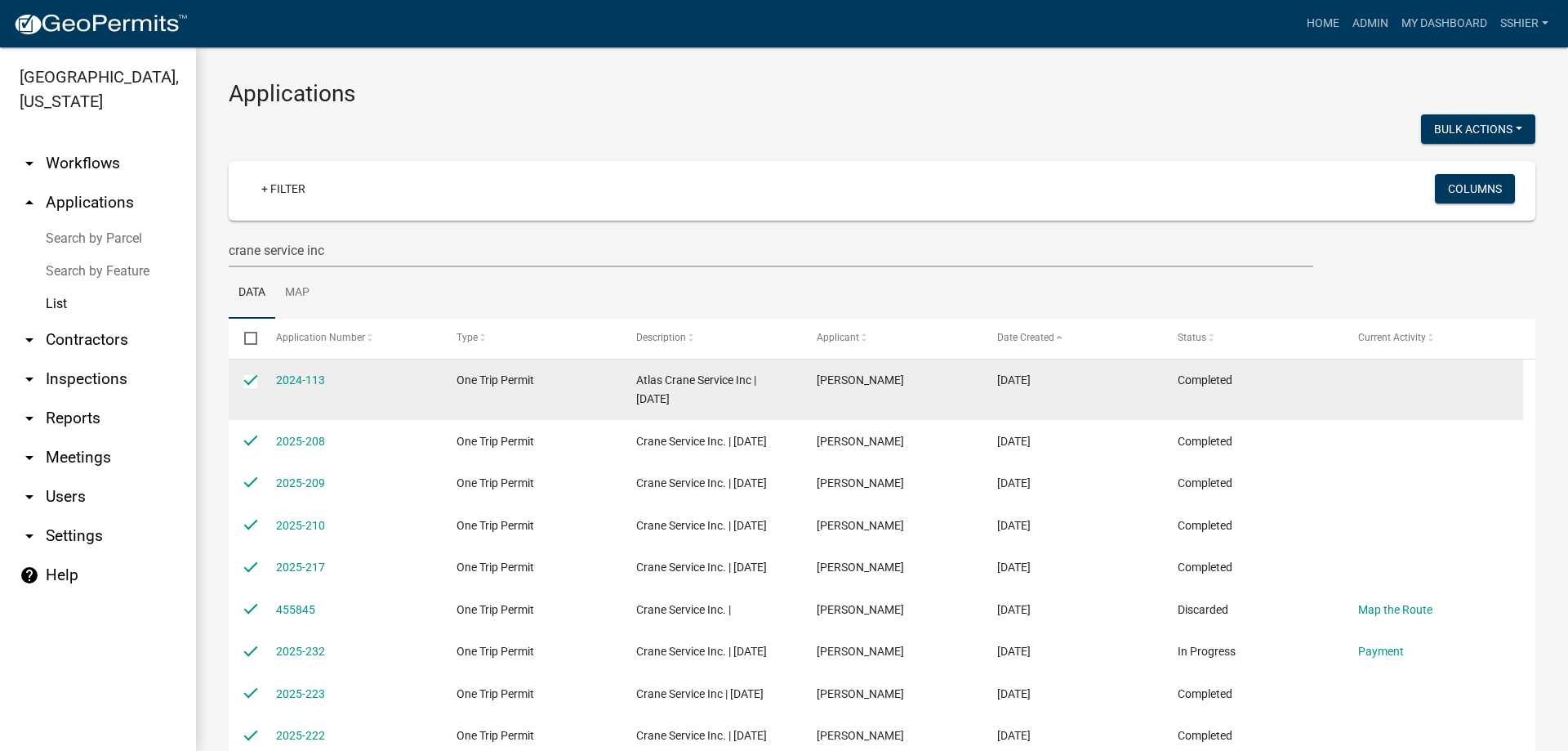
click at [255, 377] on input "checkbox" at bounding box center [249, 380] width 11 height 11
checkbox input "false"
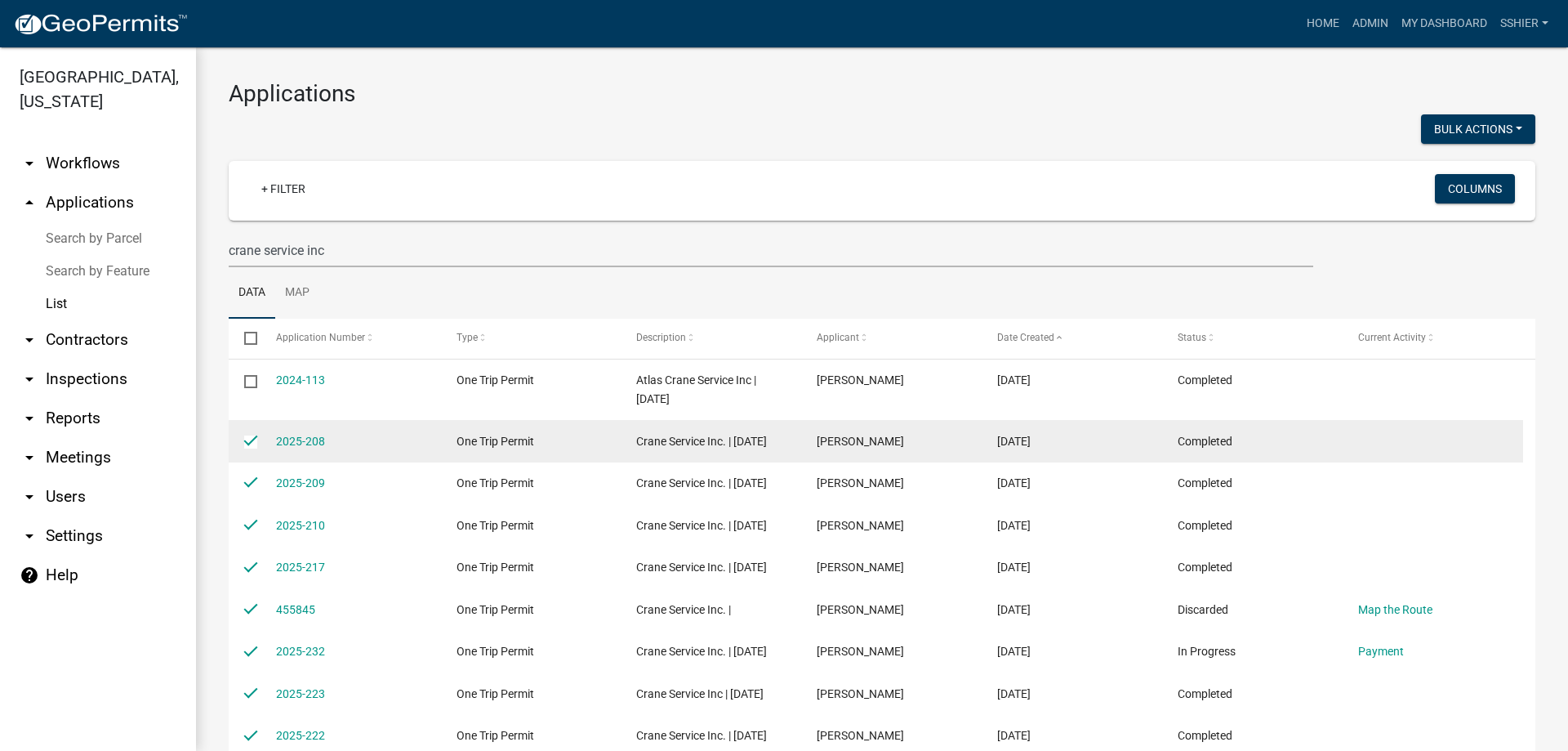
drag, startPoint x: 249, startPoint y: 437, endPoint x: 247, endPoint y: 450, distance: 13.2
click at [249, 438] on input "checkbox" at bounding box center [249, 440] width 11 height 11
checkbox input "false"
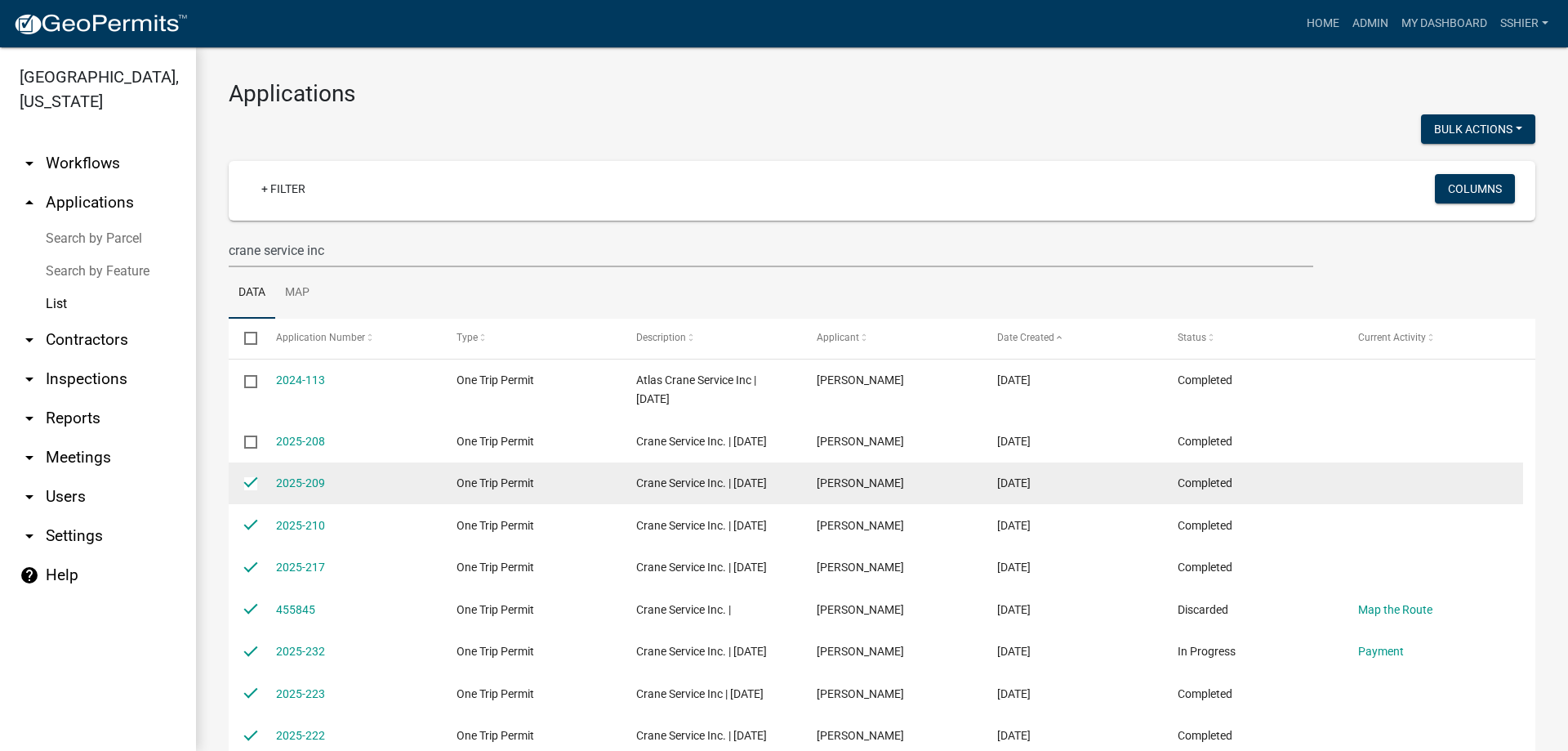
click at [249, 488] on input "checkbox" at bounding box center [249, 482] width 11 height 11
drag, startPoint x: 254, startPoint y: 506, endPoint x: 256, endPoint y: 489, distance: 17.1
click at [254, 488] on input "checkbox" at bounding box center [249, 482] width 11 height 11
checkbox input "true"
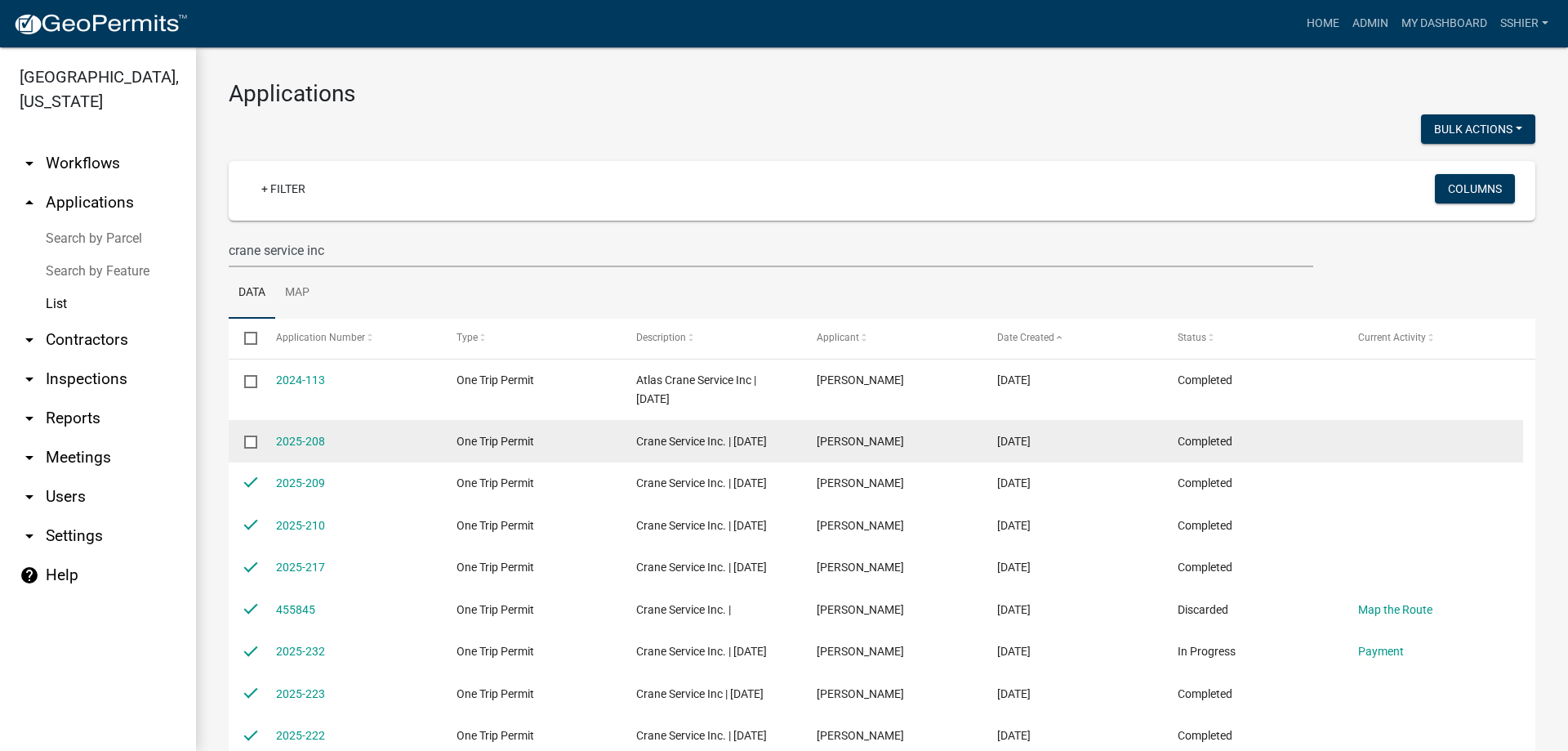
click at [250, 443] on input "checkbox" at bounding box center [249, 440] width 11 height 11
checkbox input "true"
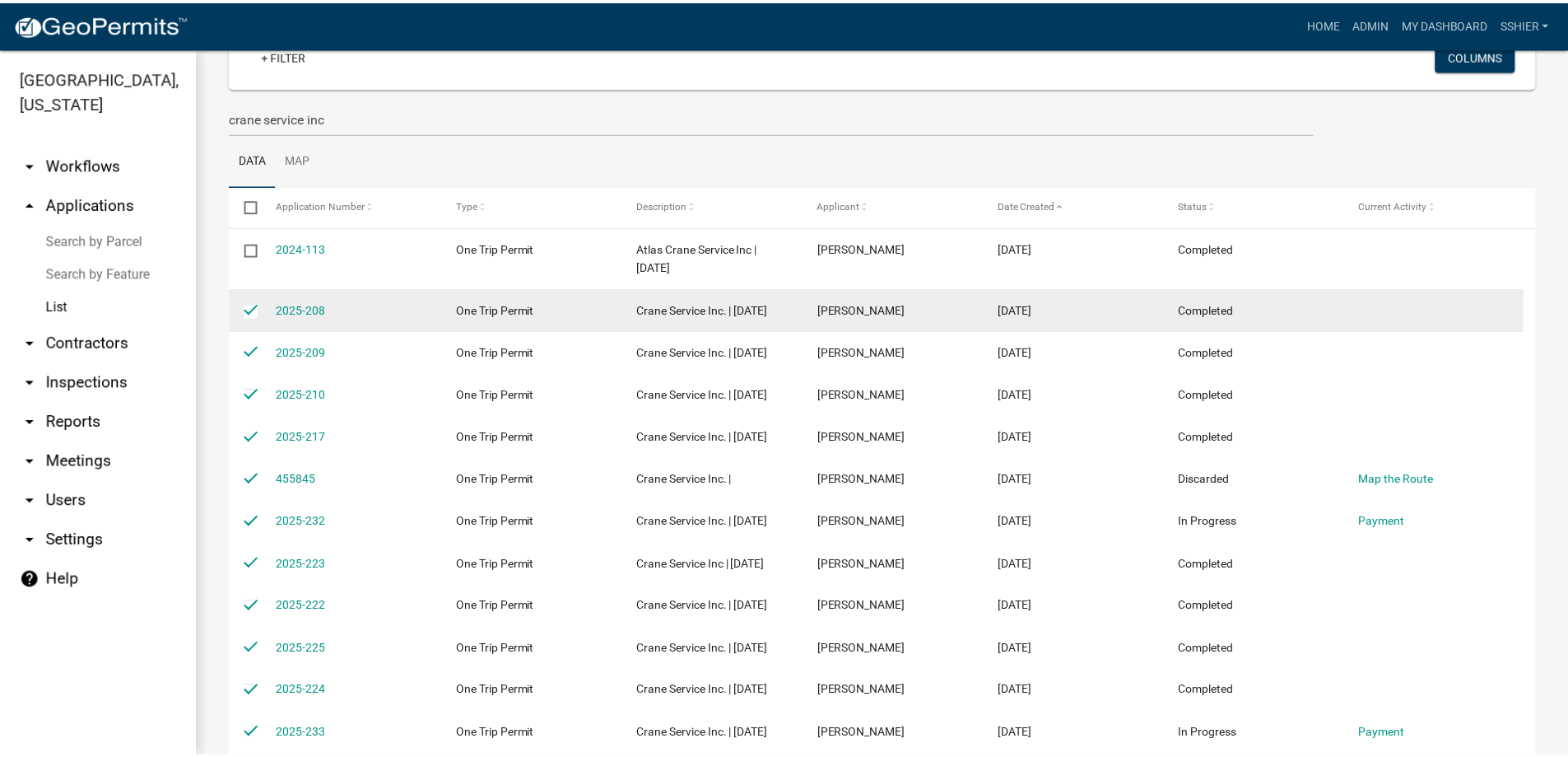
scroll to position [165, 0]
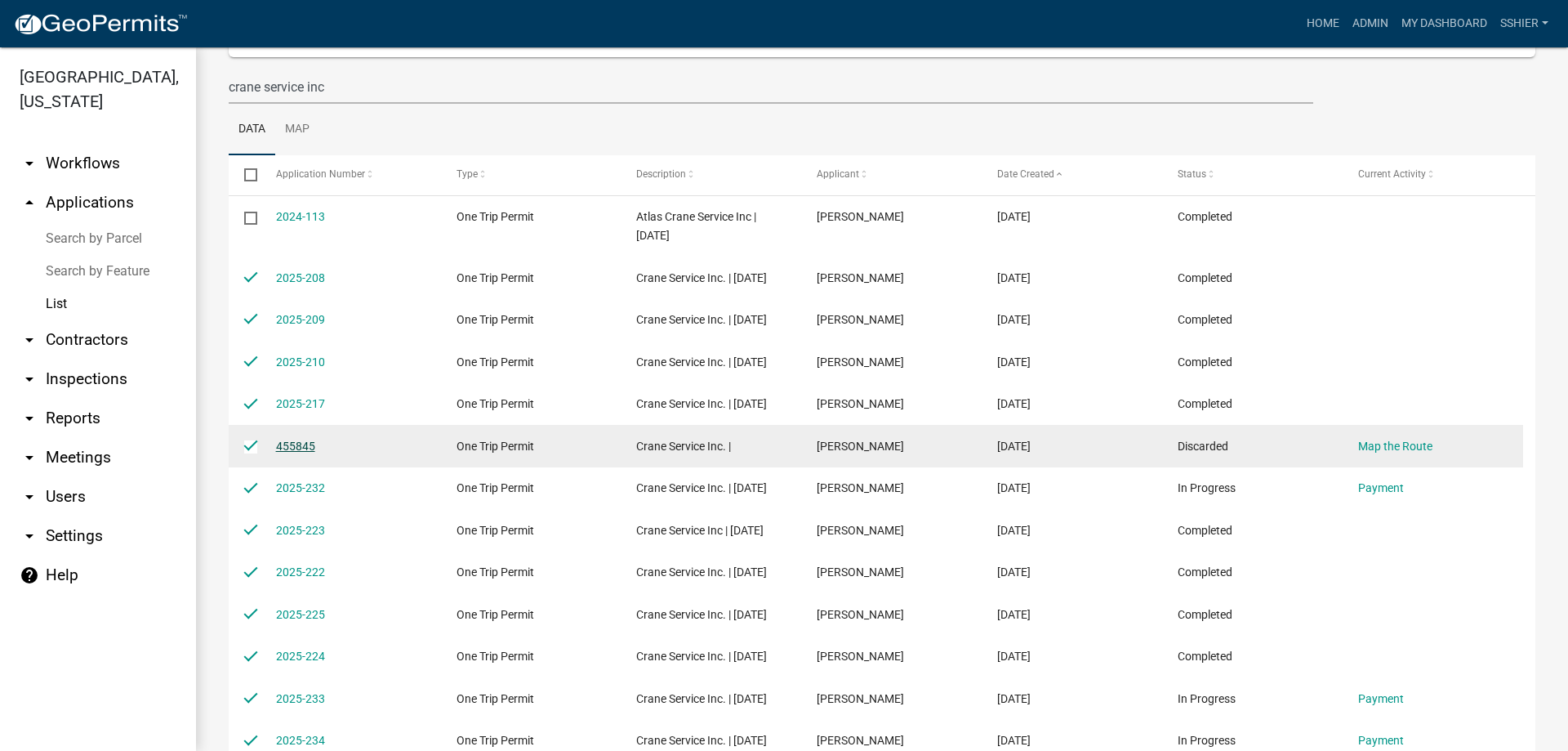
click at [278, 453] on link "455845" at bounding box center [295, 445] width 39 height 13
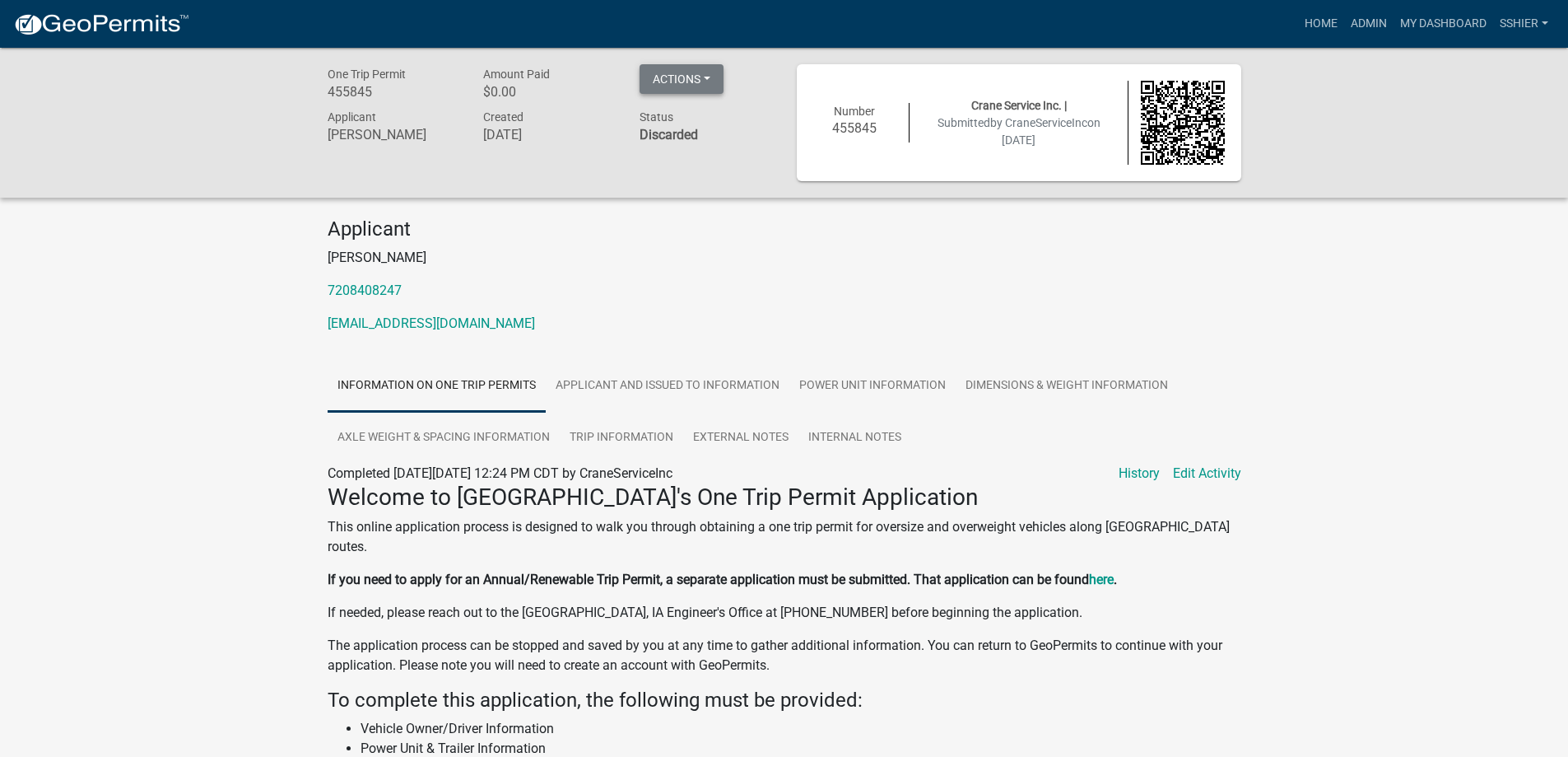
click at [694, 83] on button "Actions" at bounding box center [682, 79] width 84 height 29
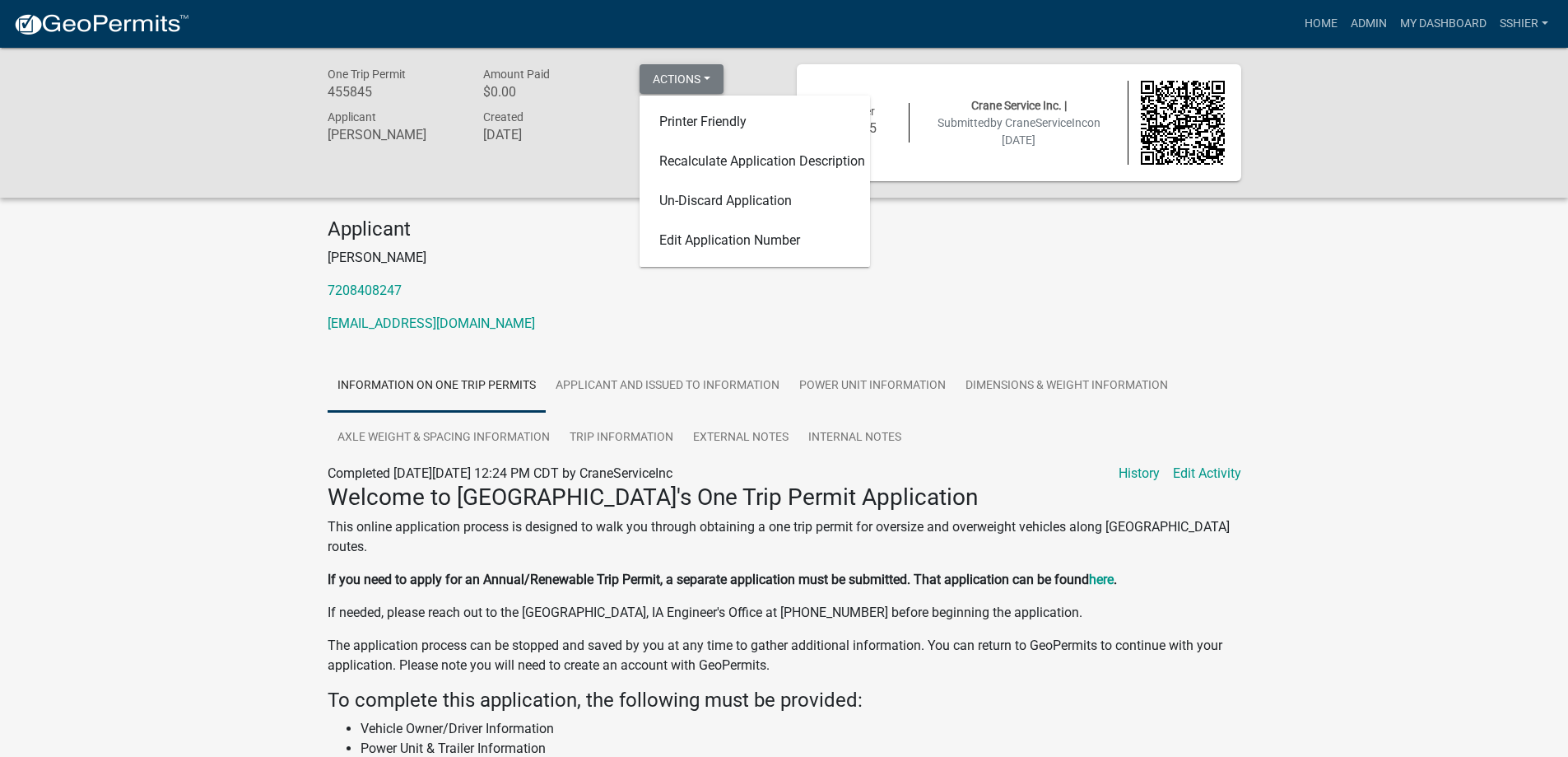
click at [697, 78] on button "Actions" at bounding box center [682, 79] width 84 height 29
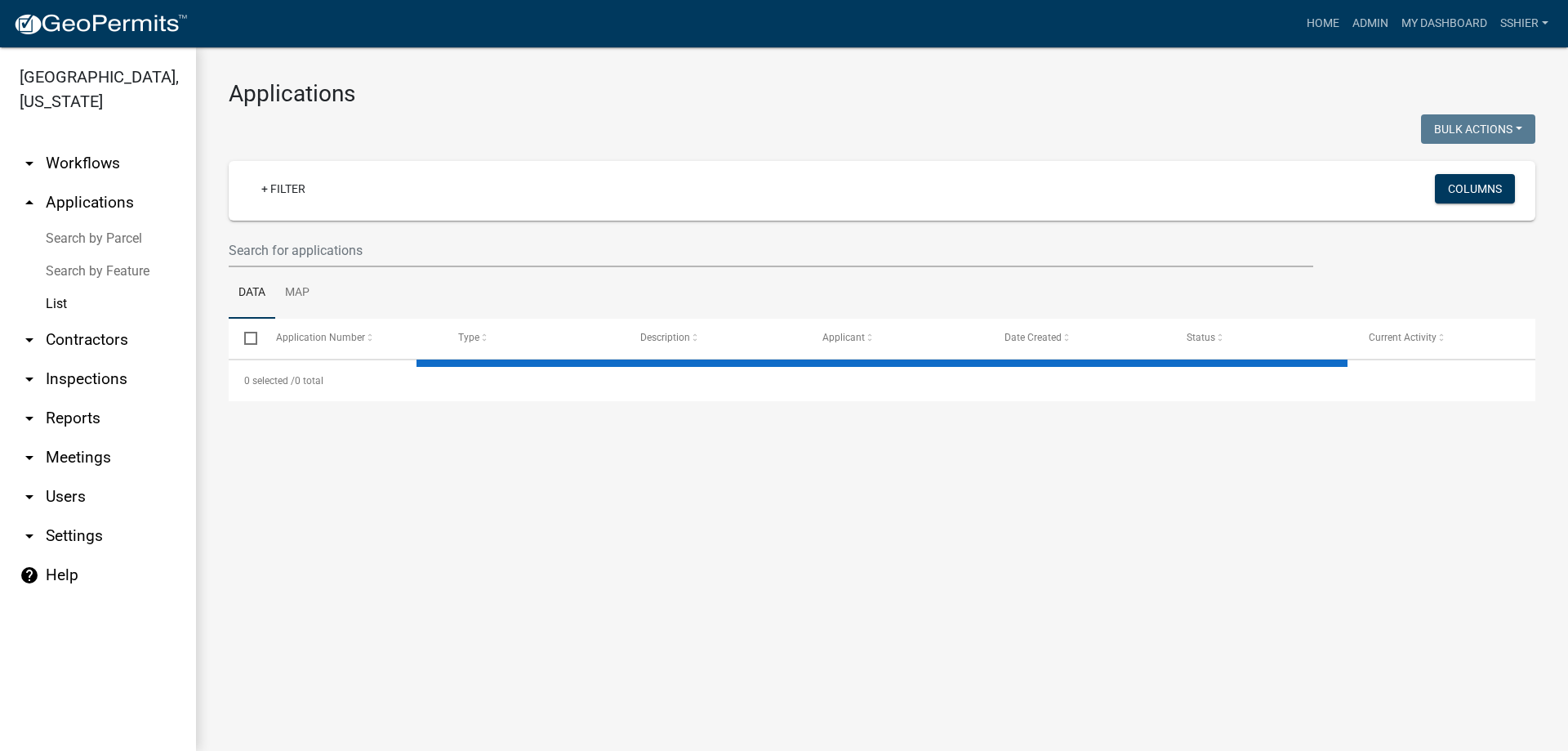
select select "3: 100"
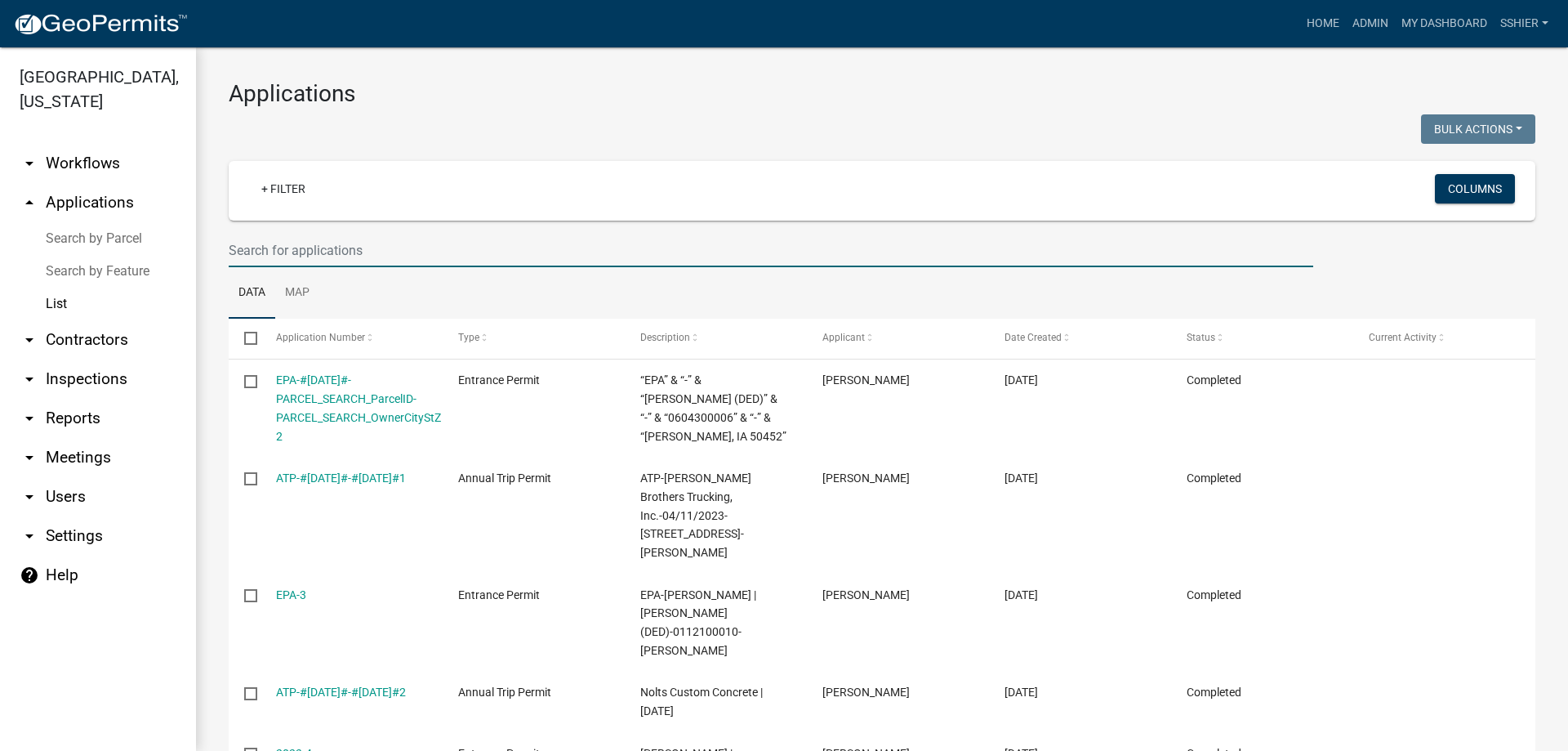
click at [282, 249] on input "text" at bounding box center [770, 250] width 1084 height 33
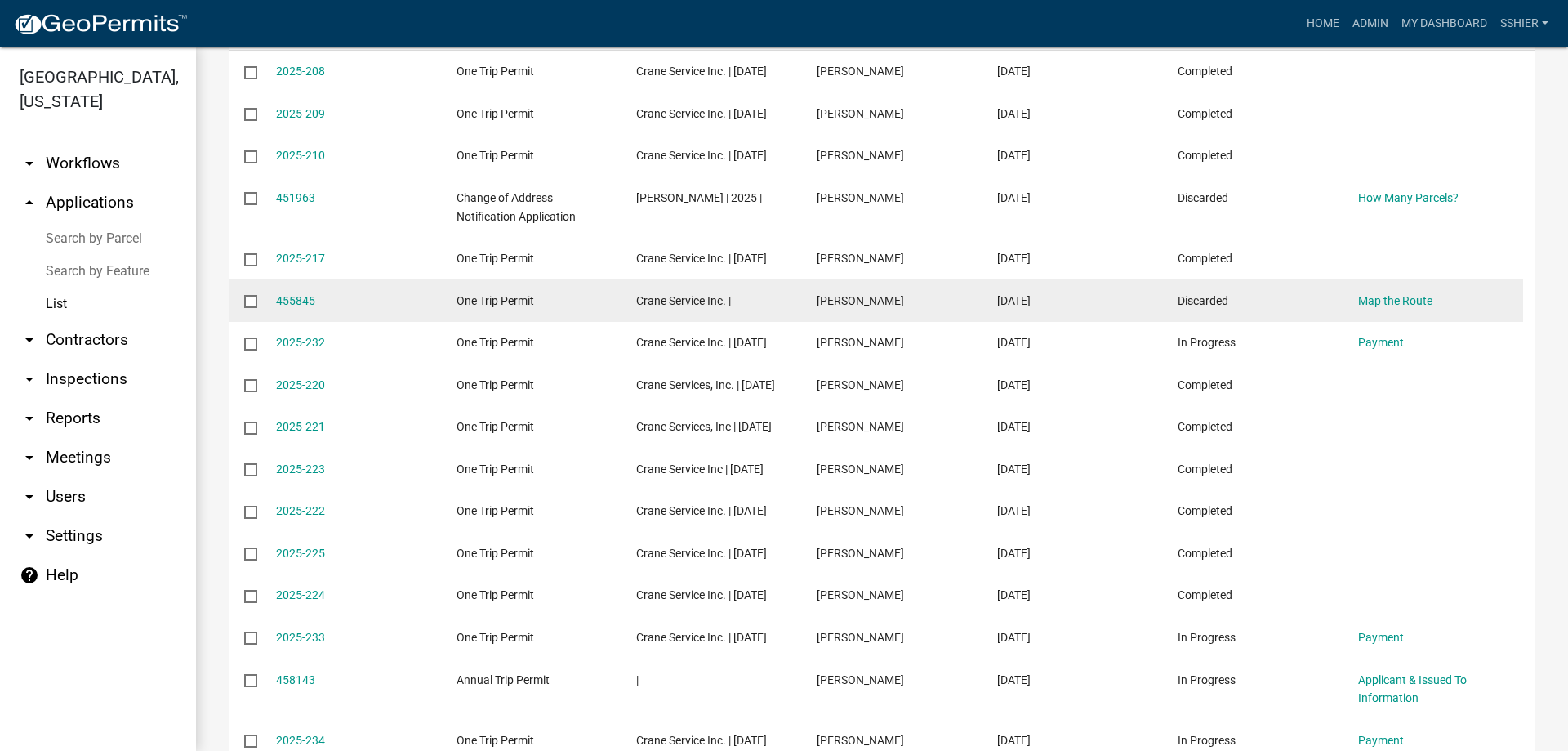
scroll to position [297, 0]
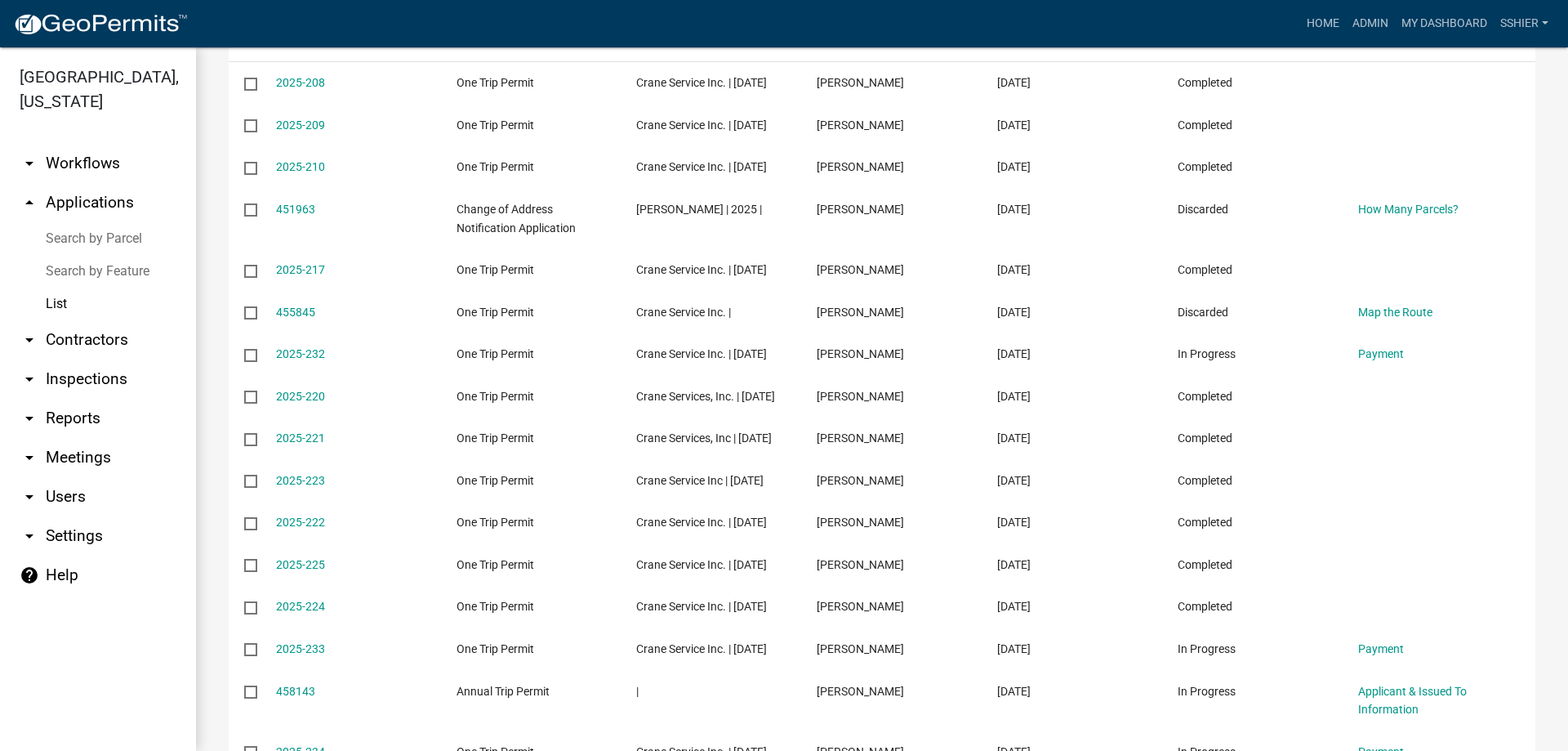
type input "[PERSON_NAME]"
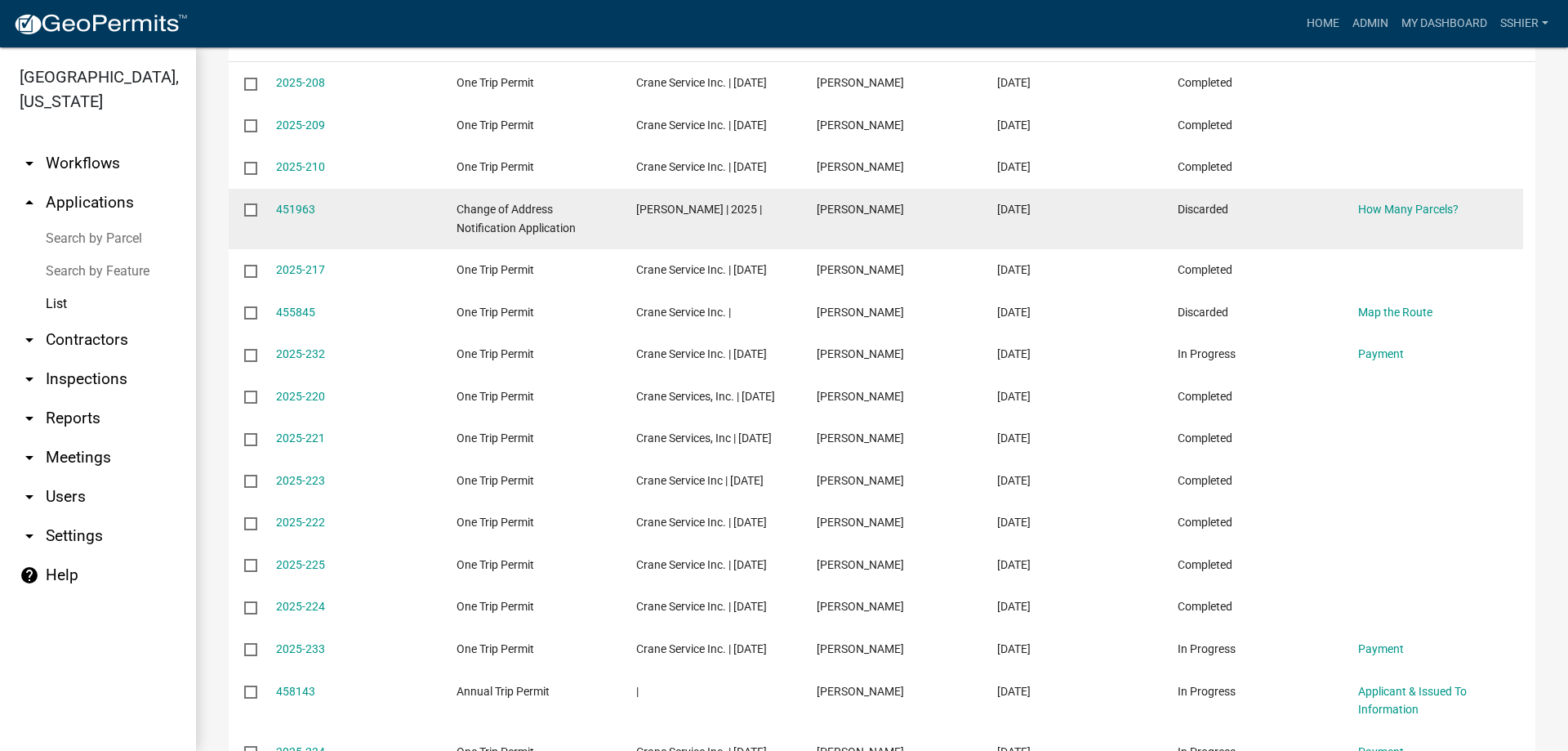
click at [682, 216] on span "[PERSON_NAME] | 2025 |" at bounding box center [699, 208] width 125 height 13
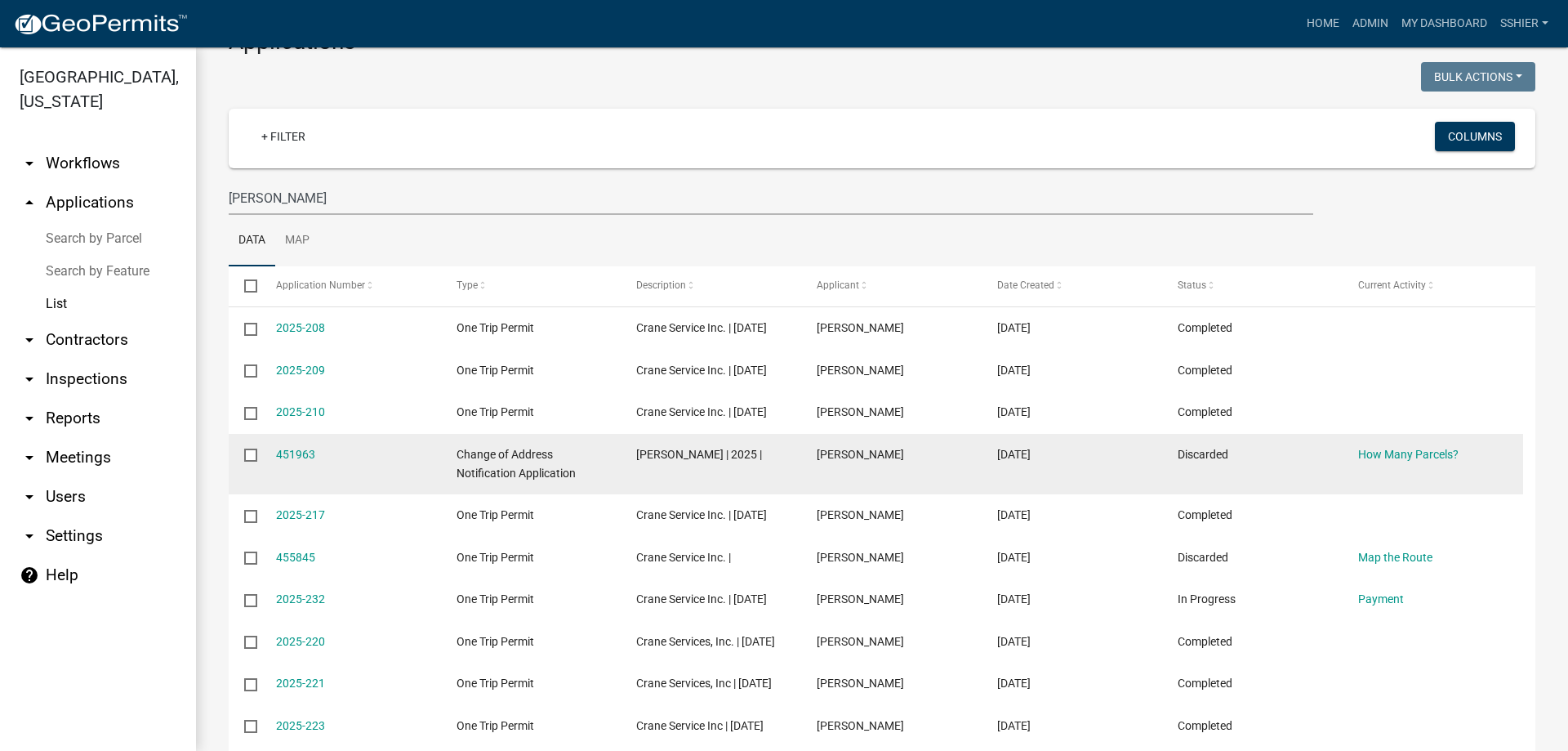
scroll to position [134, 0]
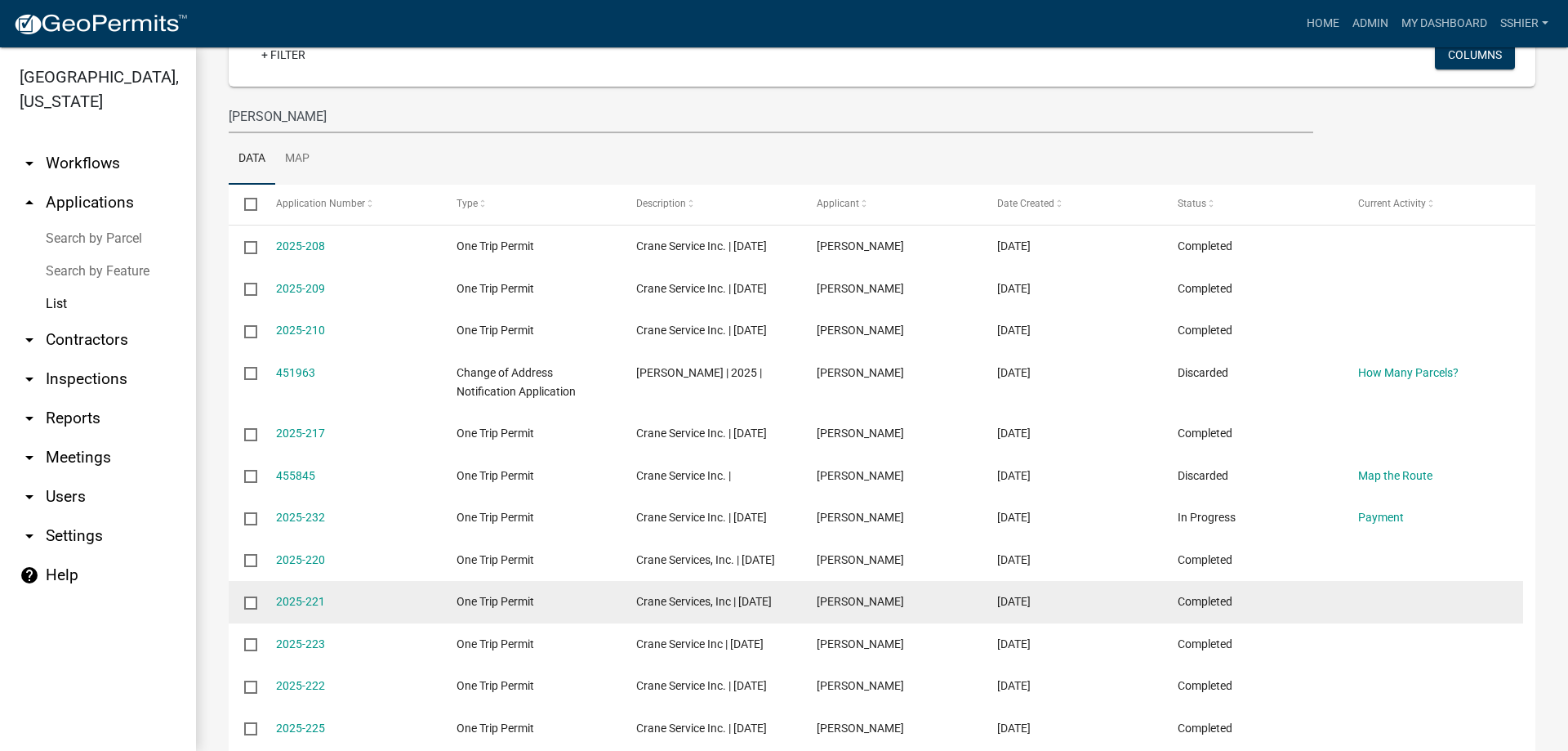
click at [807, 623] on datatable-body-cell "[PERSON_NAME]" at bounding box center [892, 602] width 181 height 43
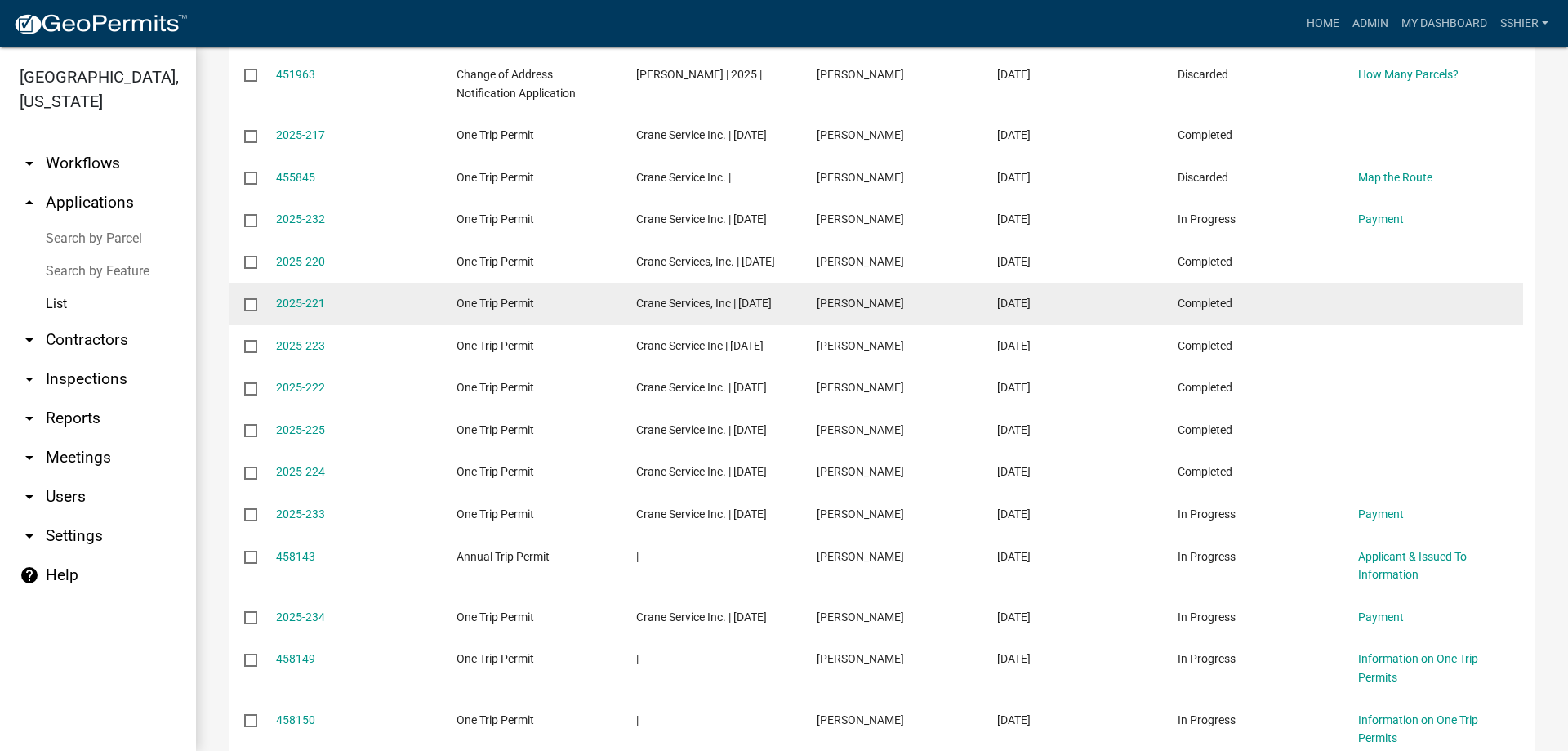
scroll to position [461, 0]
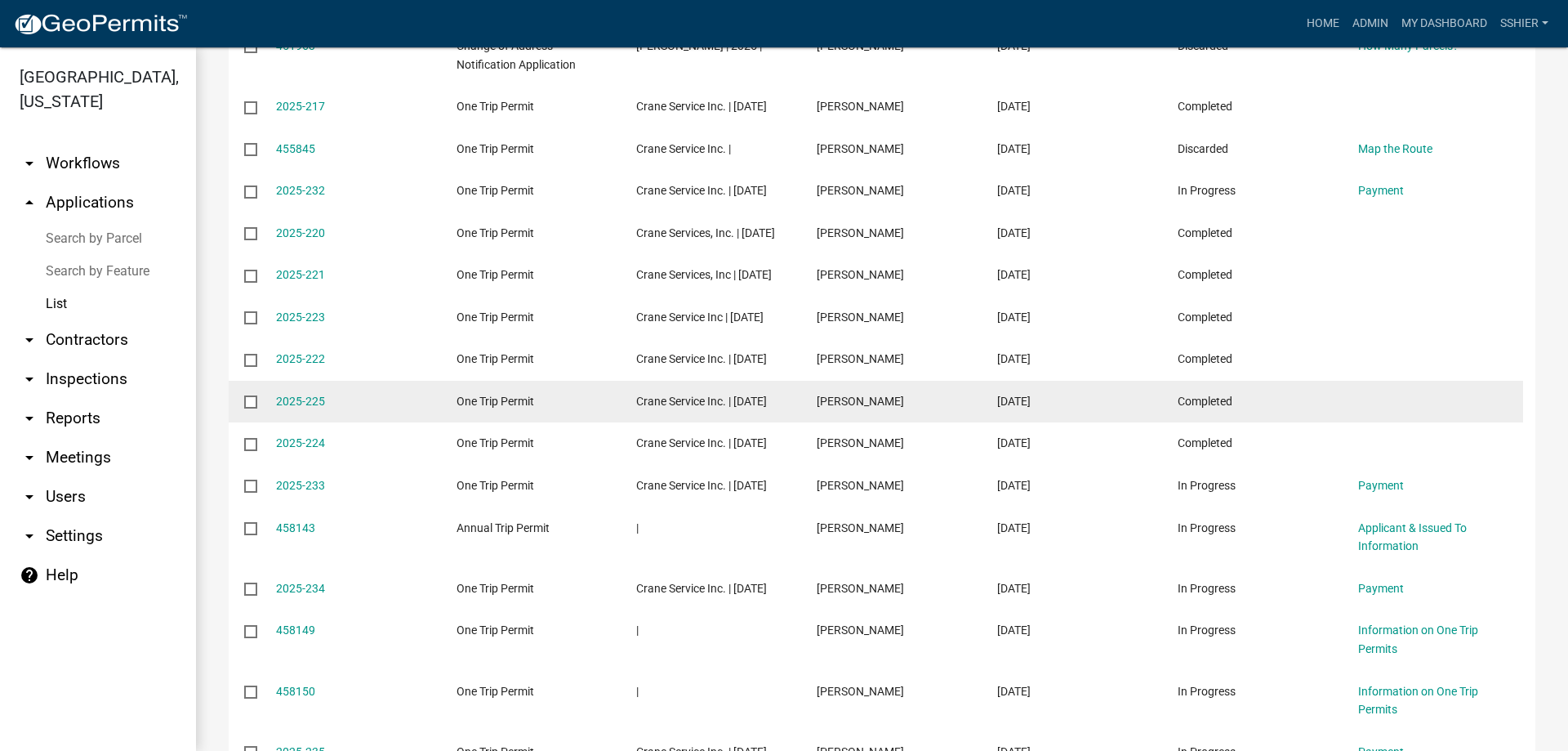
click at [849, 423] on datatable-body-cell "[PERSON_NAME]" at bounding box center [892, 402] width 181 height 43
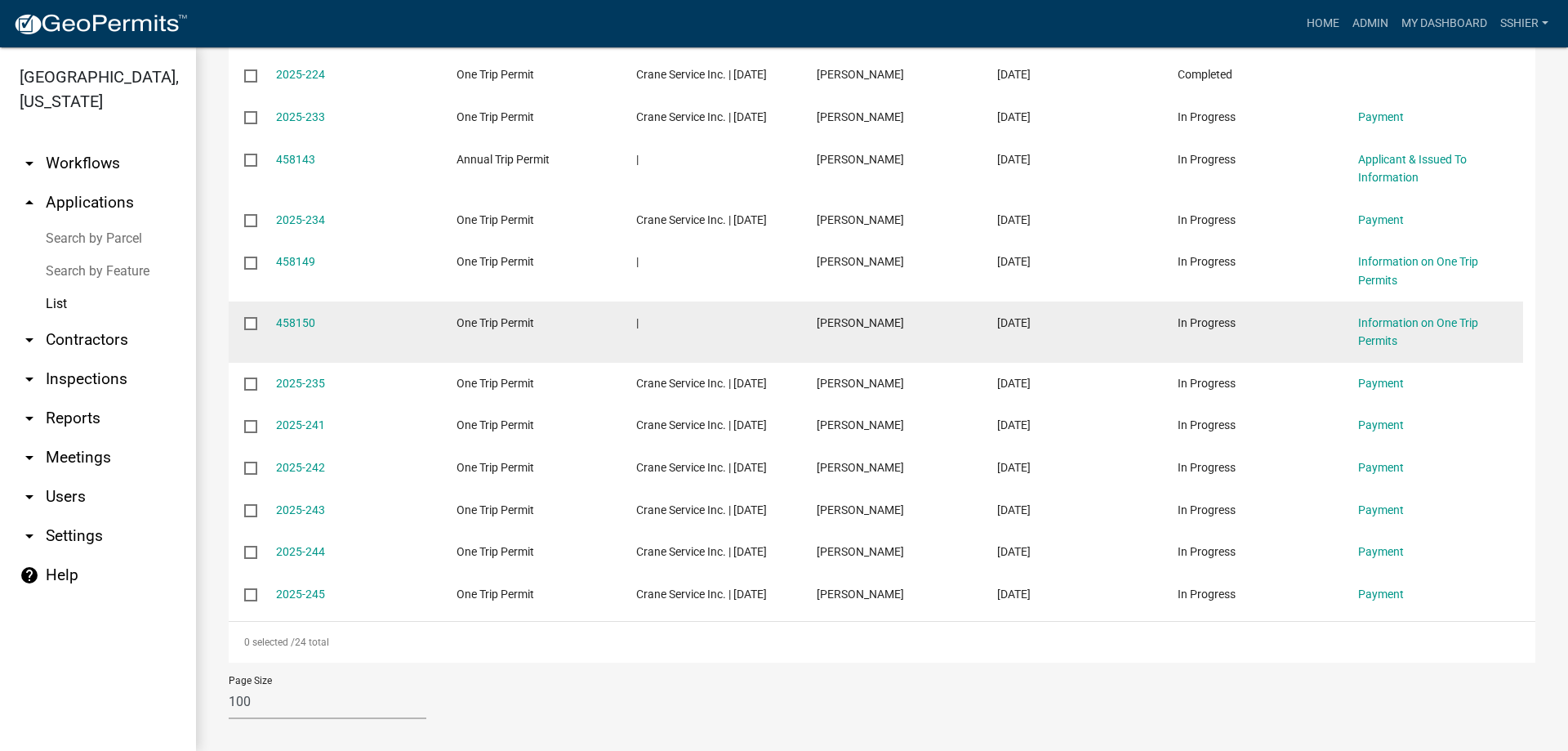
scroll to position [869, 0]
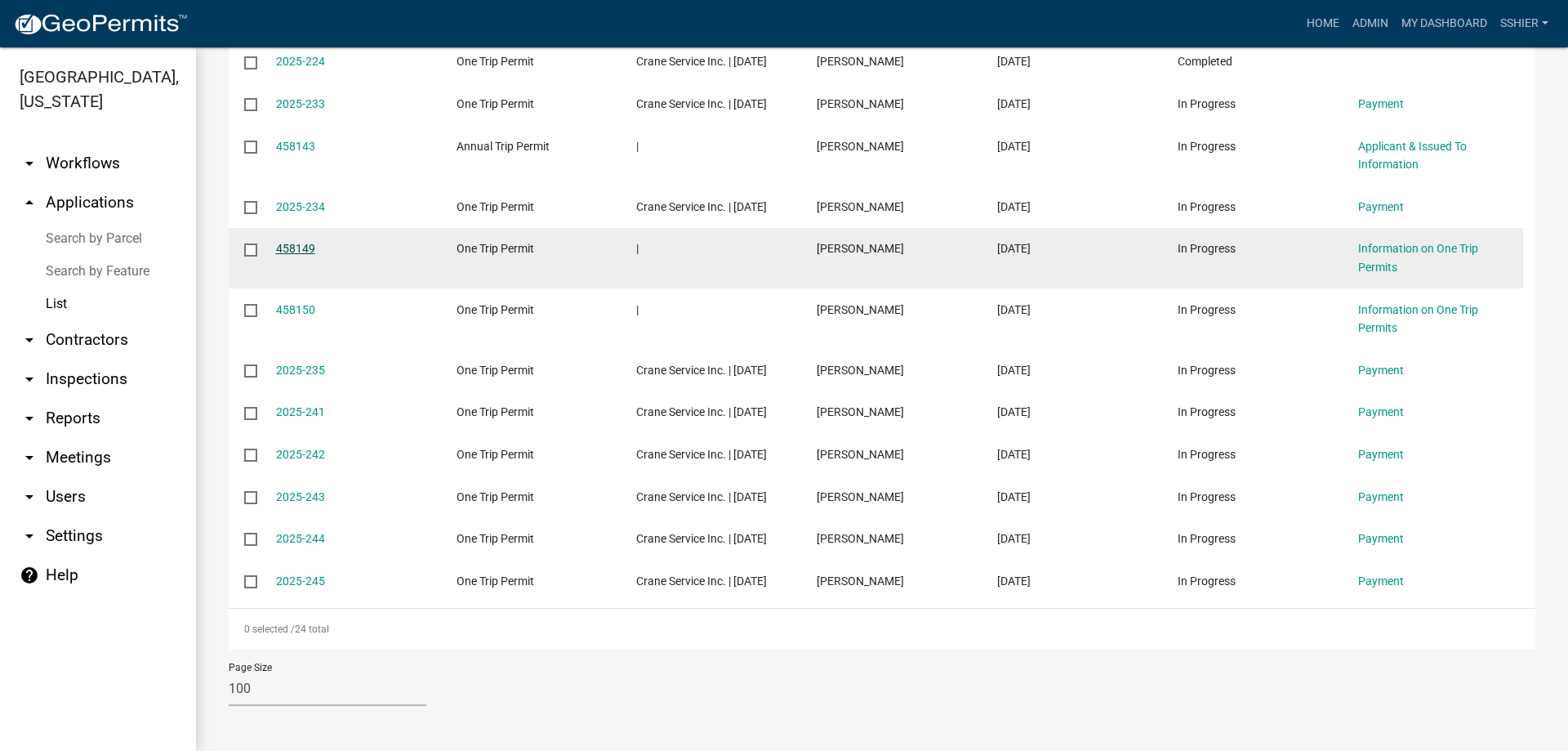
click at [288, 255] on link "458149" at bounding box center [295, 248] width 39 height 13
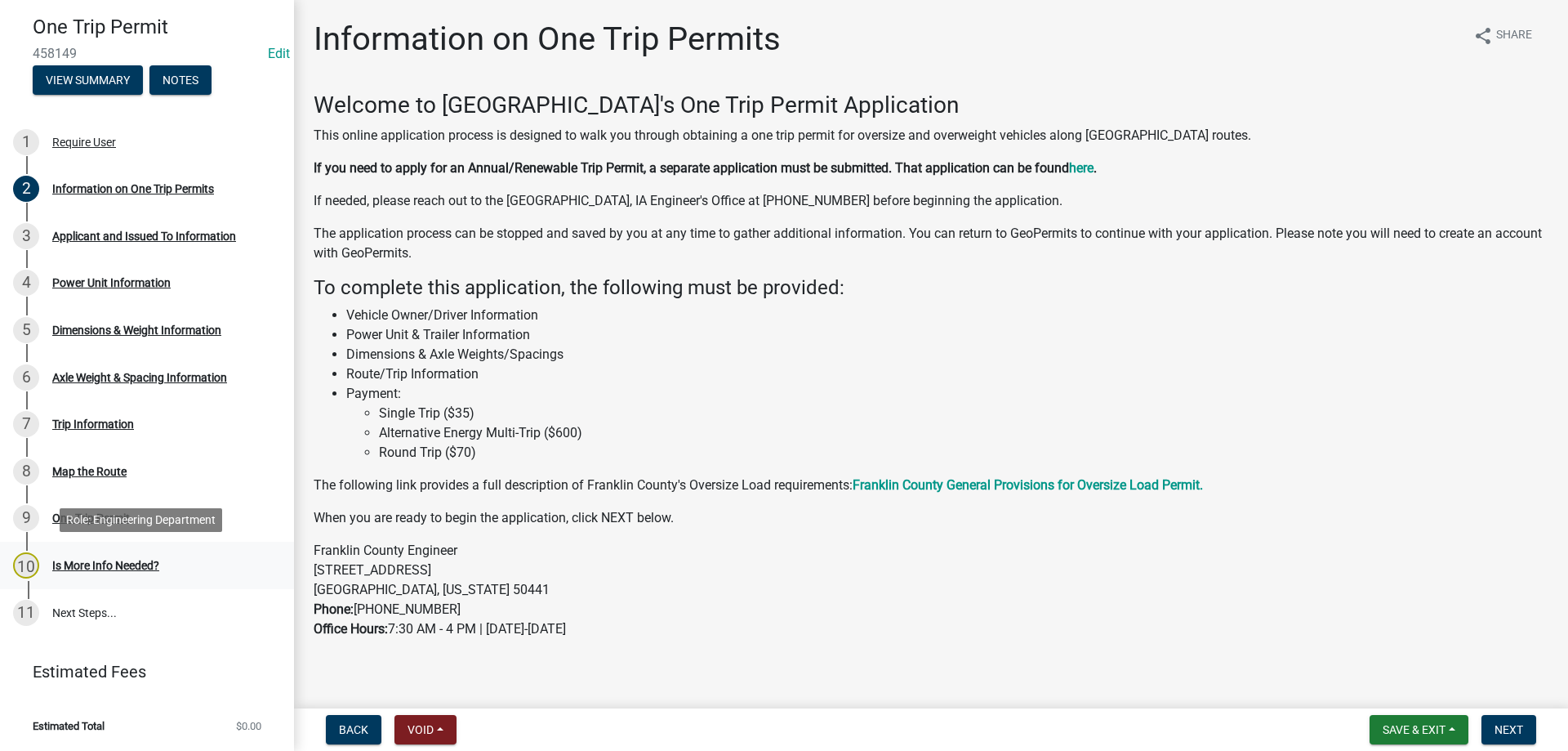
click at [107, 556] on div "10 Is More Info Needed?" at bounding box center [140, 564] width 255 height 26
click at [119, 564] on div "Is More Info Needed?" at bounding box center [106, 565] width 107 height 12
click at [74, 514] on div "One Trip Permit" at bounding box center [91, 518] width 78 height 12
click at [87, 228] on div "3 Applicant and Issued To Information" at bounding box center [140, 235] width 255 height 26
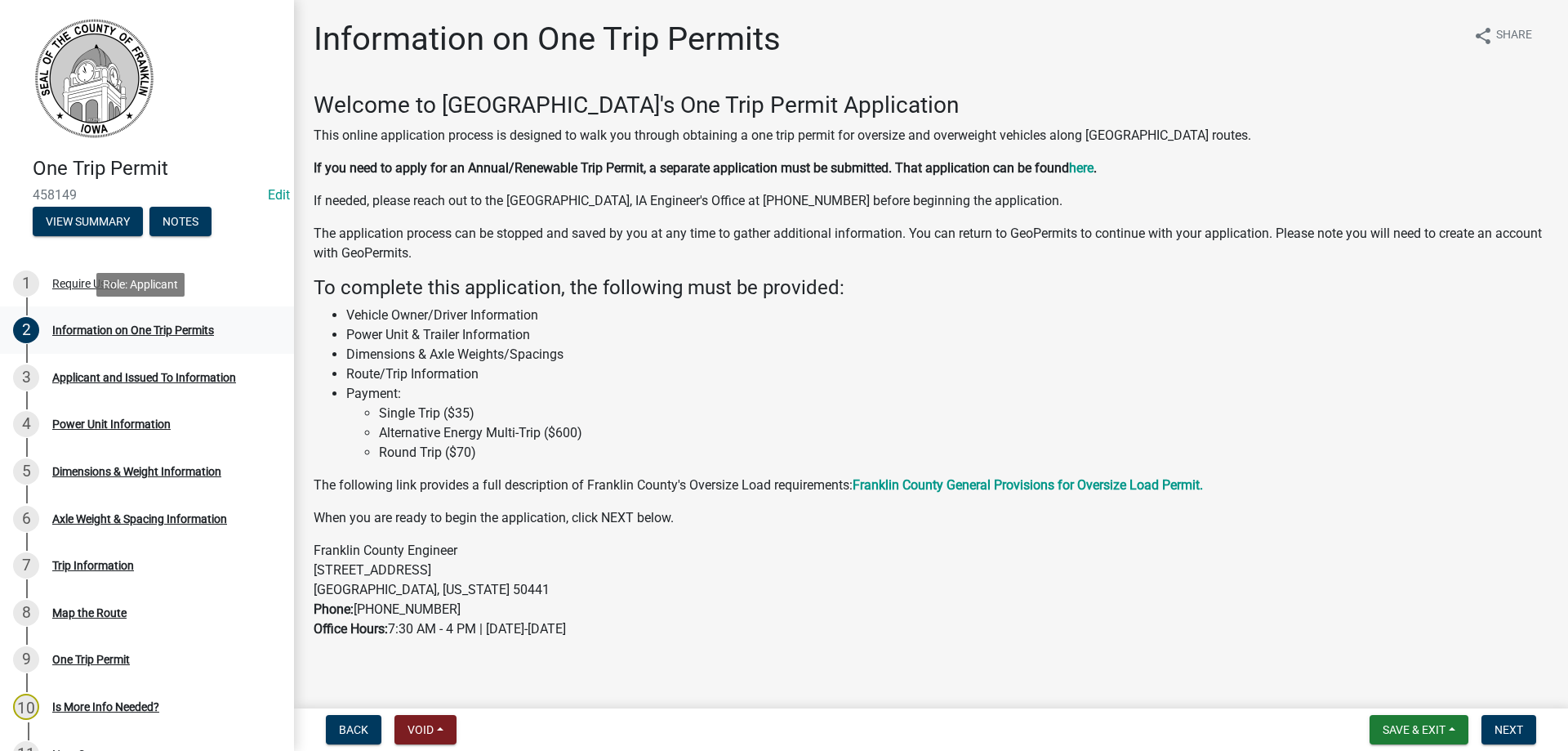
drag, startPoint x: 84, startPoint y: 325, endPoint x: 89, endPoint y: 331, distance: 7.8
click at [85, 325] on div "Information on One Trip Permits" at bounding box center [133, 330] width 161 height 12
click at [86, 371] on div "Applicant and Issued To Information" at bounding box center [144, 377] width 184 height 12
click at [418, 734] on span "Void" at bounding box center [420, 729] width 26 height 13
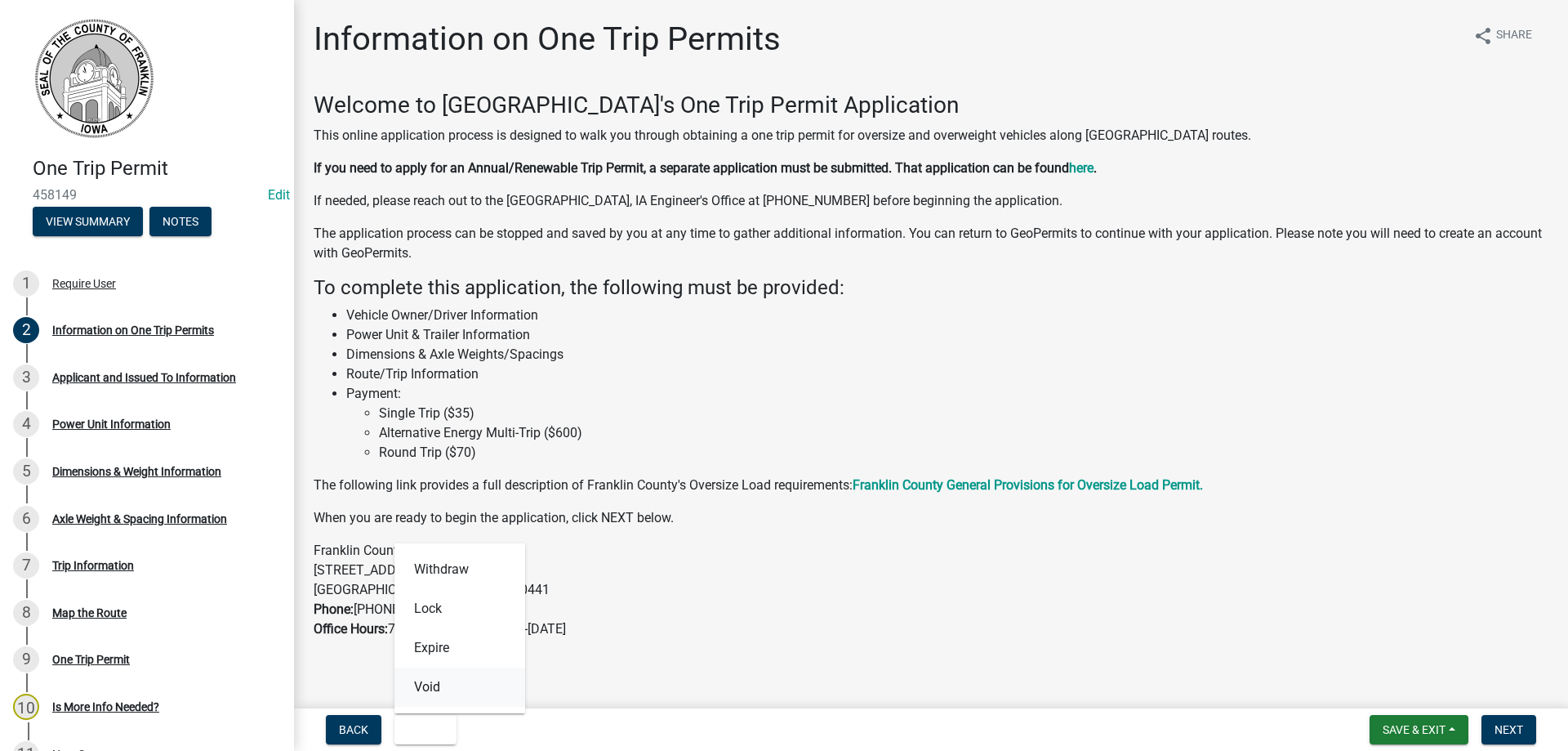
click at [430, 684] on button "Void" at bounding box center [460, 687] width 130 height 39
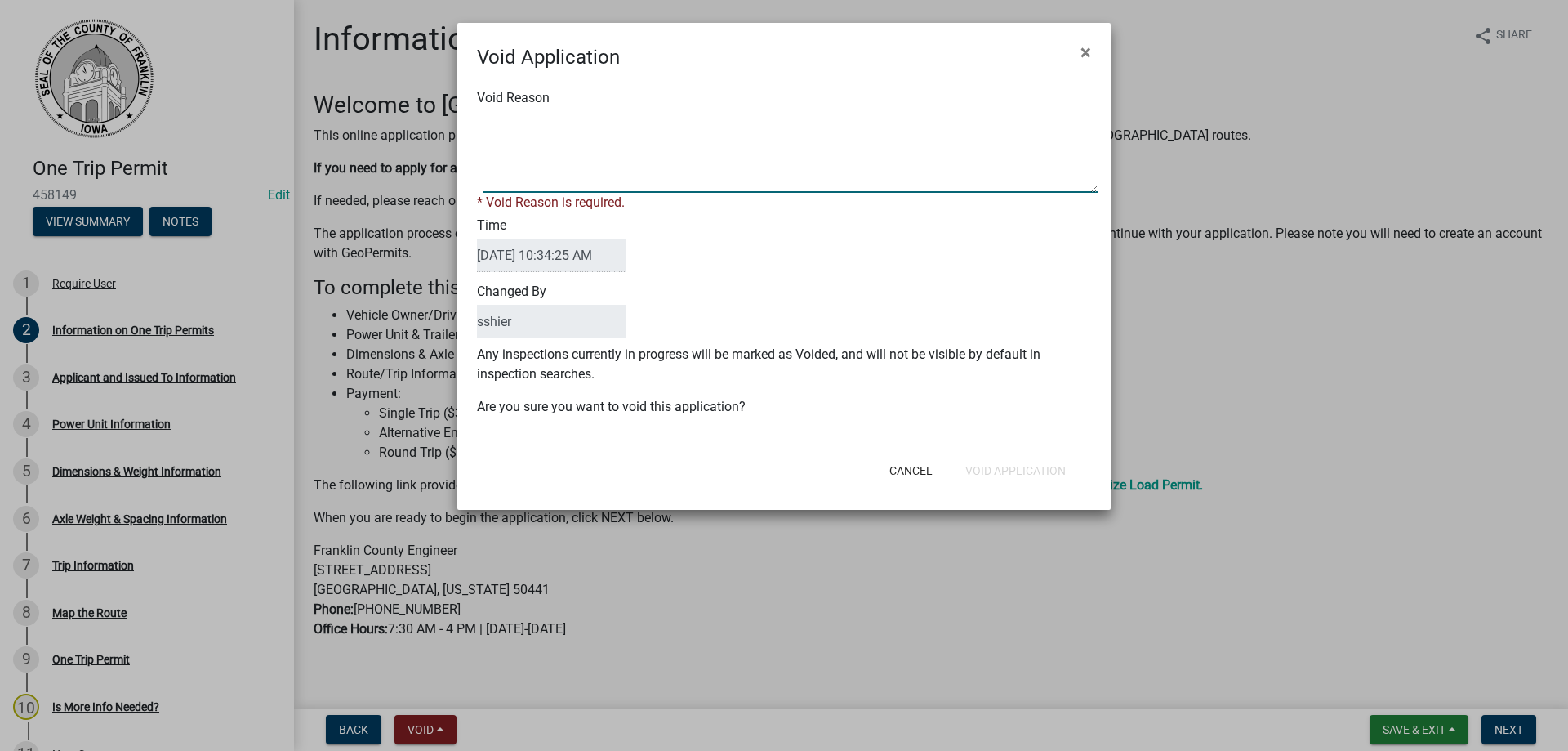
click at [517, 117] on textarea "Void Reason" at bounding box center [791, 152] width 614 height 82
type textarea "didn't use"
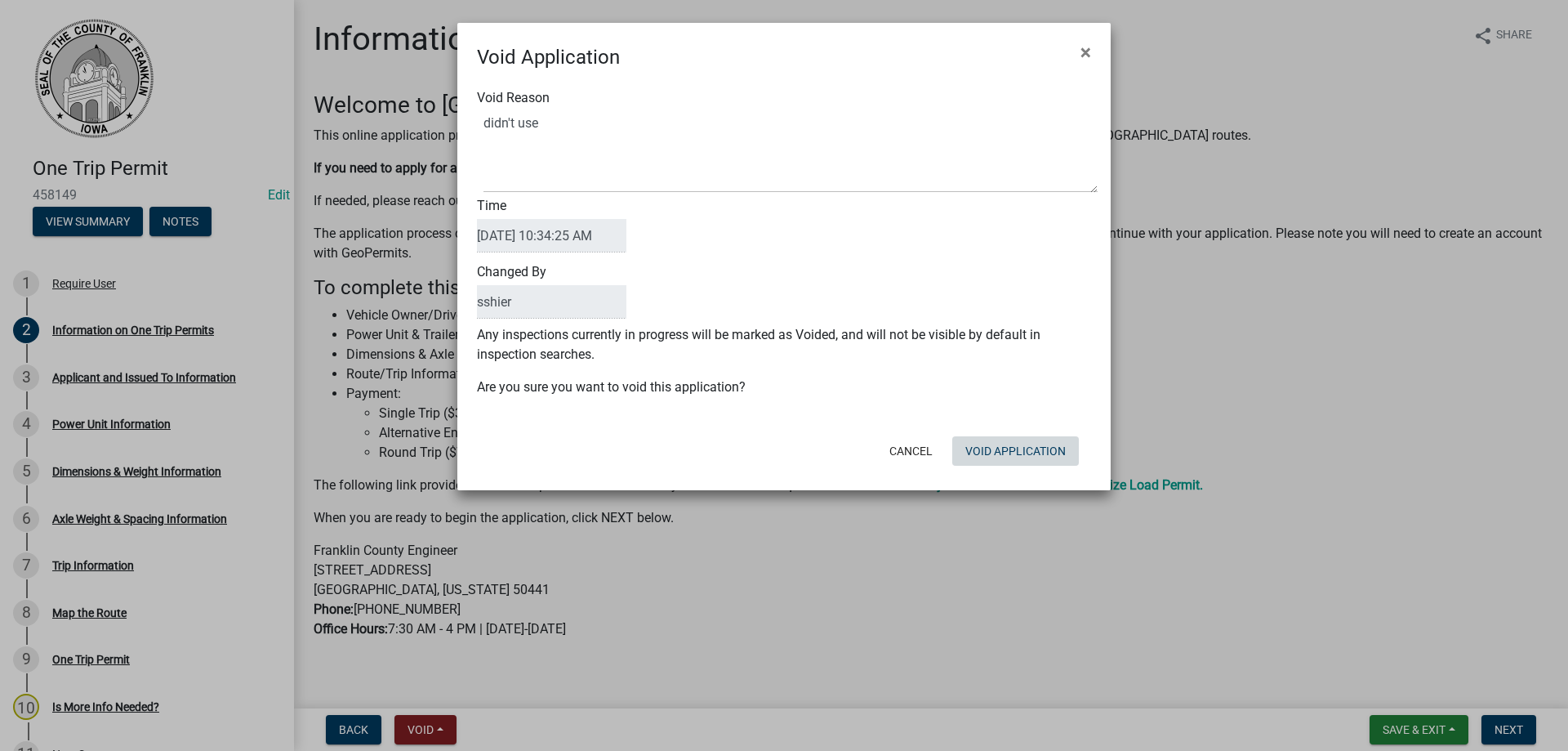
click at [1014, 469] on div "Cancel Void Application" at bounding box center [890, 451] width 402 height 43
click at [1009, 449] on button "Void Application" at bounding box center [1015, 451] width 126 height 29
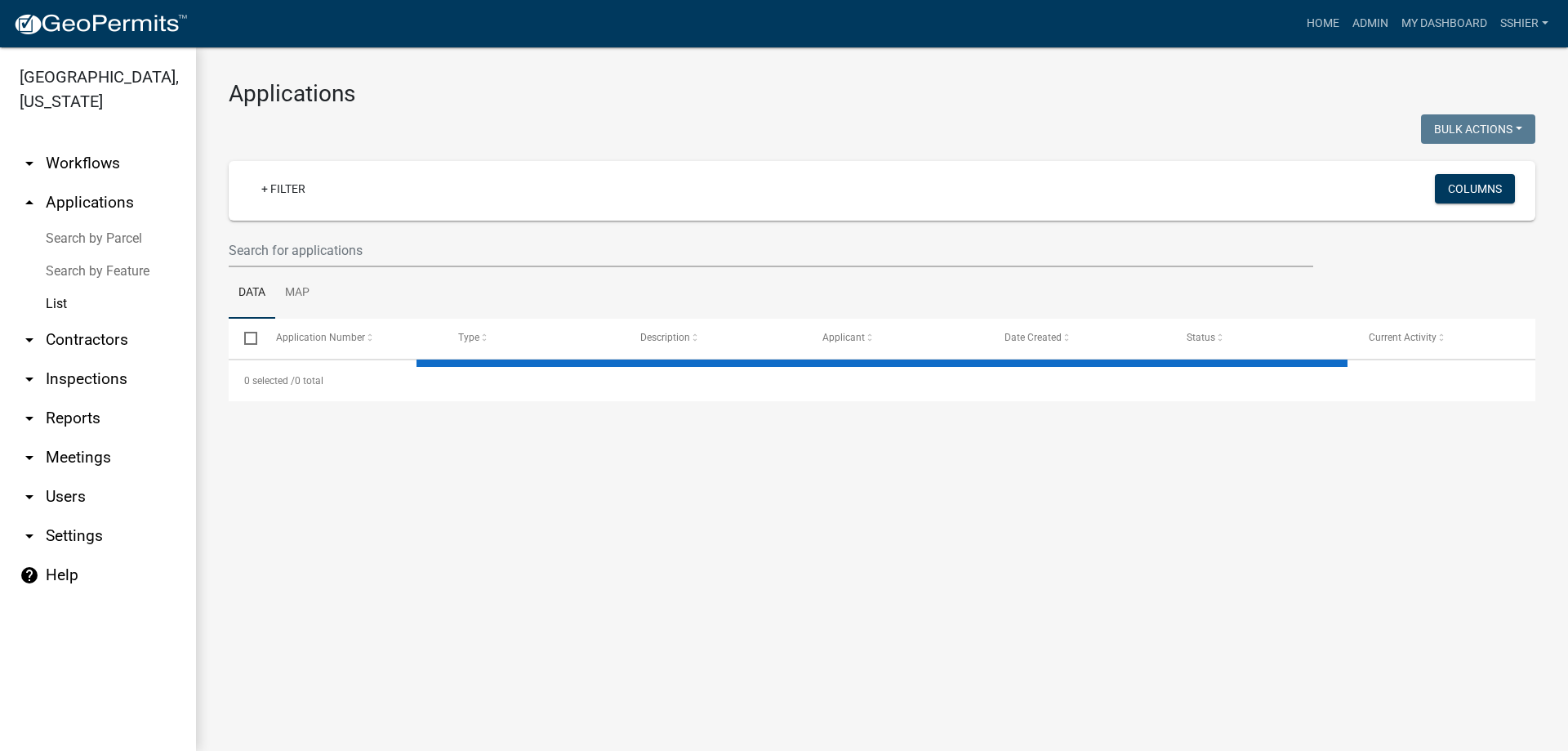
select select "3: 100"
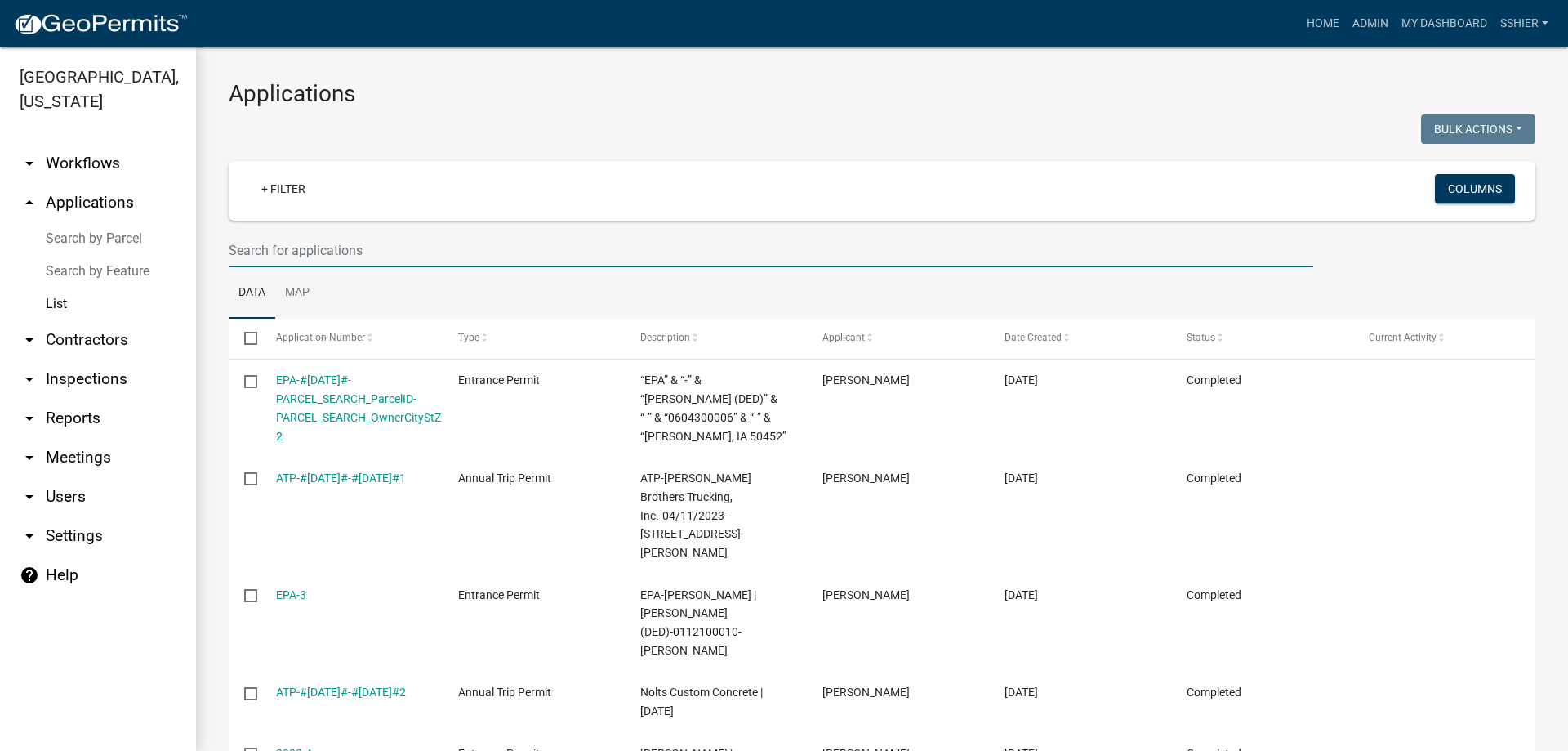
click at [271, 244] on input "text" at bounding box center [770, 250] width 1084 height 33
type input "[PERSON_NAME]"
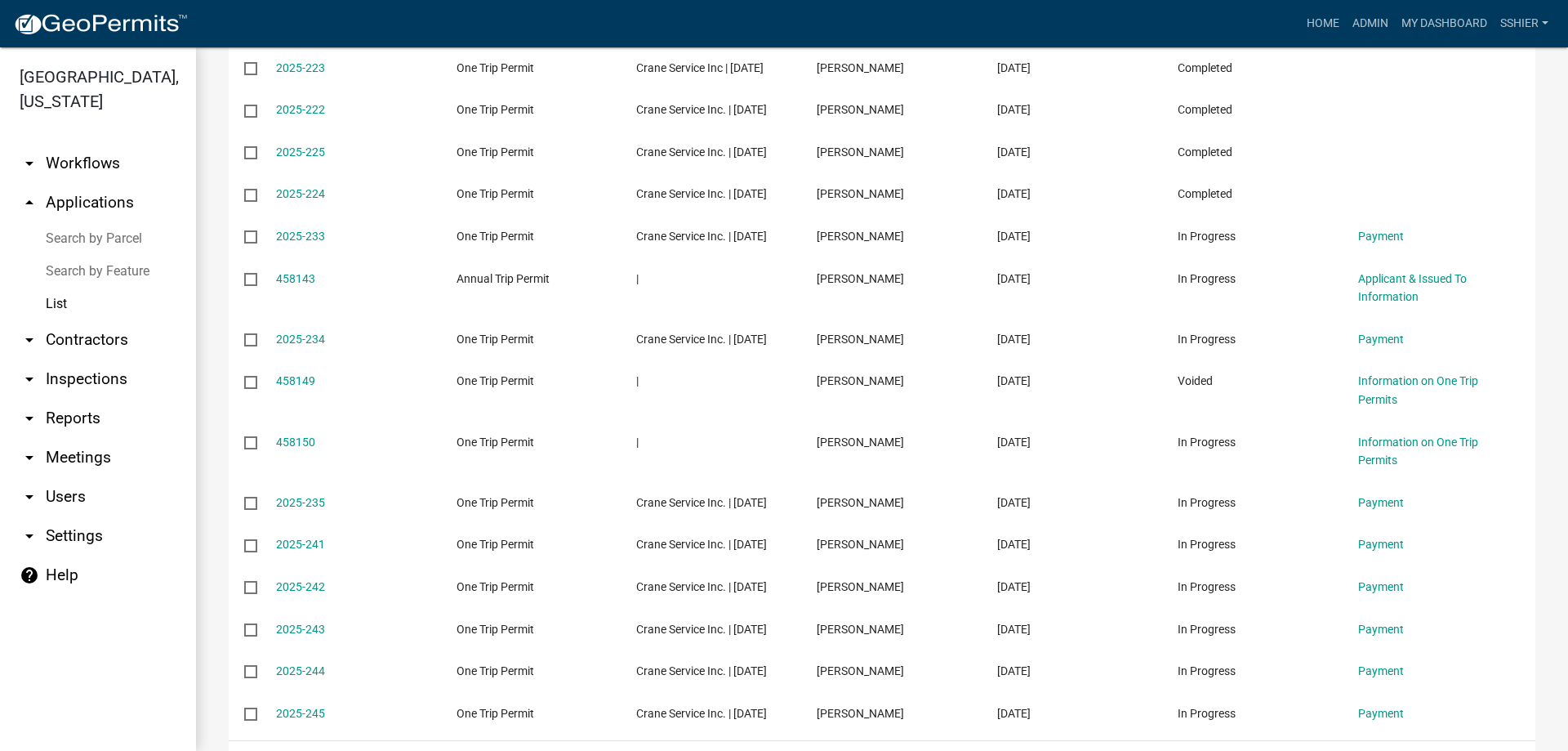
scroll to position [735, 0]
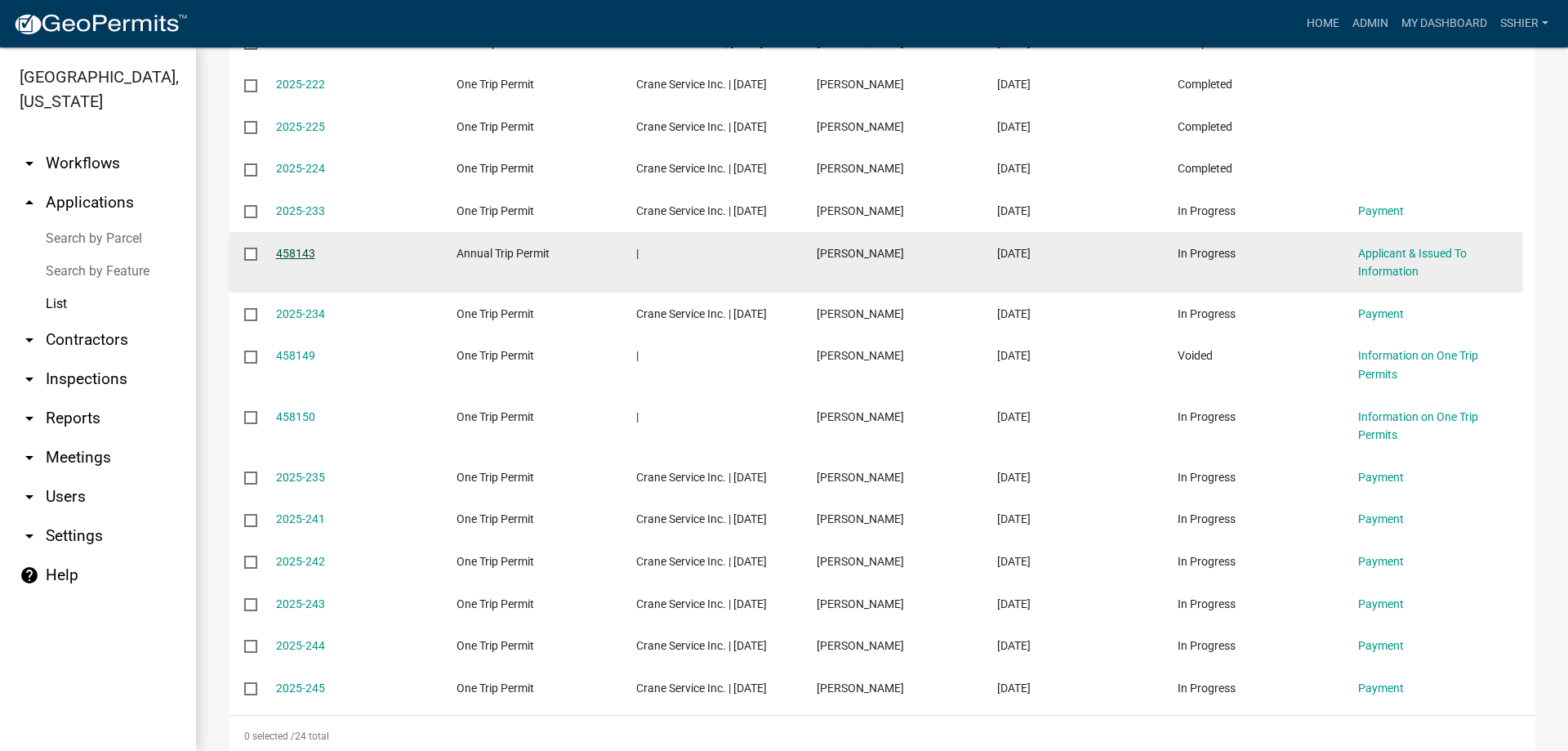
click at [302, 259] on link "458143" at bounding box center [295, 253] width 39 height 13
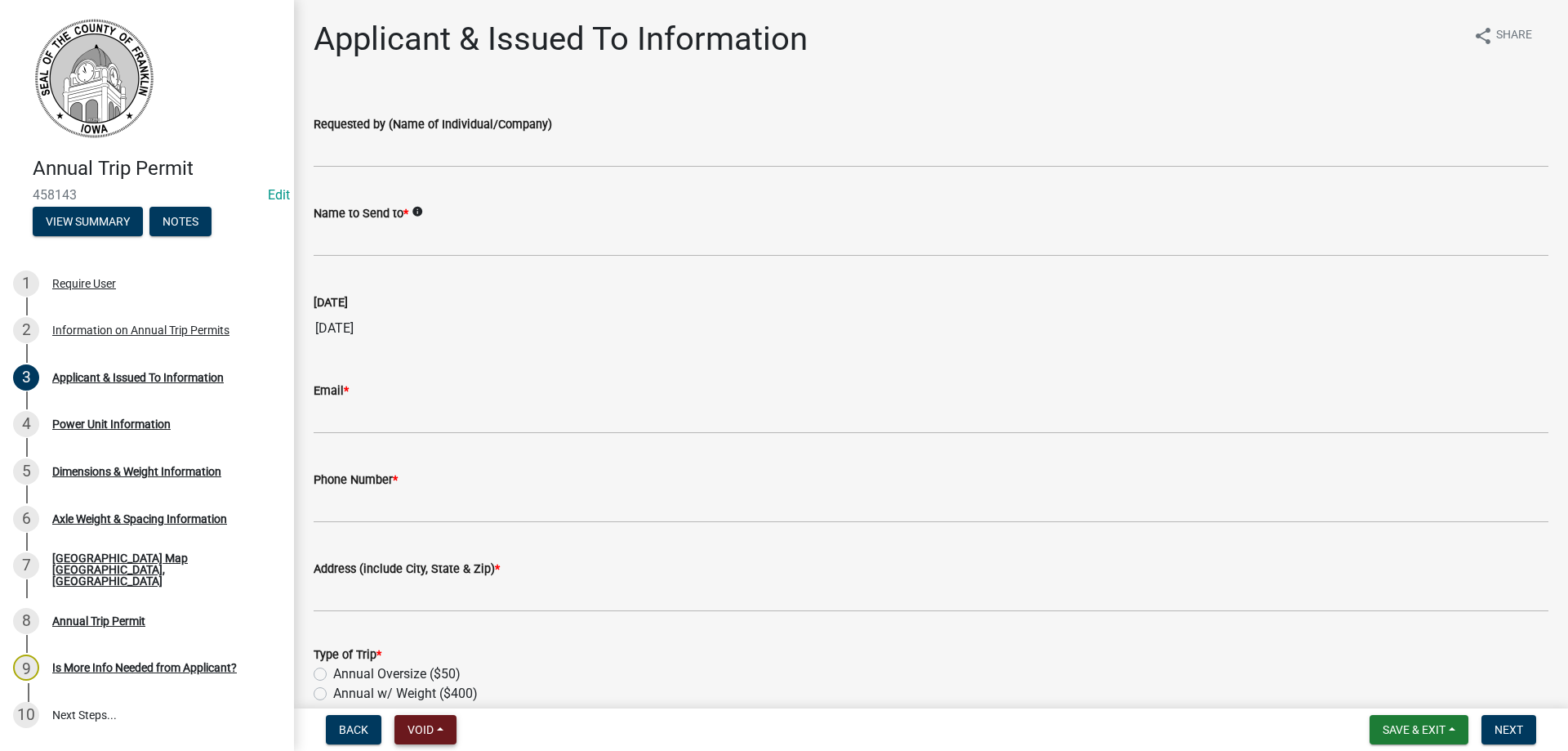
click at [416, 735] on span "Void" at bounding box center [420, 729] width 26 height 13
click at [438, 682] on button "Void" at bounding box center [460, 687] width 130 height 39
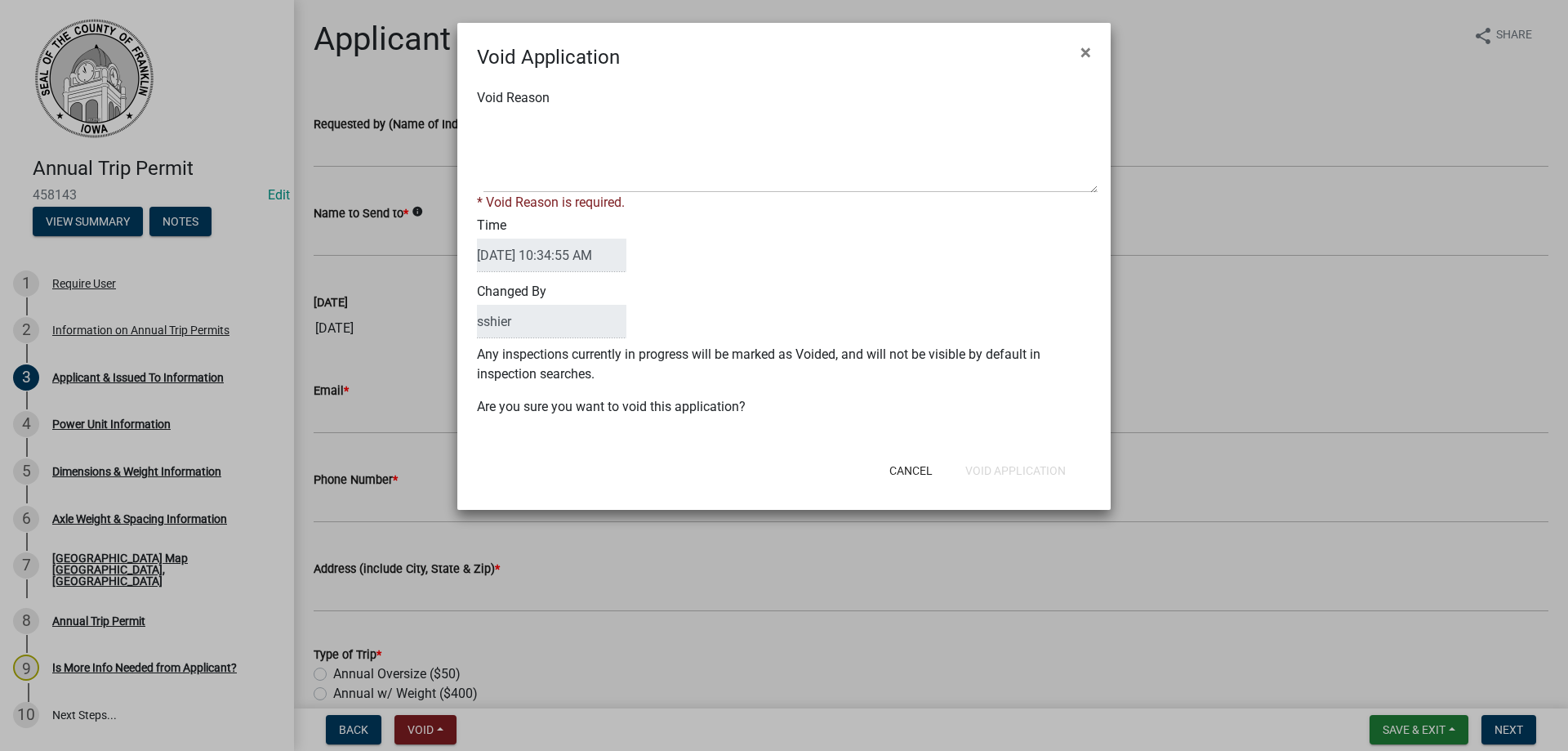
click at [515, 105] on div "Void Reason * Void Reason is required." at bounding box center [783, 151] width 638 height 124
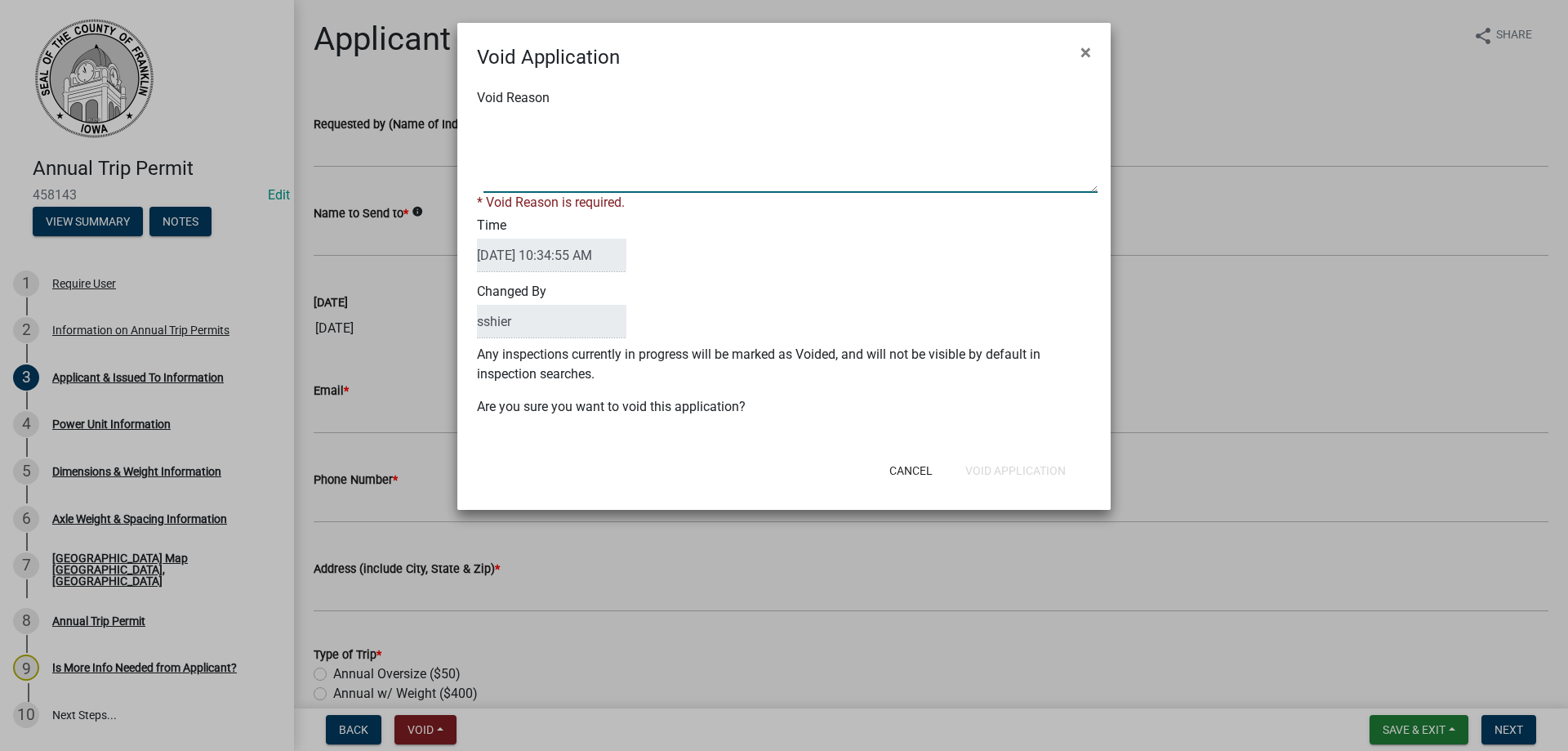
click at [510, 115] on textarea "Void Reason" at bounding box center [791, 152] width 614 height 82
type textarea "didn't use"
click at [1000, 474] on form "Void Application × Void Reason * Void Reason is required. Time [DATE] 10:34:55 …" at bounding box center [784, 259] width 653 height 472
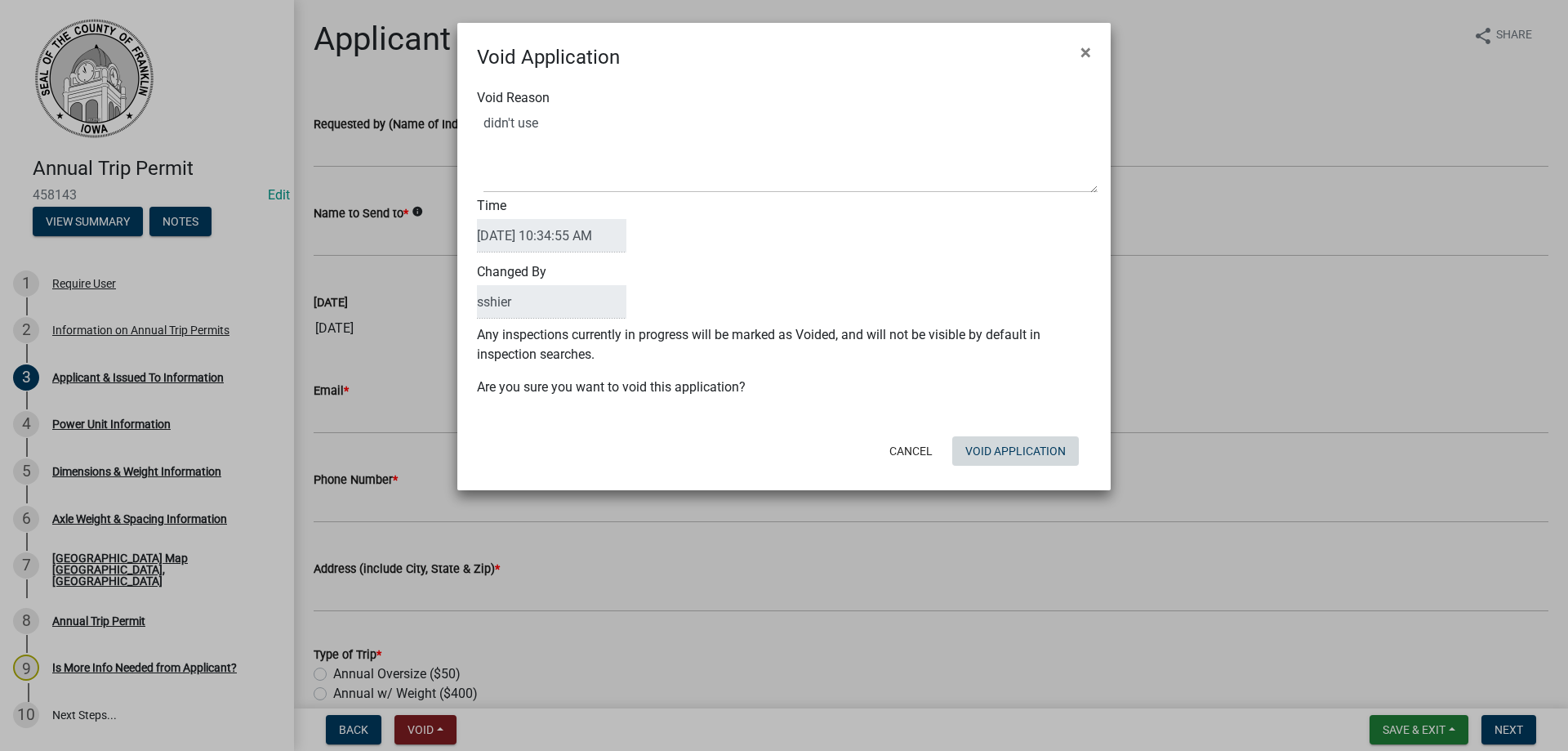
click at [985, 441] on button "Void Application" at bounding box center [1015, 451] width 126 height 29
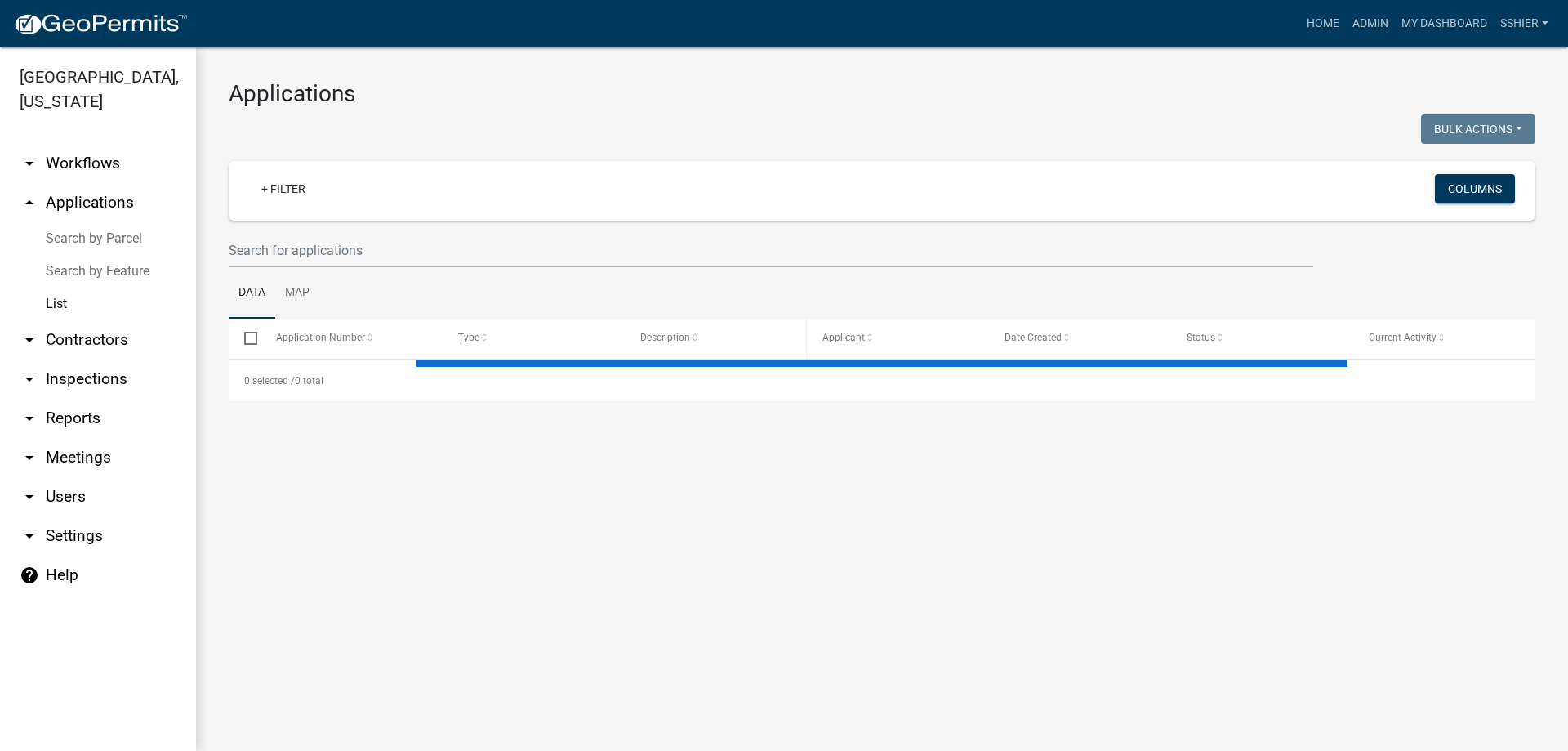
select select "3: 100"
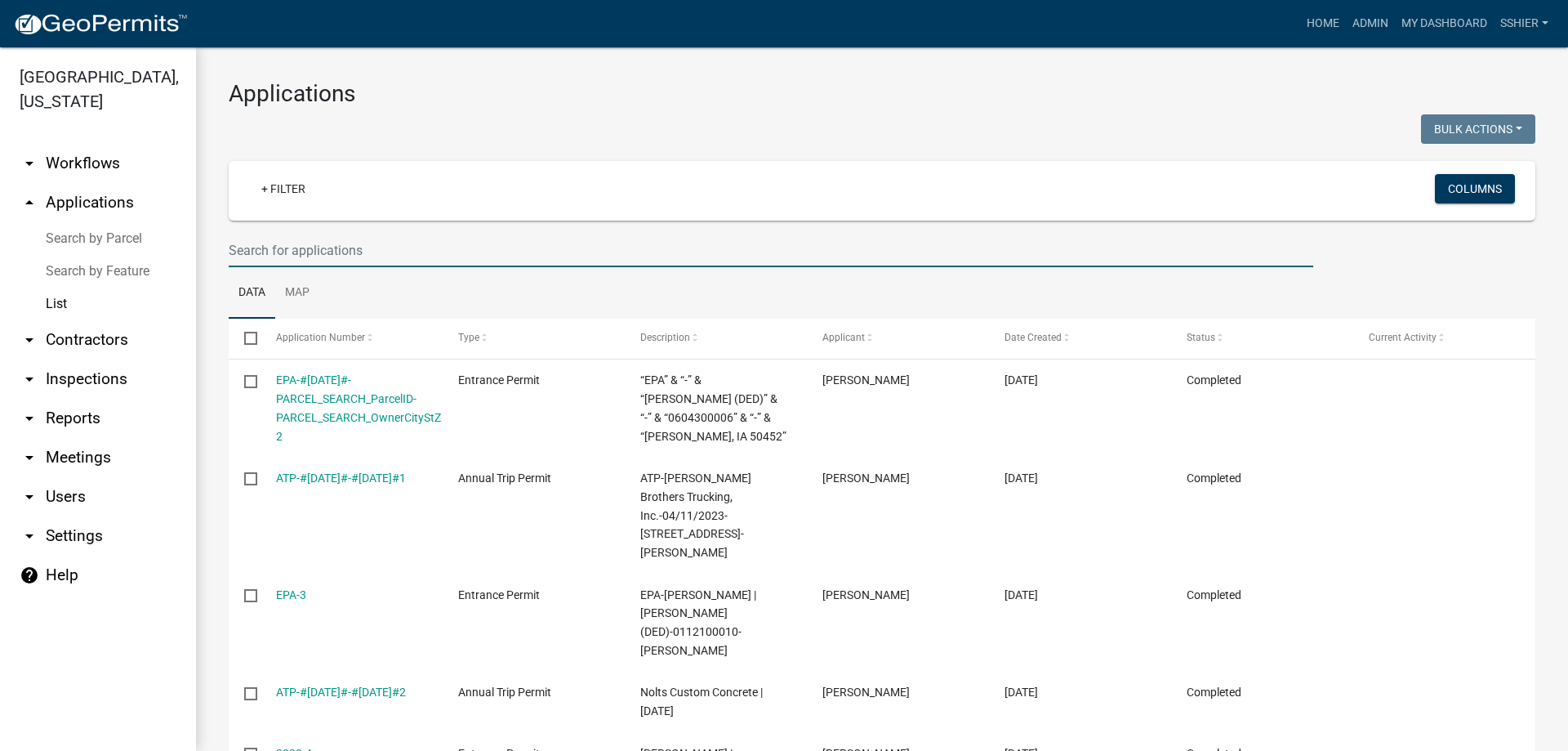
click at [294, 247] on input "text" at bounding box center [770, 250] width 1084 height 33
type input "[PERSON_NAME]"
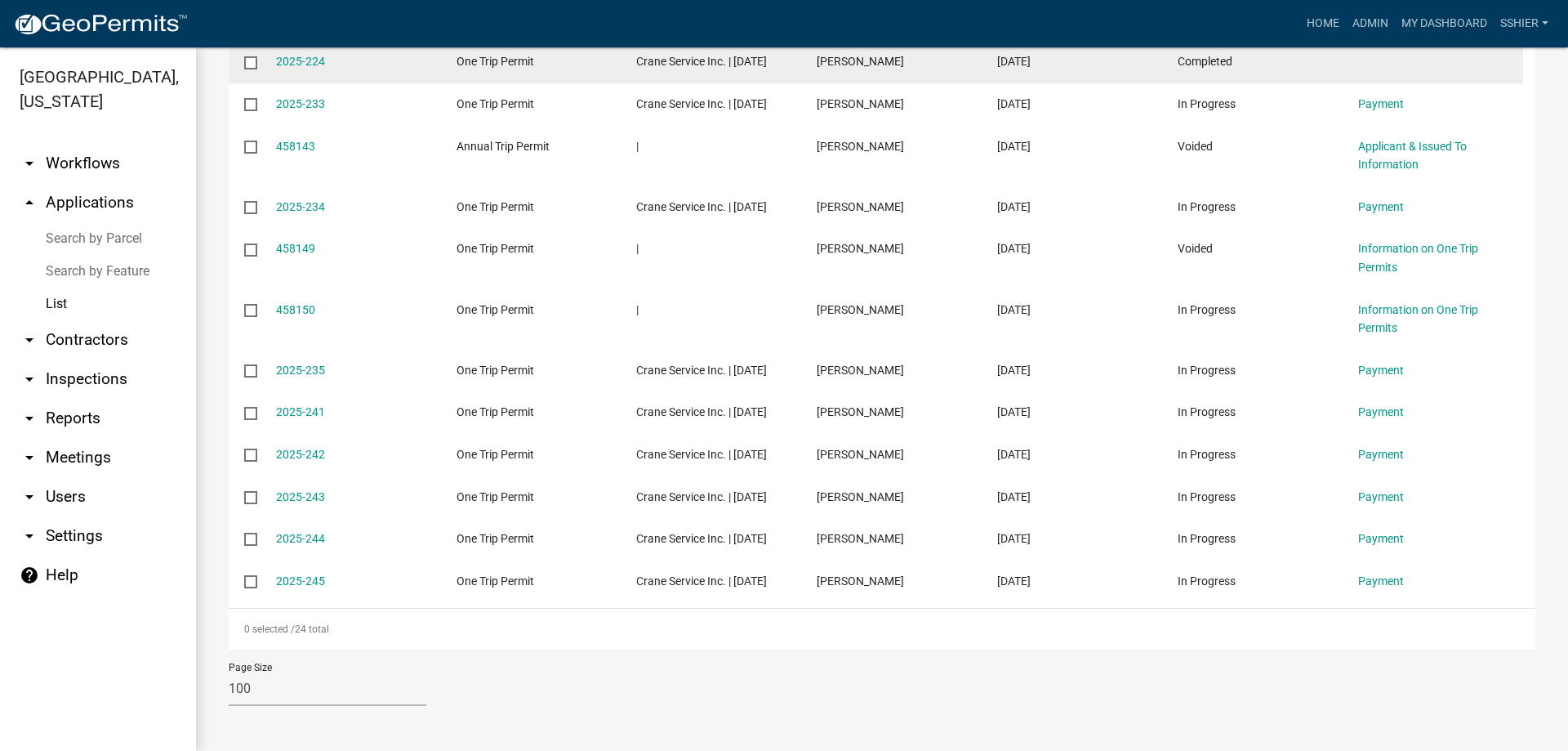
scroll to position [899, 0]
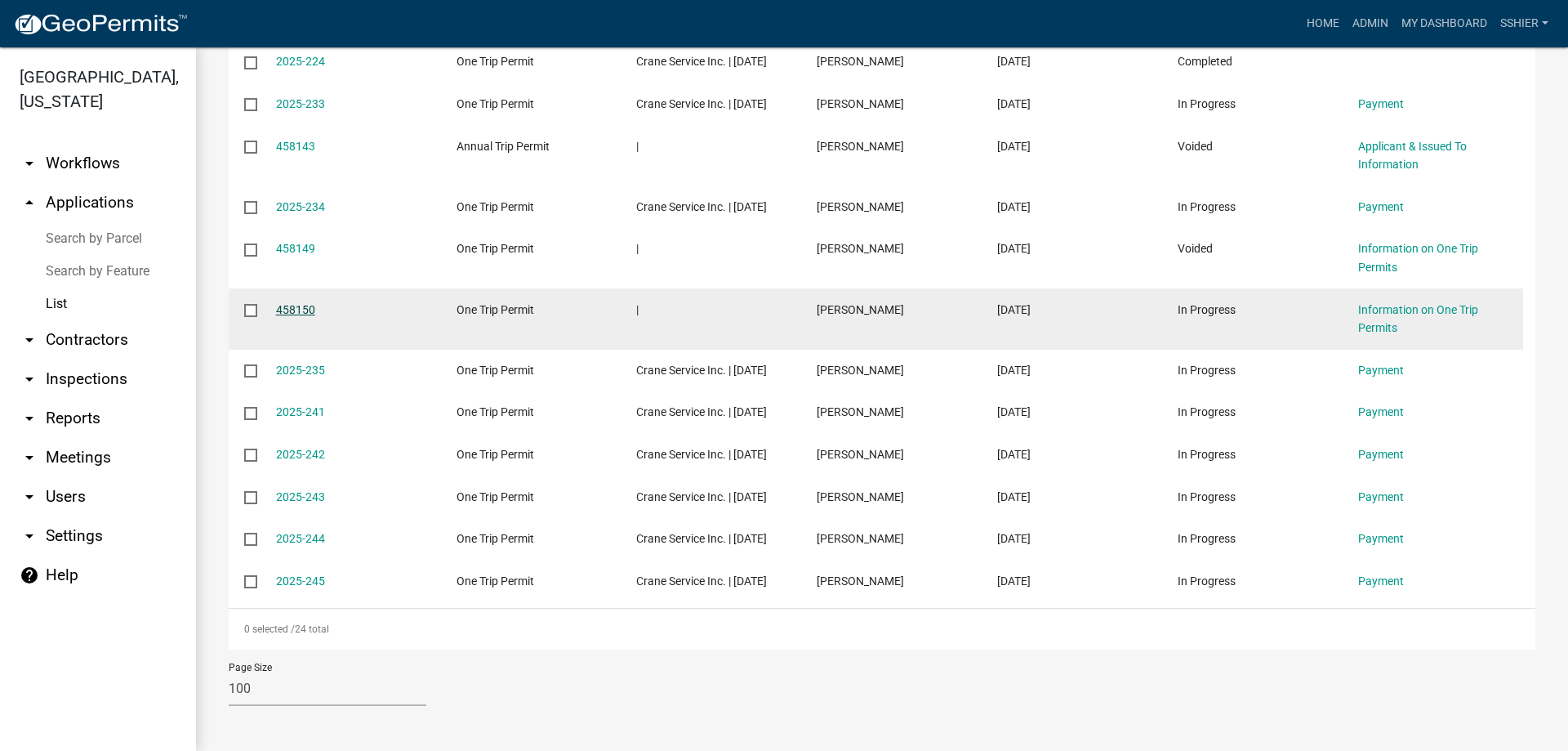
click at [295, 316] on link "458150" at bounding box center [295, 309] width 39 height 13
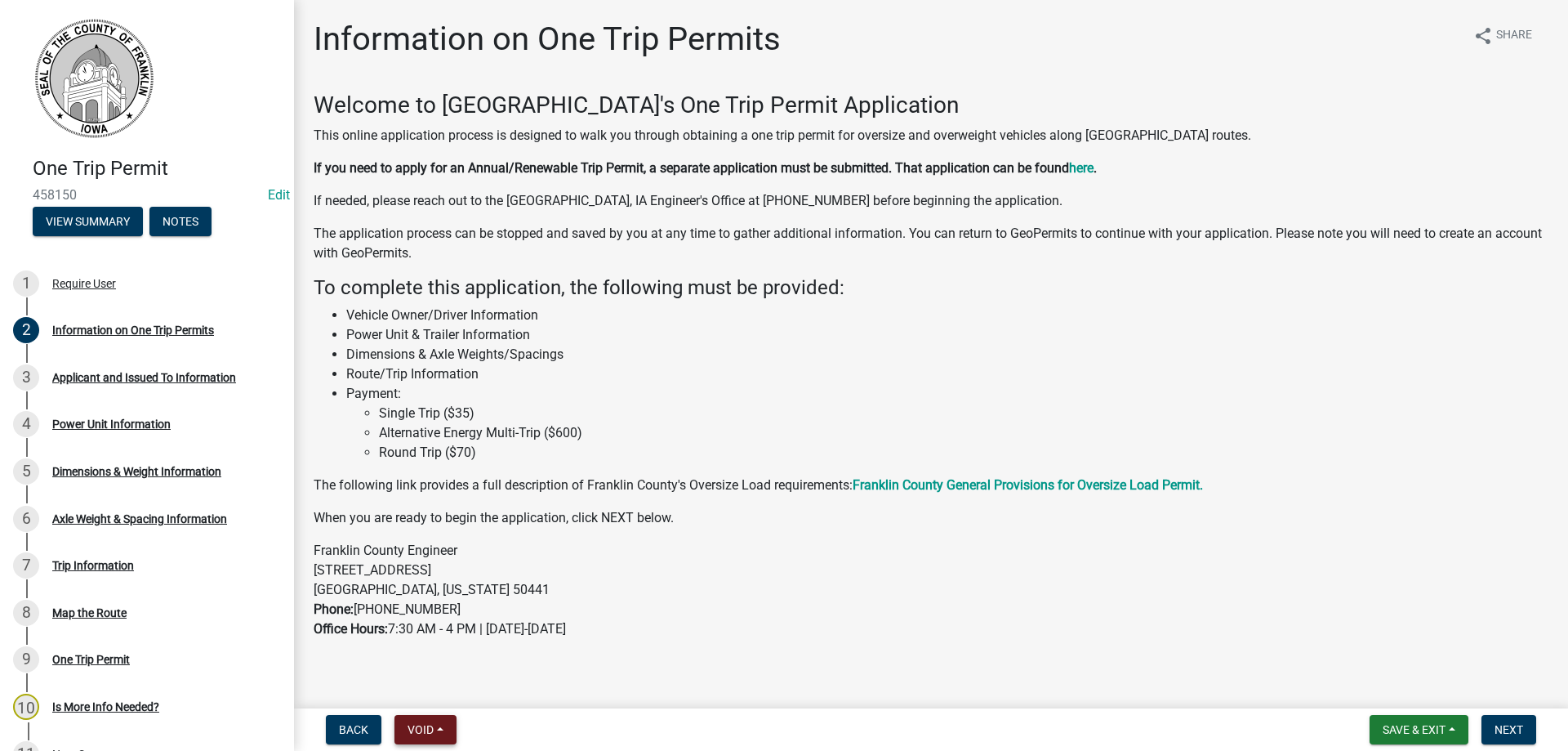
click at [419, 743] on button "Void" at bounding box center [426, 730] width 62 height 29
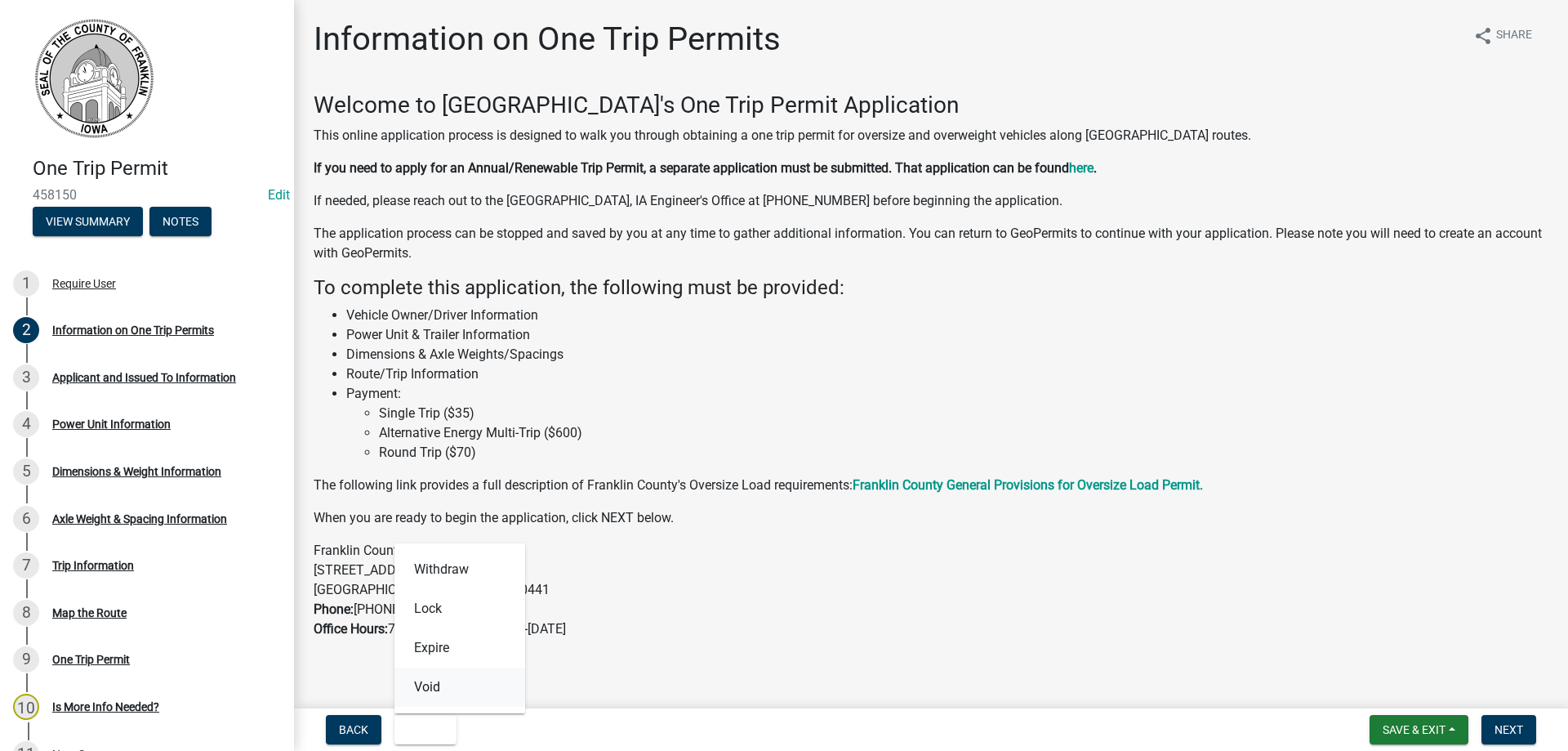
click at [426, 691] on button "Void" at bounding box center [460, 687] width 130 height 39
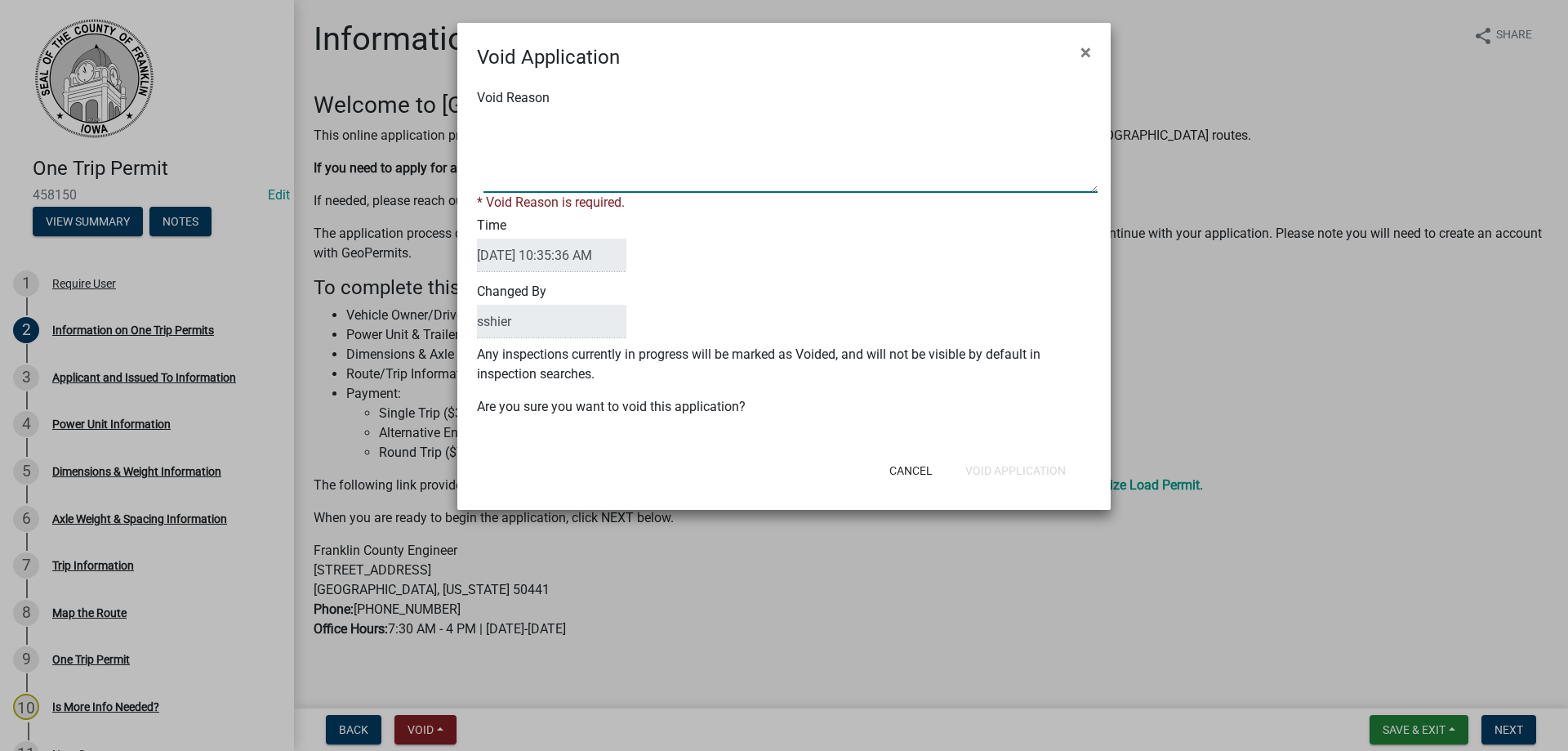
click at [530, 130] on textarea "Void Reason" at bounding box center [791, 152] width 614 height 82
type textarea "didn't use"
click at [1047, 476] on div "Void Application × Void Reason * Void Reason is required. Time [DATE] 10:35:36 …" at bounding box center [784, 266] width 653 height 487
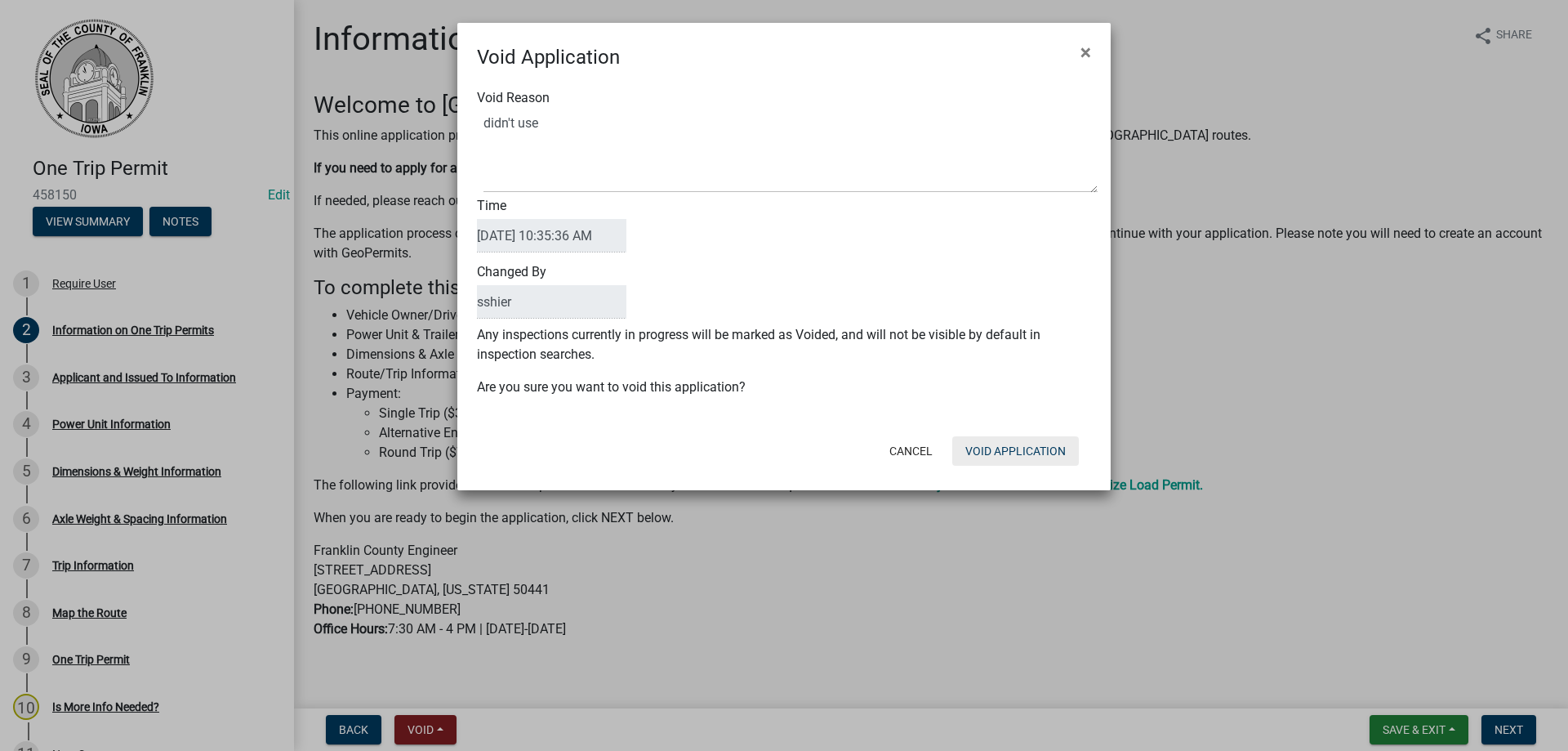
click at [1018, 456] on button "Void Application" at bounding box center [1015, 451] width 126 height 29
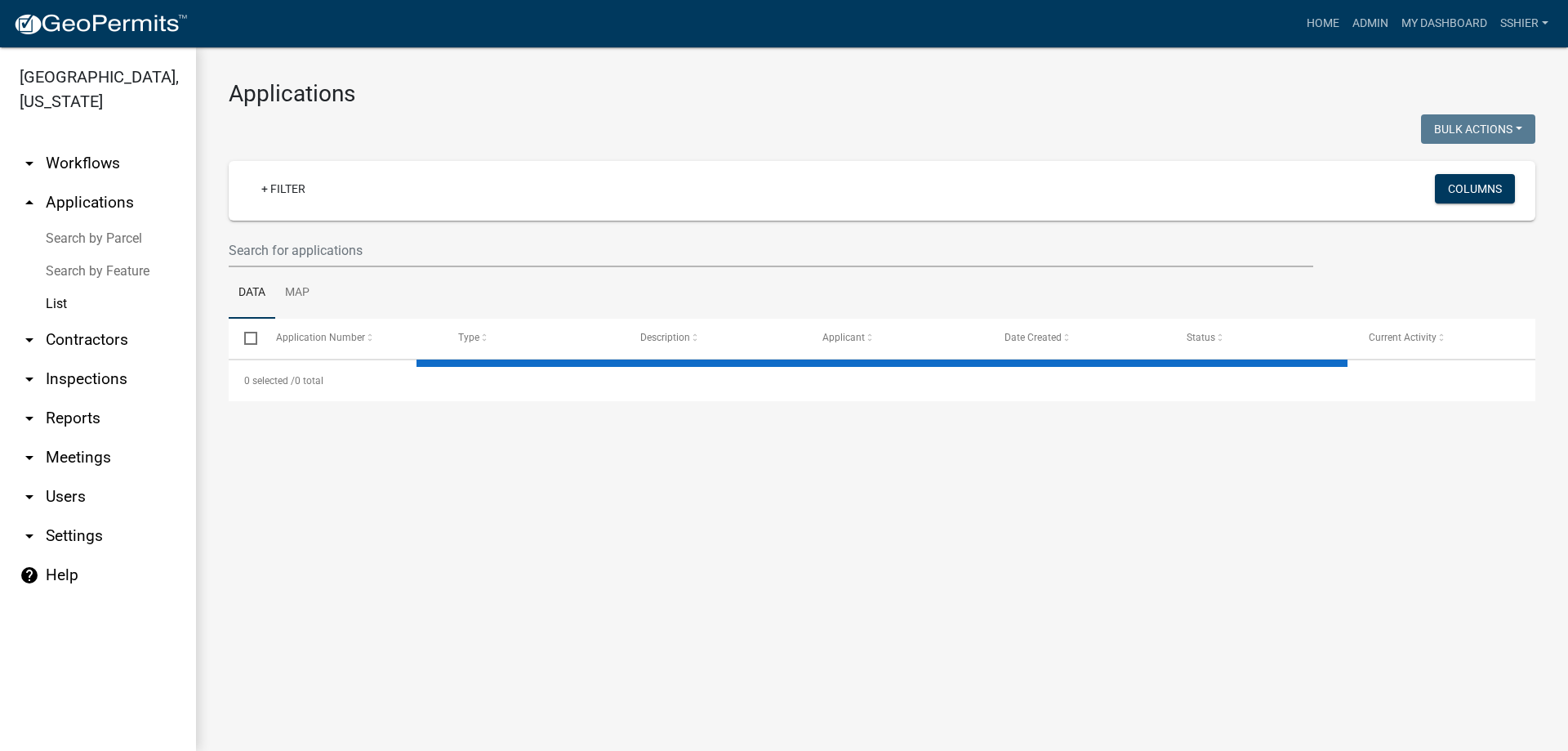
select select "3: 100"
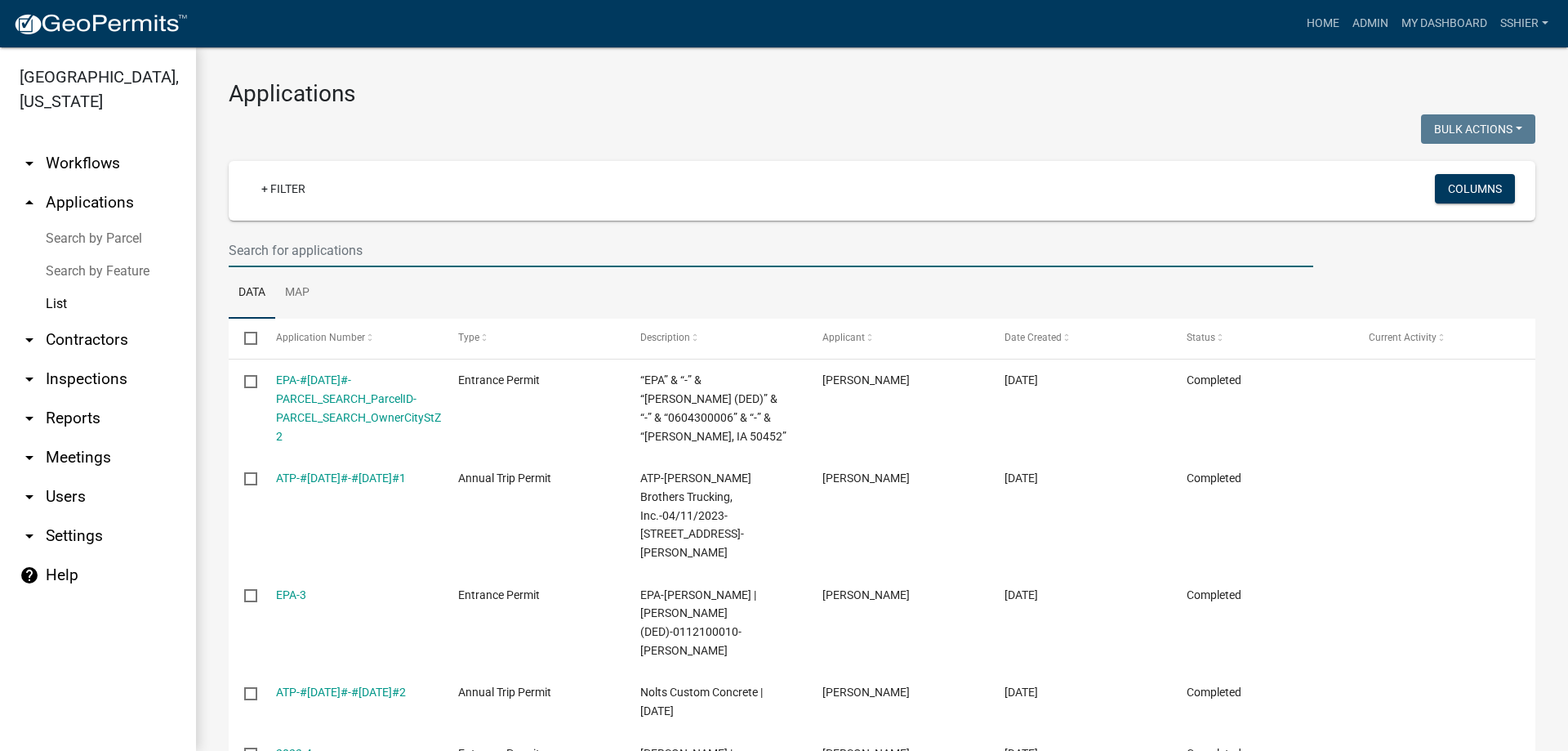
click at [301, 252] on input "text" at bounding box center [770, 250] width 1084 height 33
type input "[PERSON_NAME]"
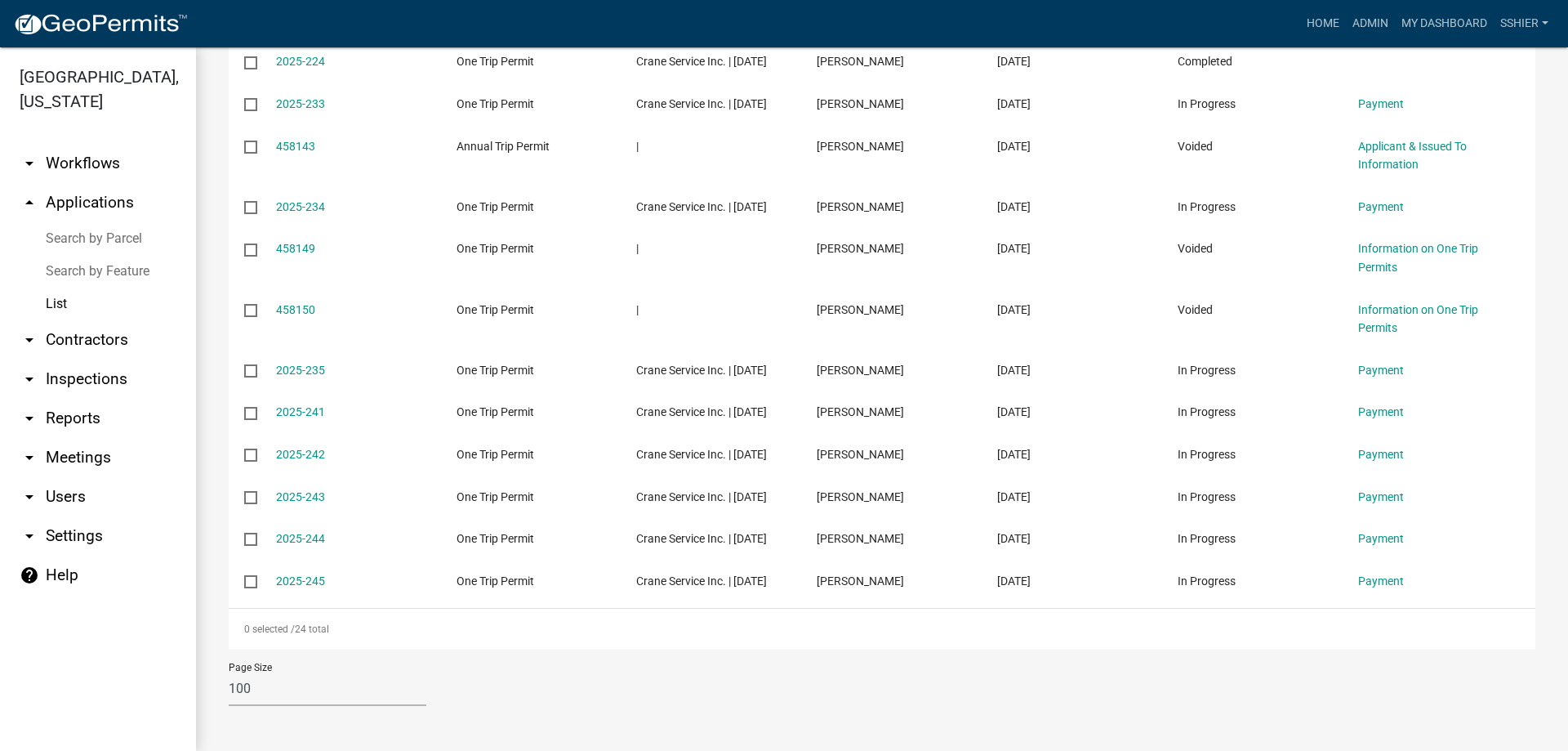
scroll to position [964, 0]
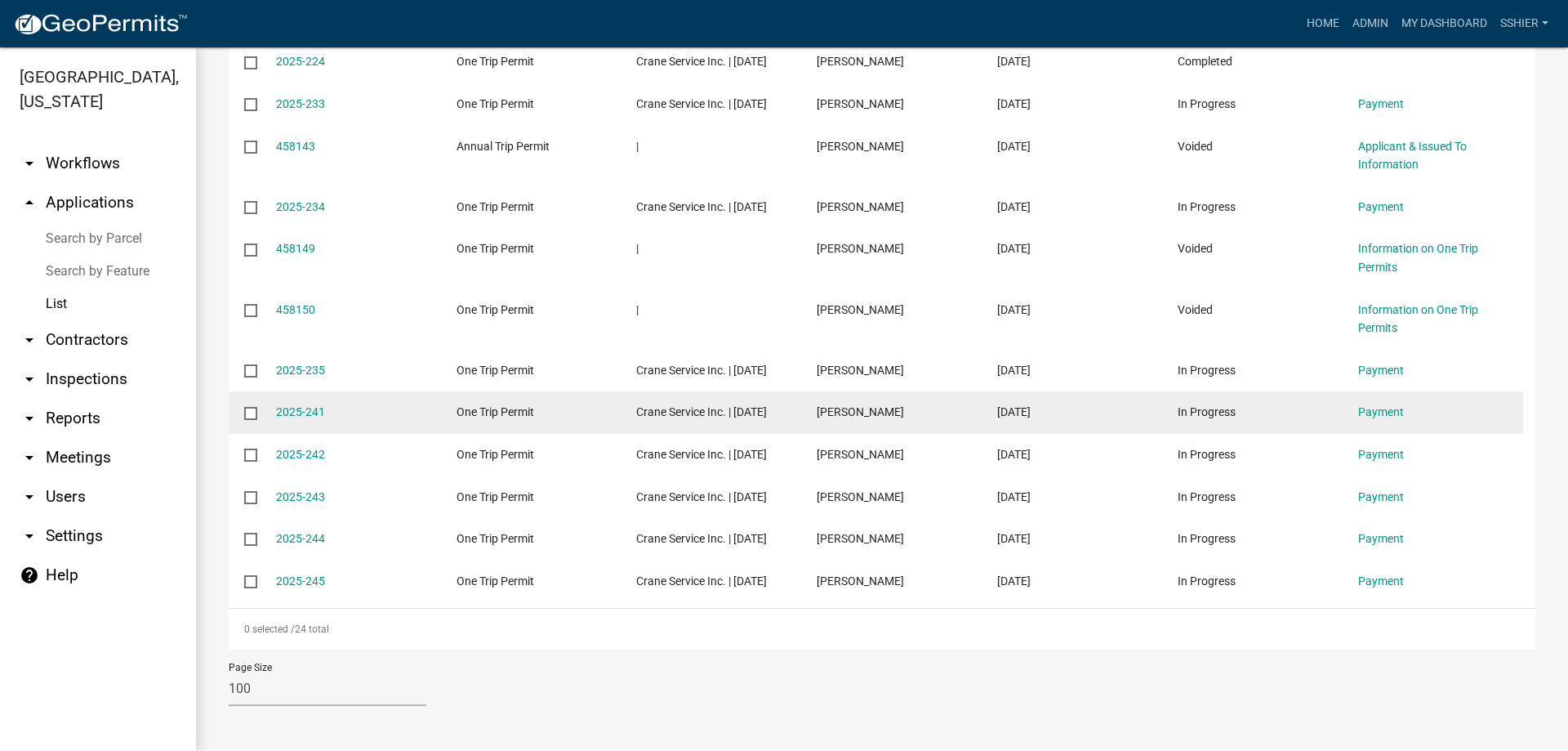
click at [1009, 418] on span "[DATE]" at bounding box center [1013, 411] width 33 height 13
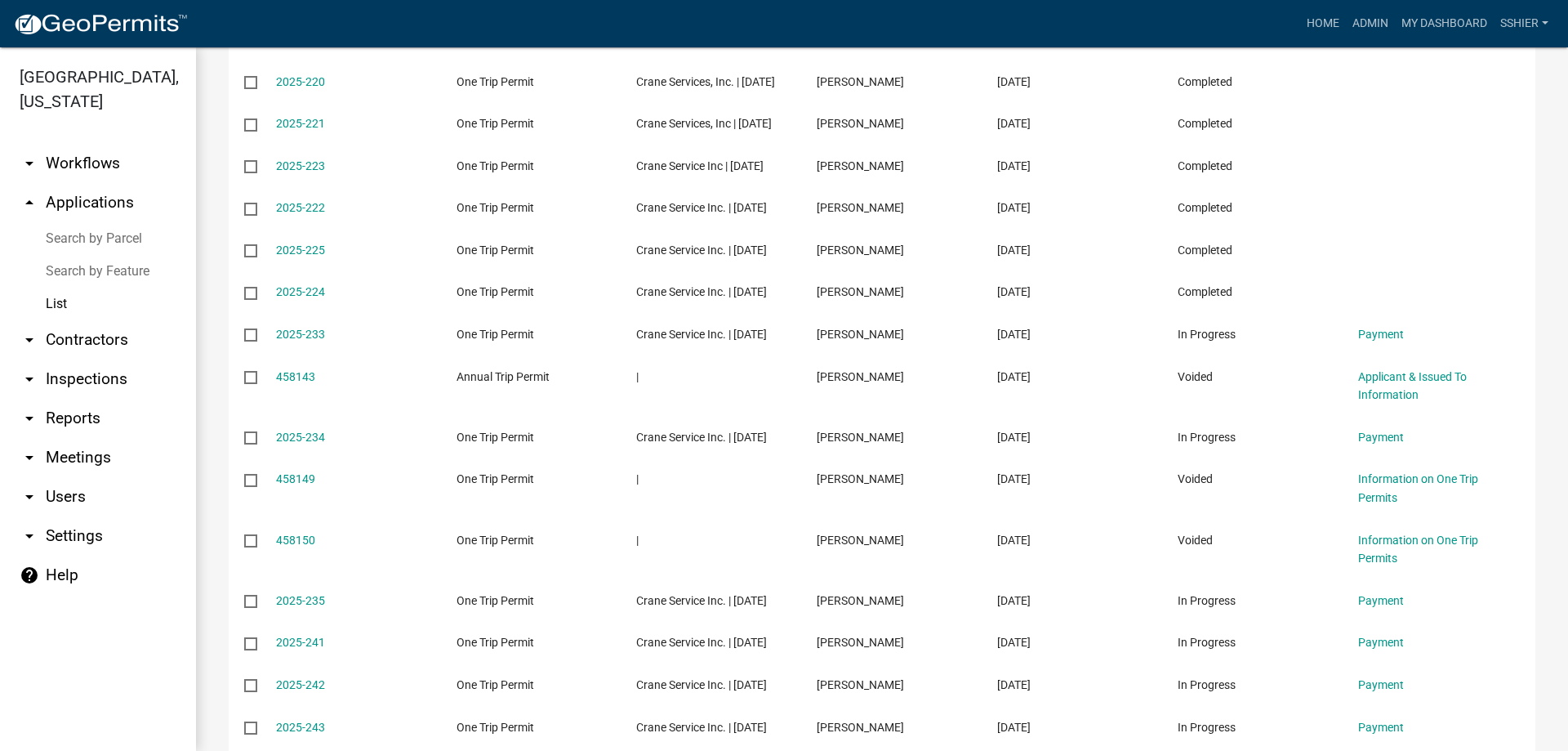
scroll to position [653, 0]
